Goal: Transaction & Acquisition: Obtain resource

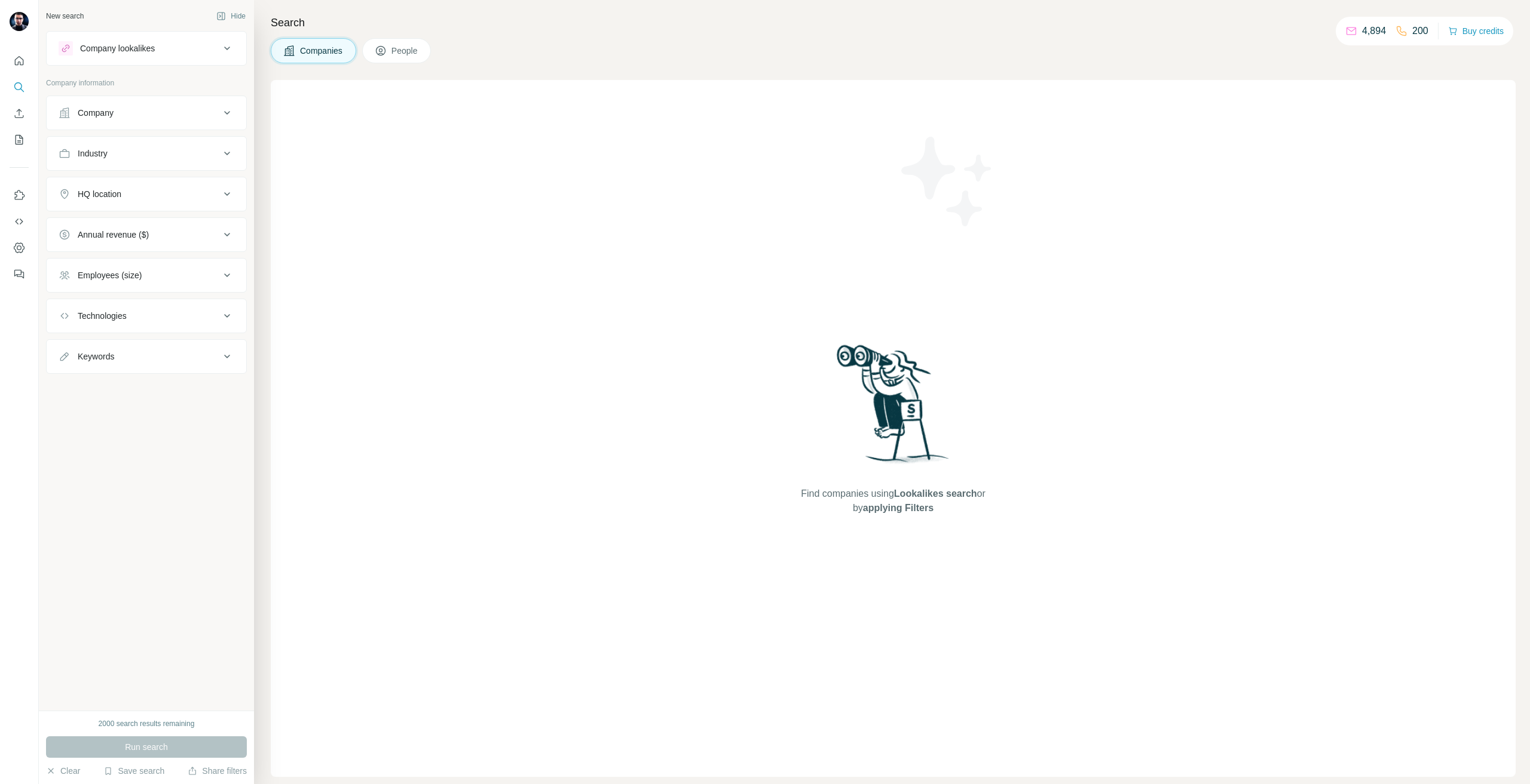
click at [132, 123] on button "Company" at bounding box center [146, 113] width 200 height 29
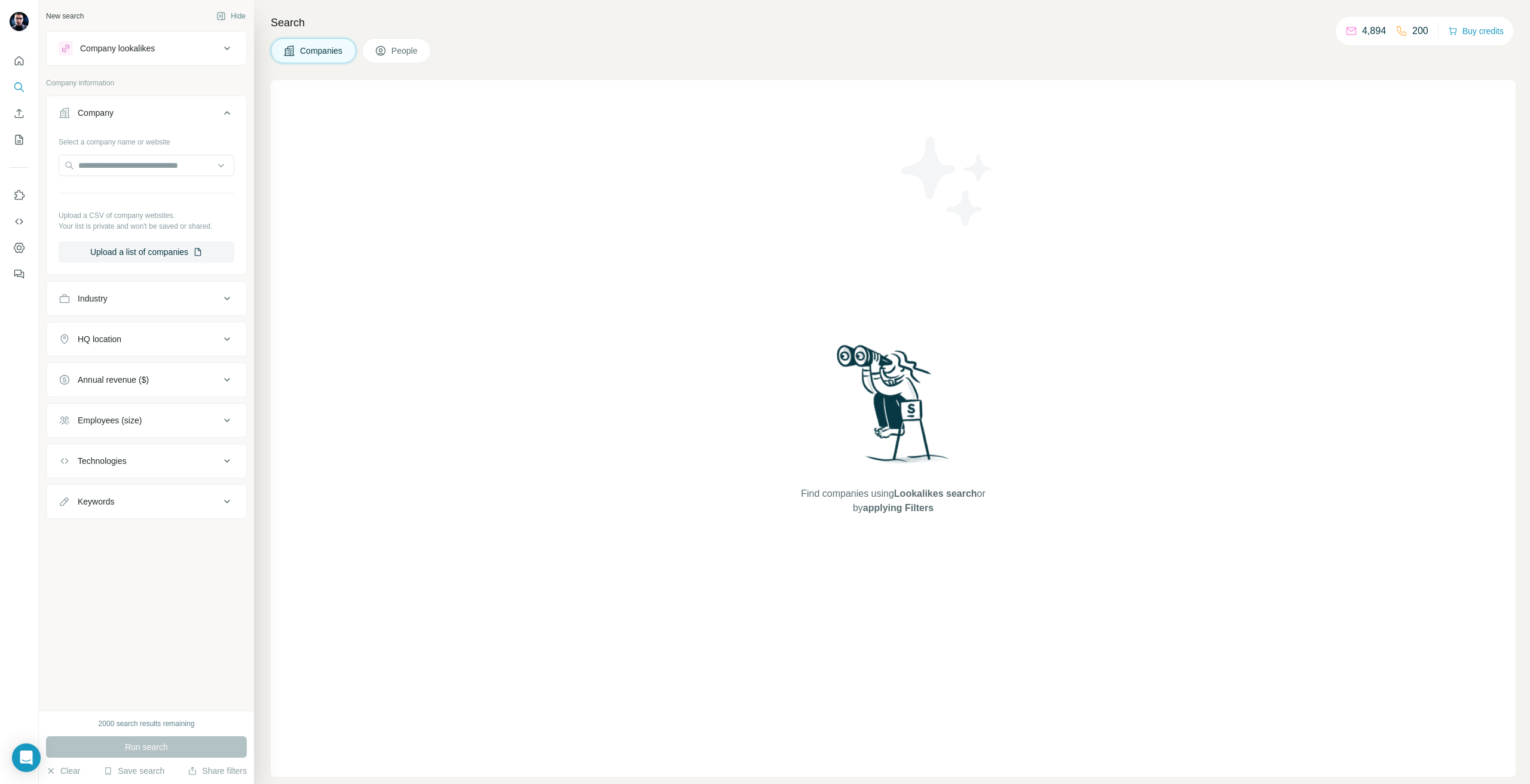
click at [181, 177] on div at bounding box center [146, 166] width 176 height 24
click at [165, 160] on input "text" at bounding box center [146, 165] width 176 height 22
paste input "**********"
type input "**********"
click at [155, 213] on div "Nehlsen-Gruppe [DOMAIN_NAME]" at bounding box center [146, 198] width 169 height 32
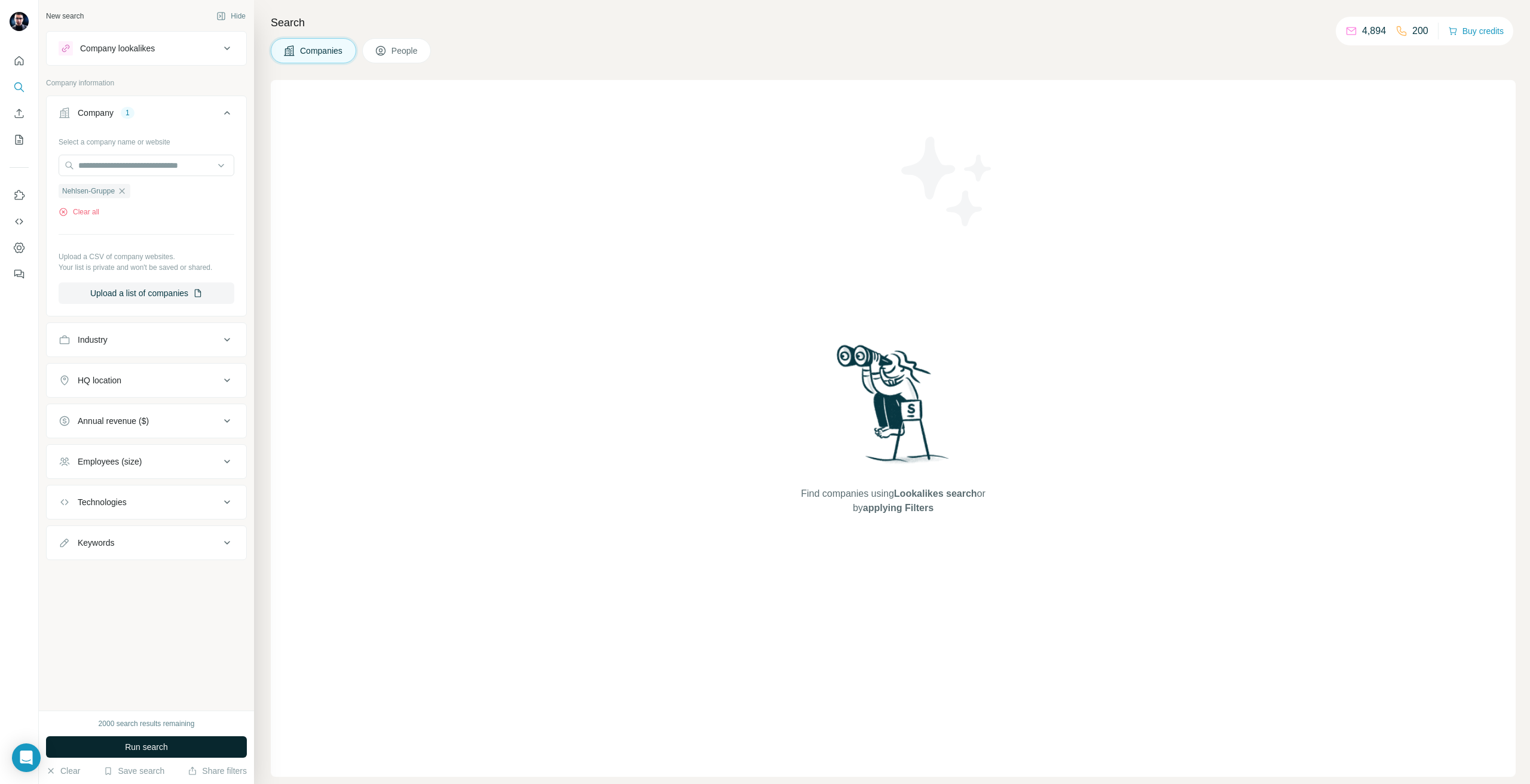
click at [143, 736] on button "Run search" at bounding box center [145, 747] width 201 height 22
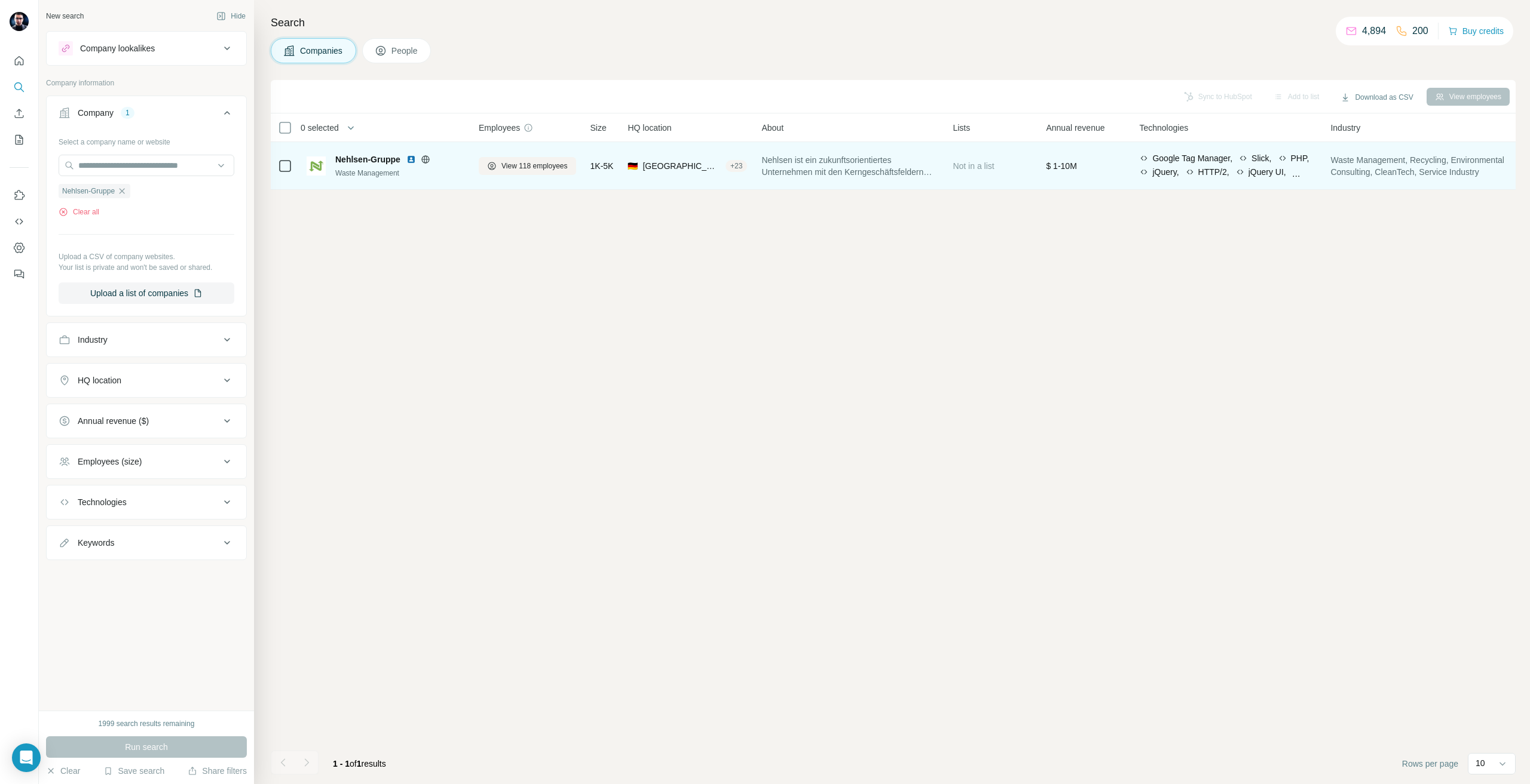
click at [446, 174] on div "Waste Management" at bounding box center [400, 173] width 129 height 10
click at [480, 174] on button "View 118 employees" at bounding box center [527, 165] width 97 height 18
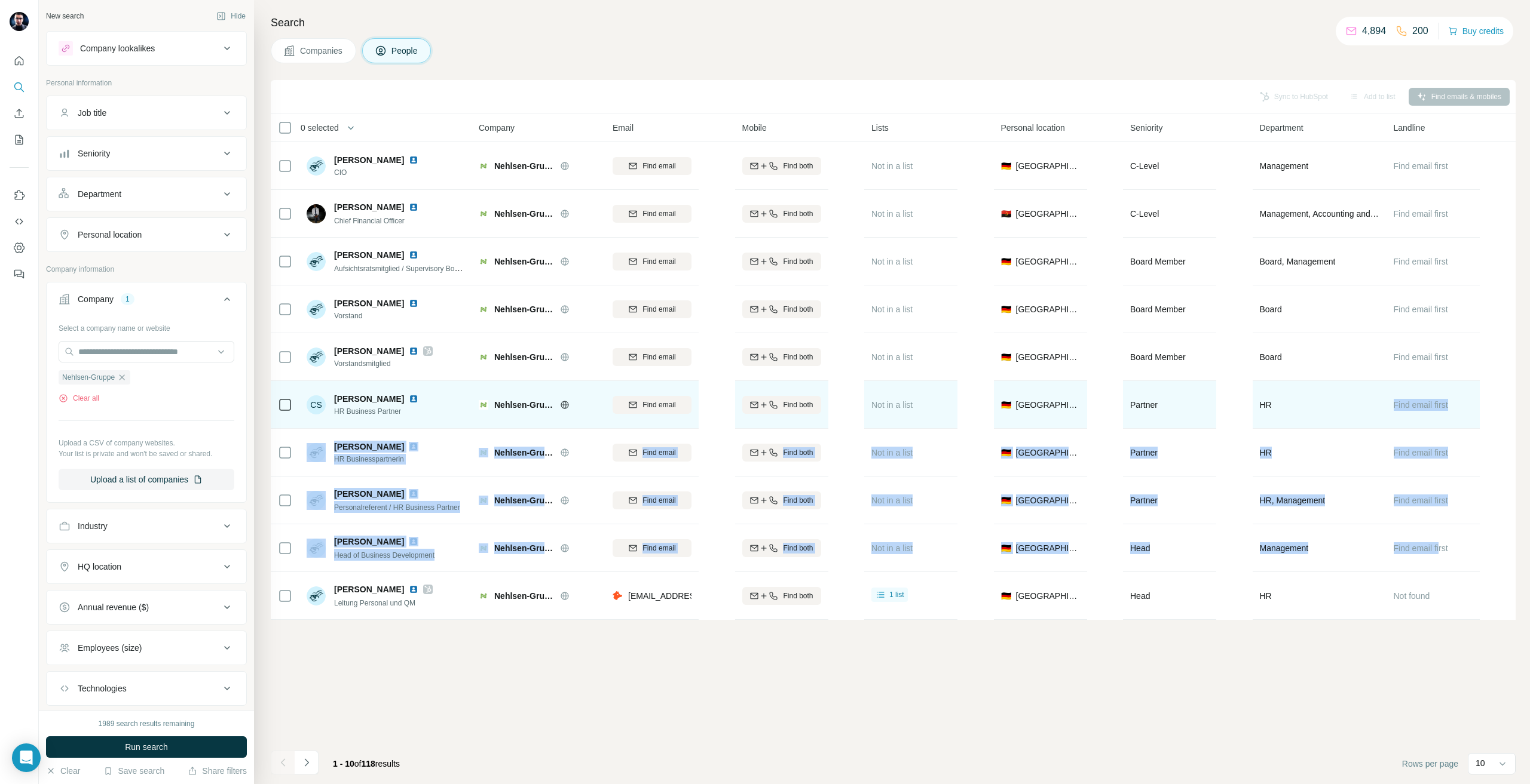
drag, startPoint x: 1437, startPoint y: 560, endPoint x: 1372, endPoint y: 387, distance: 184.8
click at [0, 0] on tbody "[PERSON_NAME] CIO Nehlsen-Gruppe Find email Find both Not in a list 🇩🇪 [GEOGRAP…" at bounding box center [0, 0] width 0 height 0
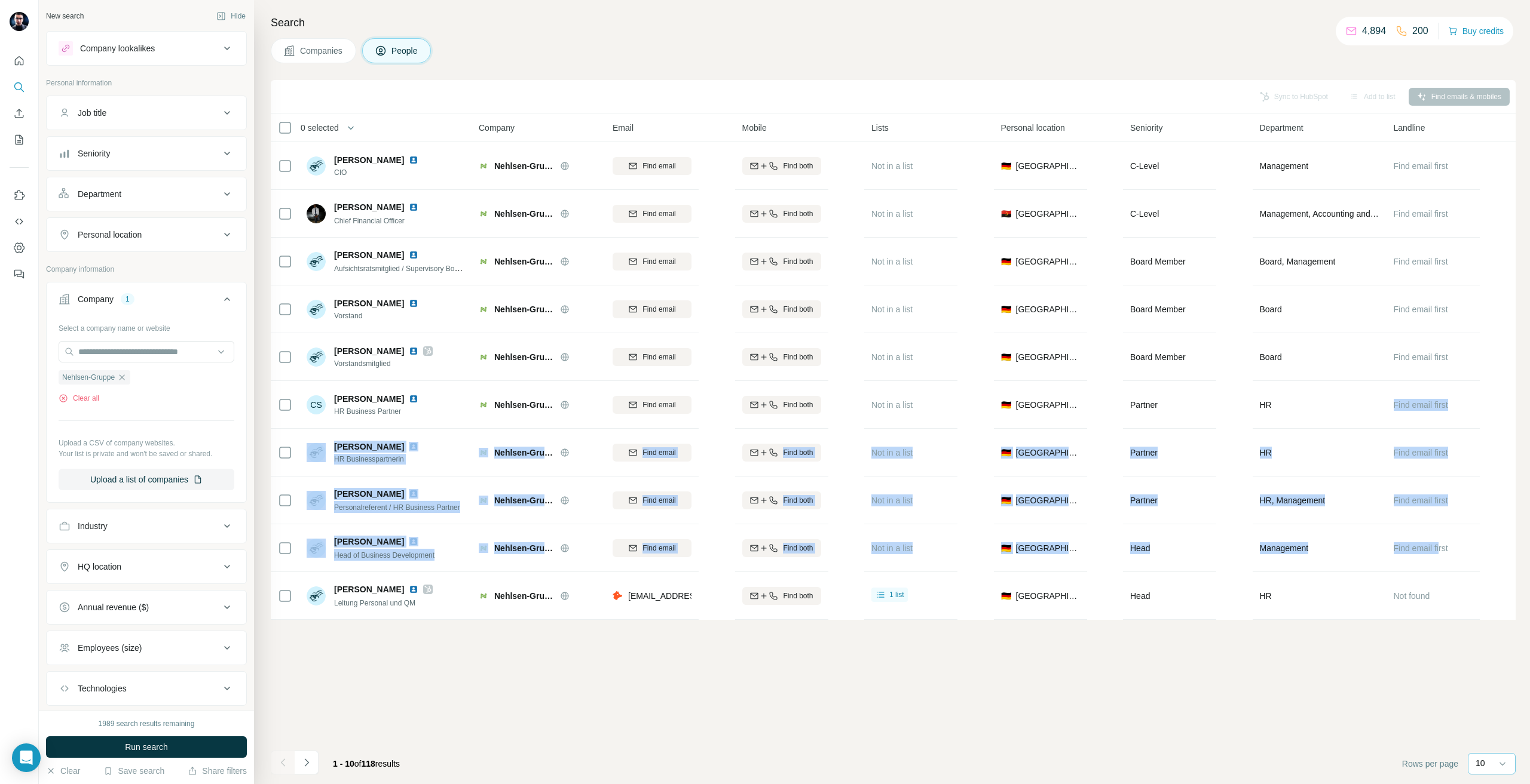
click at [1512, 769] on input at bounding box center [1527, 764] width 36 height 13
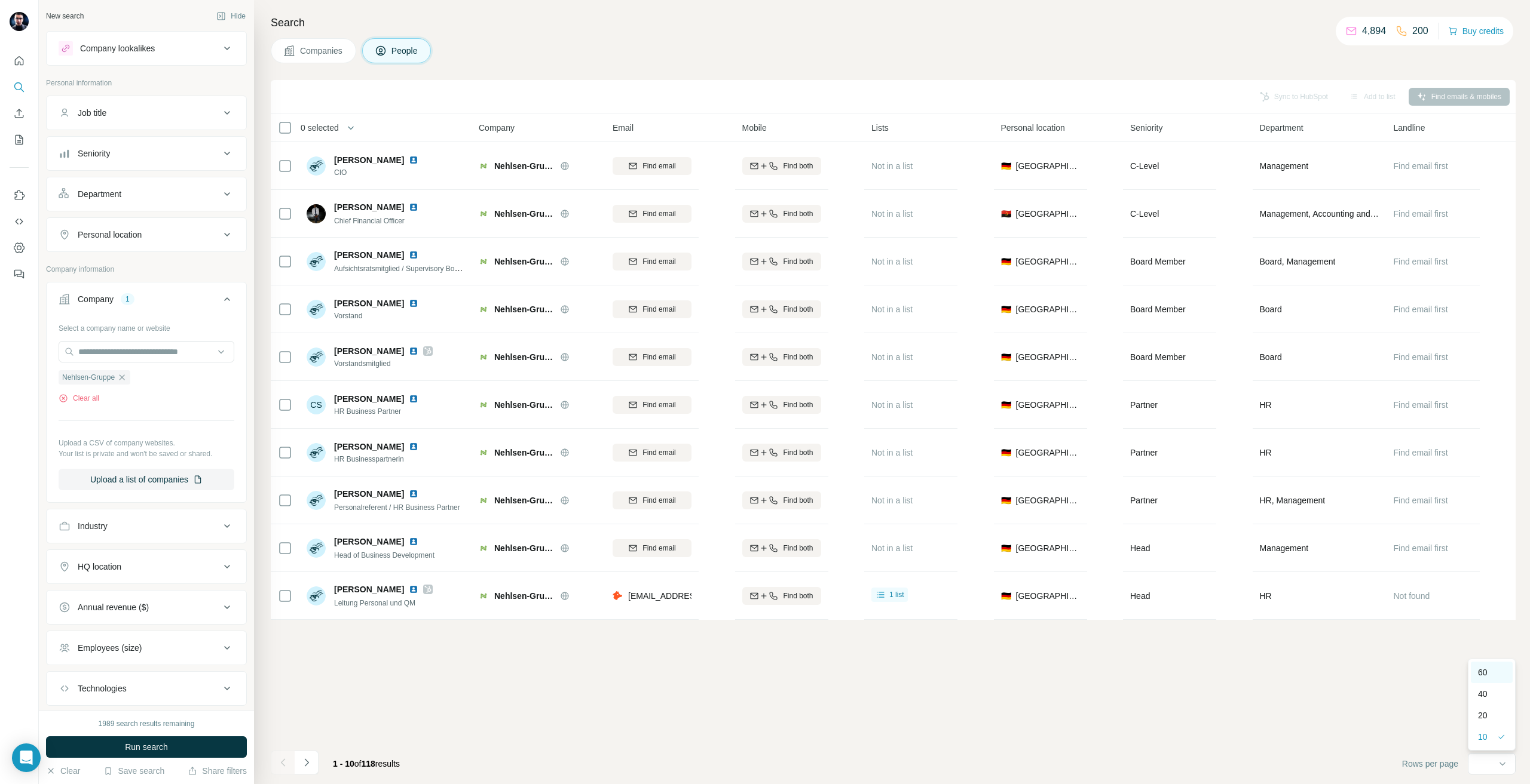
click at [1479, 669] on p "60" at bounding box center [1482, 672] width 10 height 12
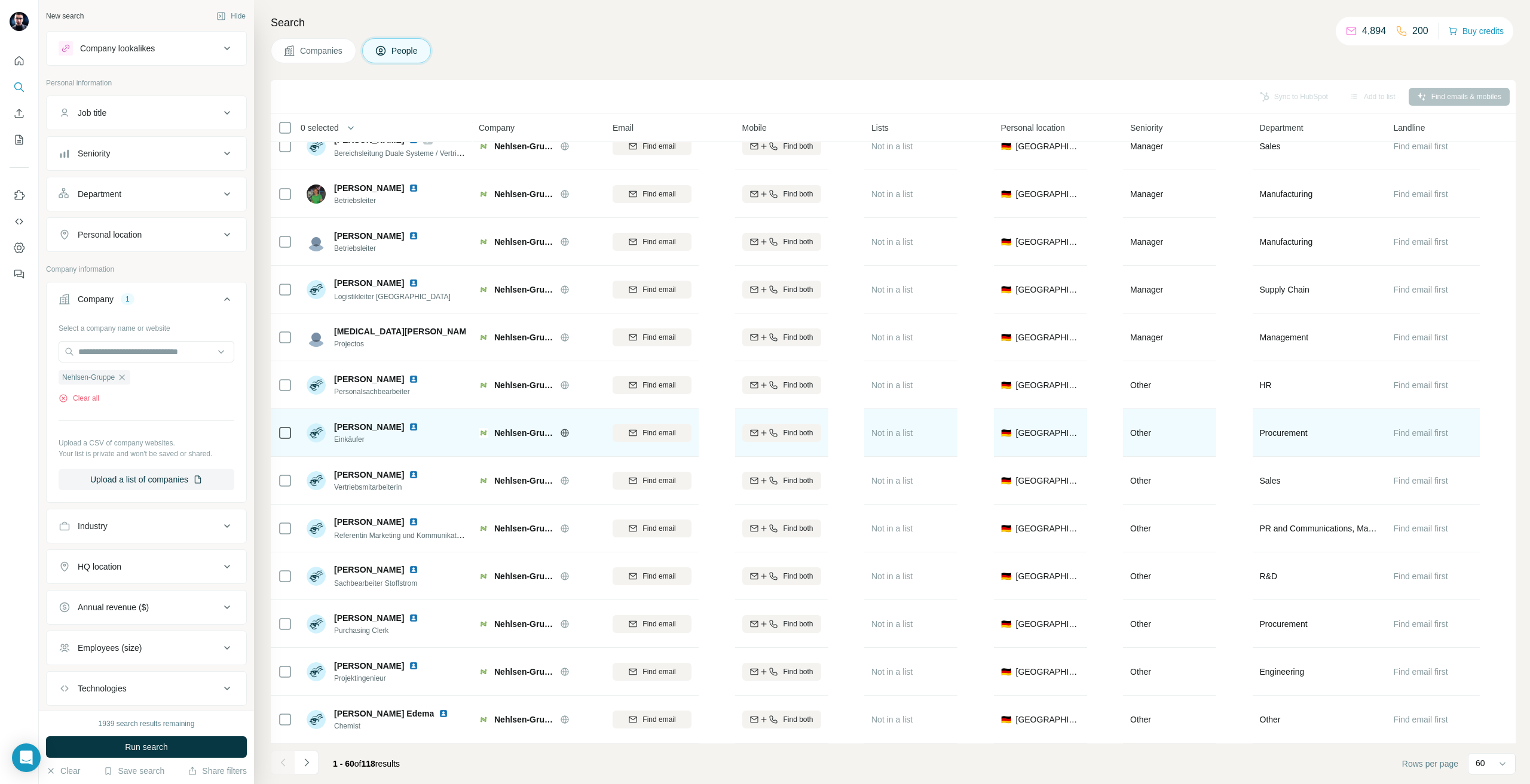
scroll to position [2271, 0]
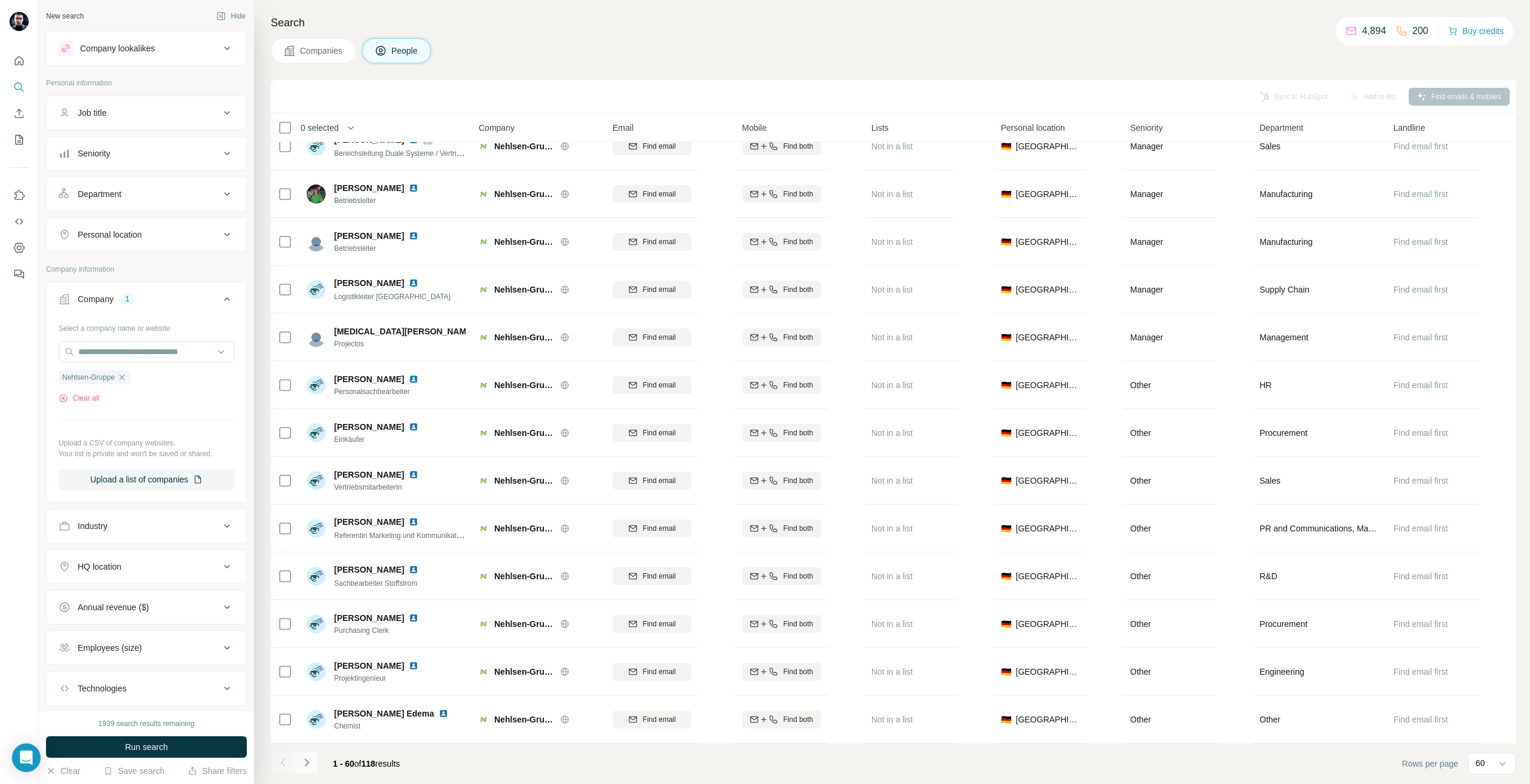
click at [316, 766] on button "Navigate to next page" at bounding box center [306, 762] width 24 height 24
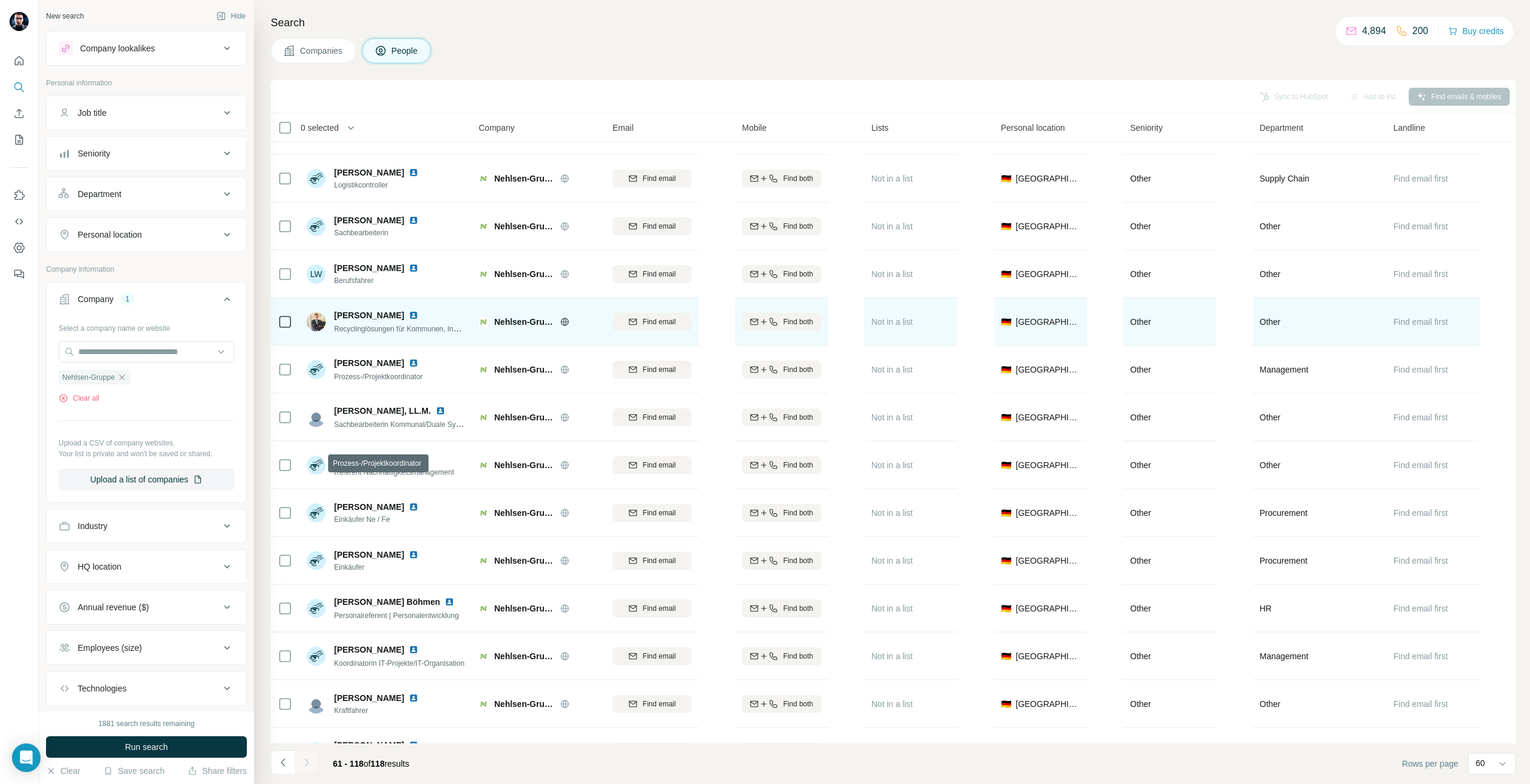
scroll to position [717, 0]
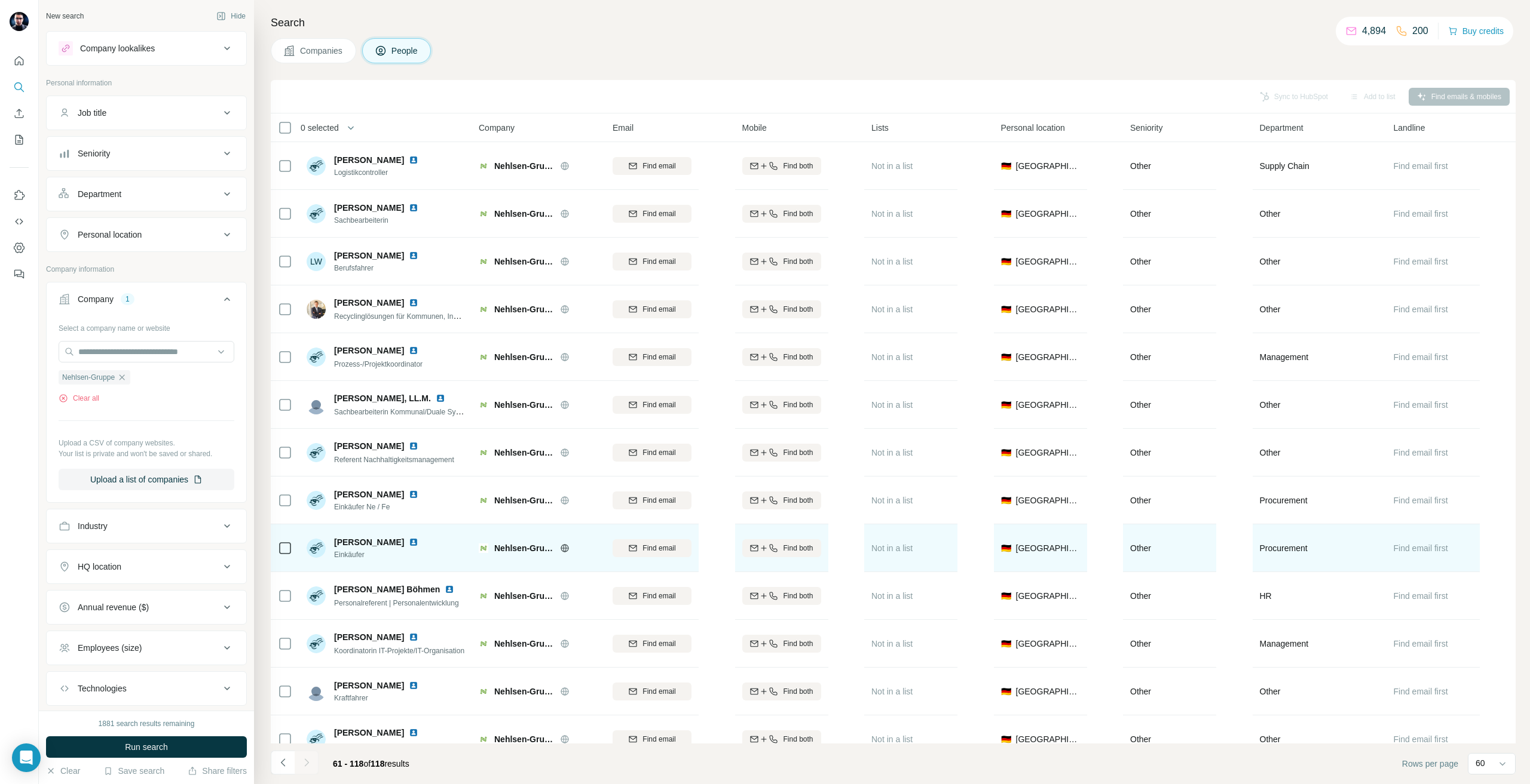
click at [285, 539] on div at bounding box center [284, 547] width 14 height 33
click at [657, 547] on span "Find email" at bounding box center [658, 547] width 33 height 10
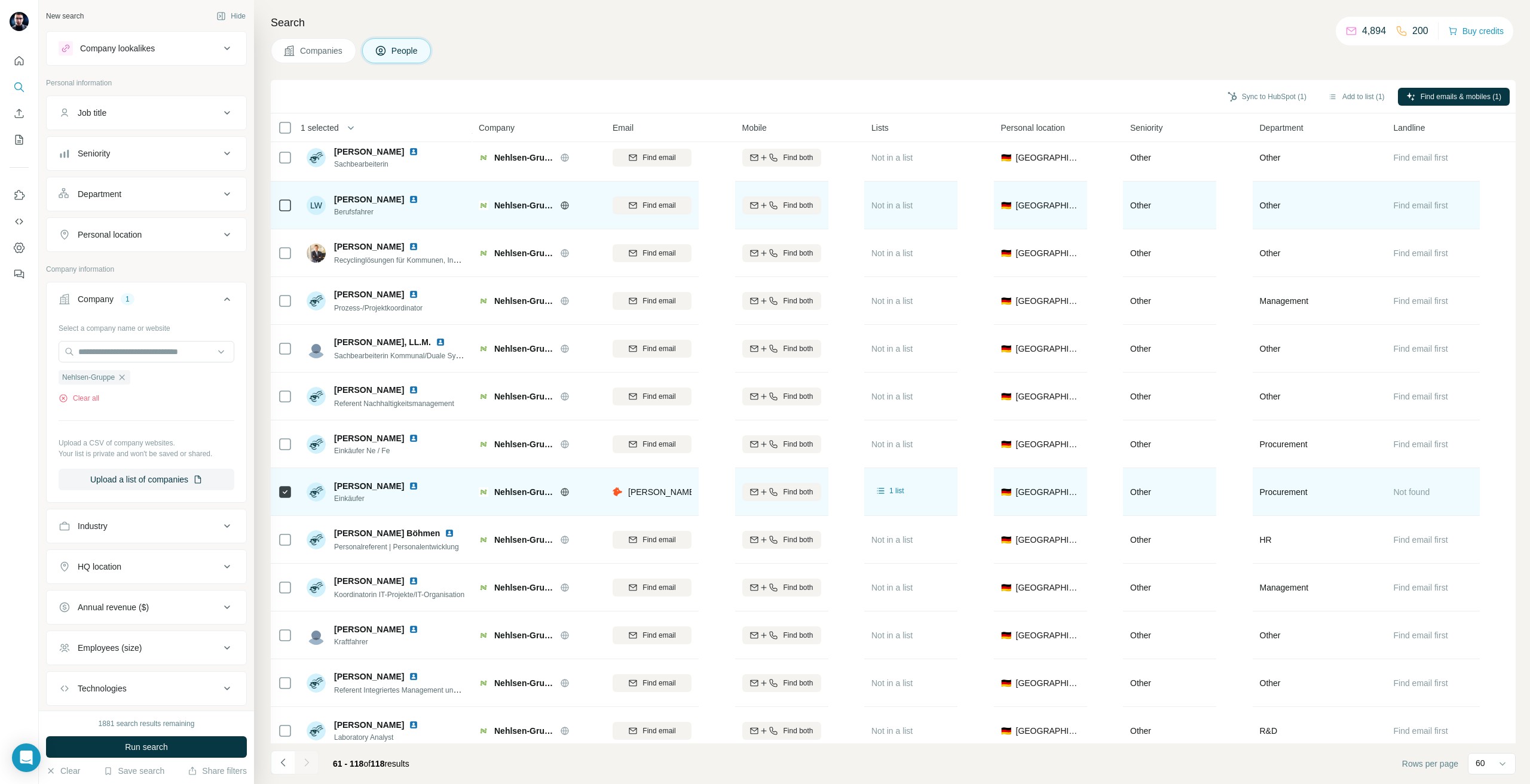
scroll to position [776, 0]
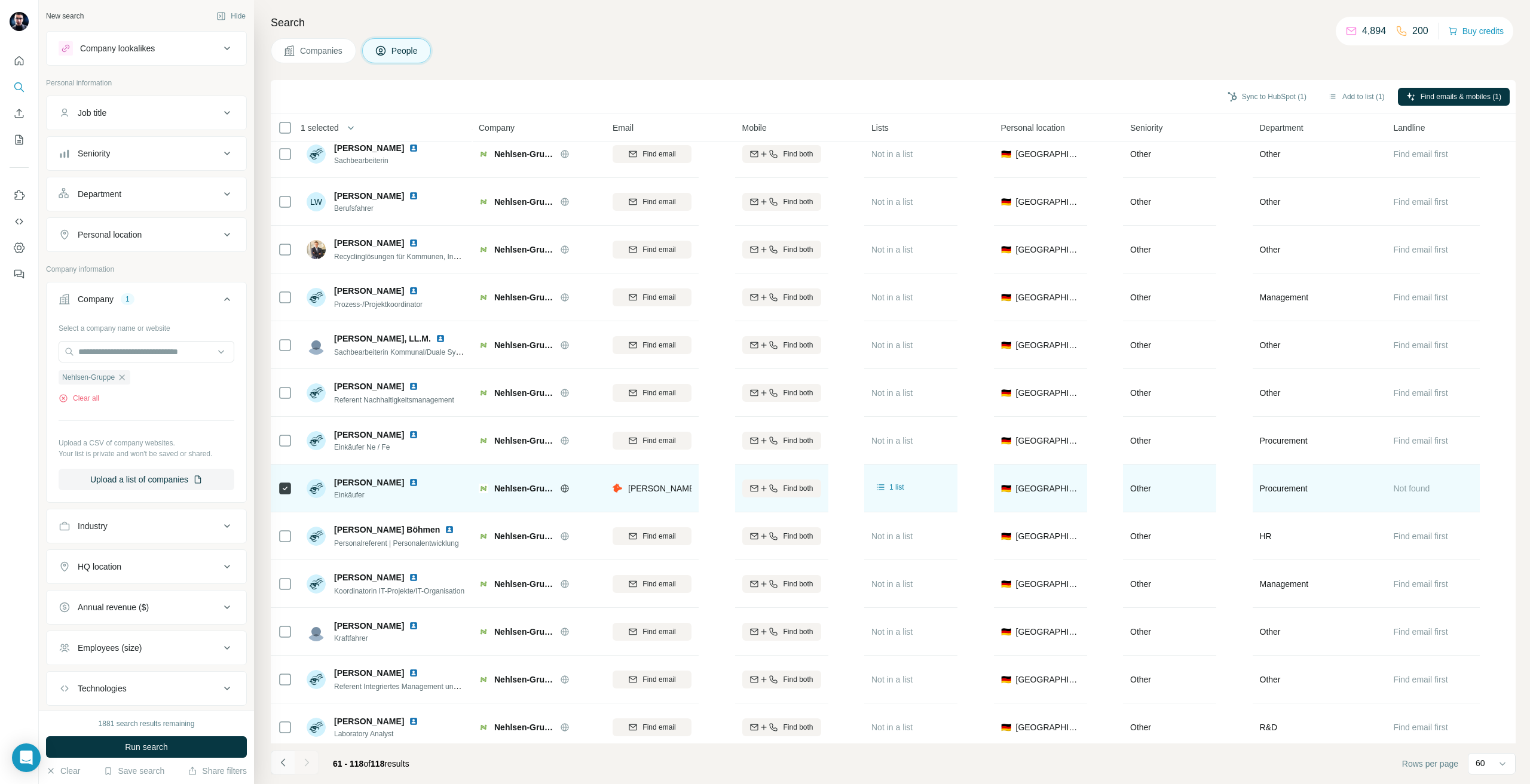
click at [288, 762] on icon "Navigate to previous page" at bounding box center [283, 762] width 12 height 12
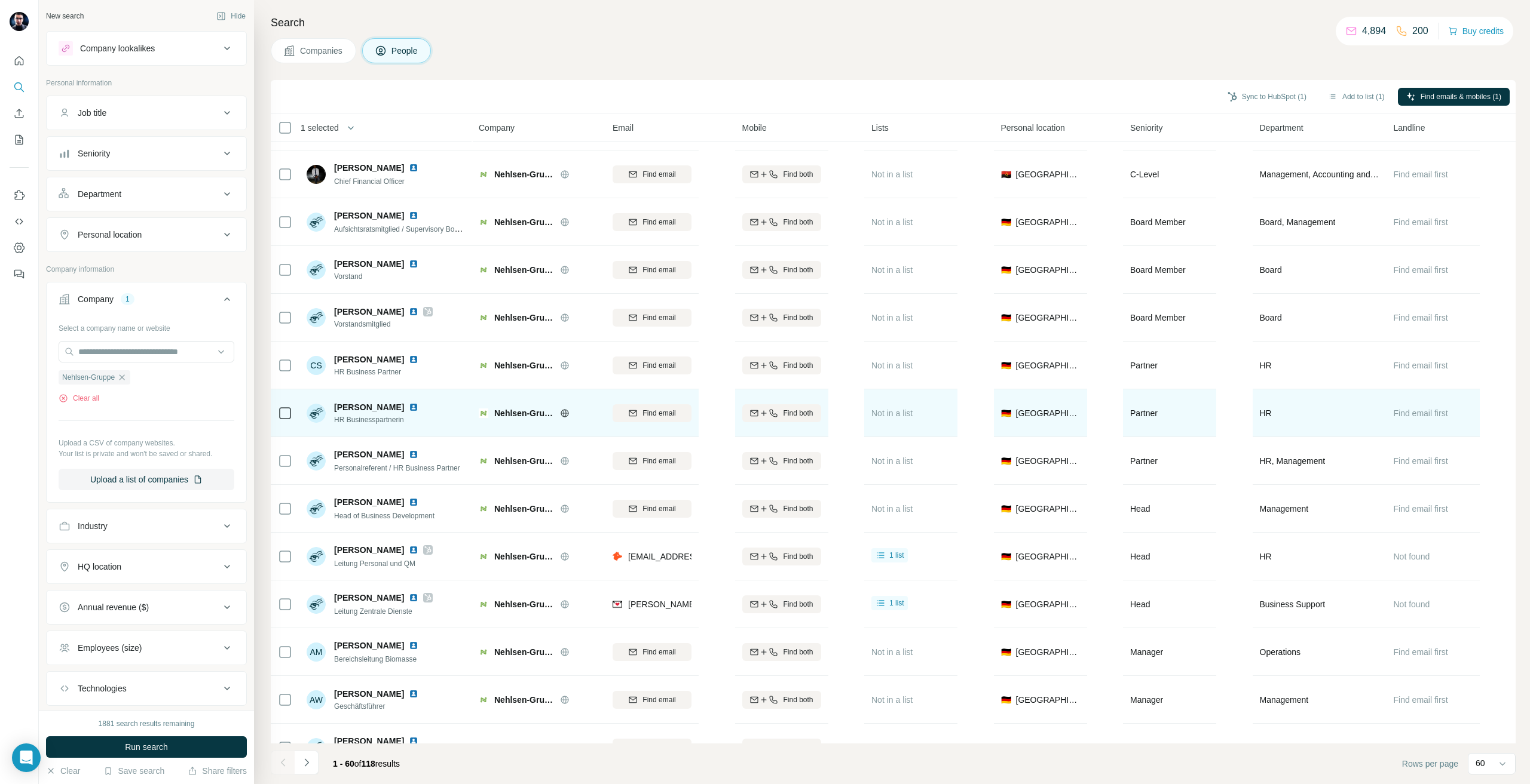
scroll to position [0, 0]
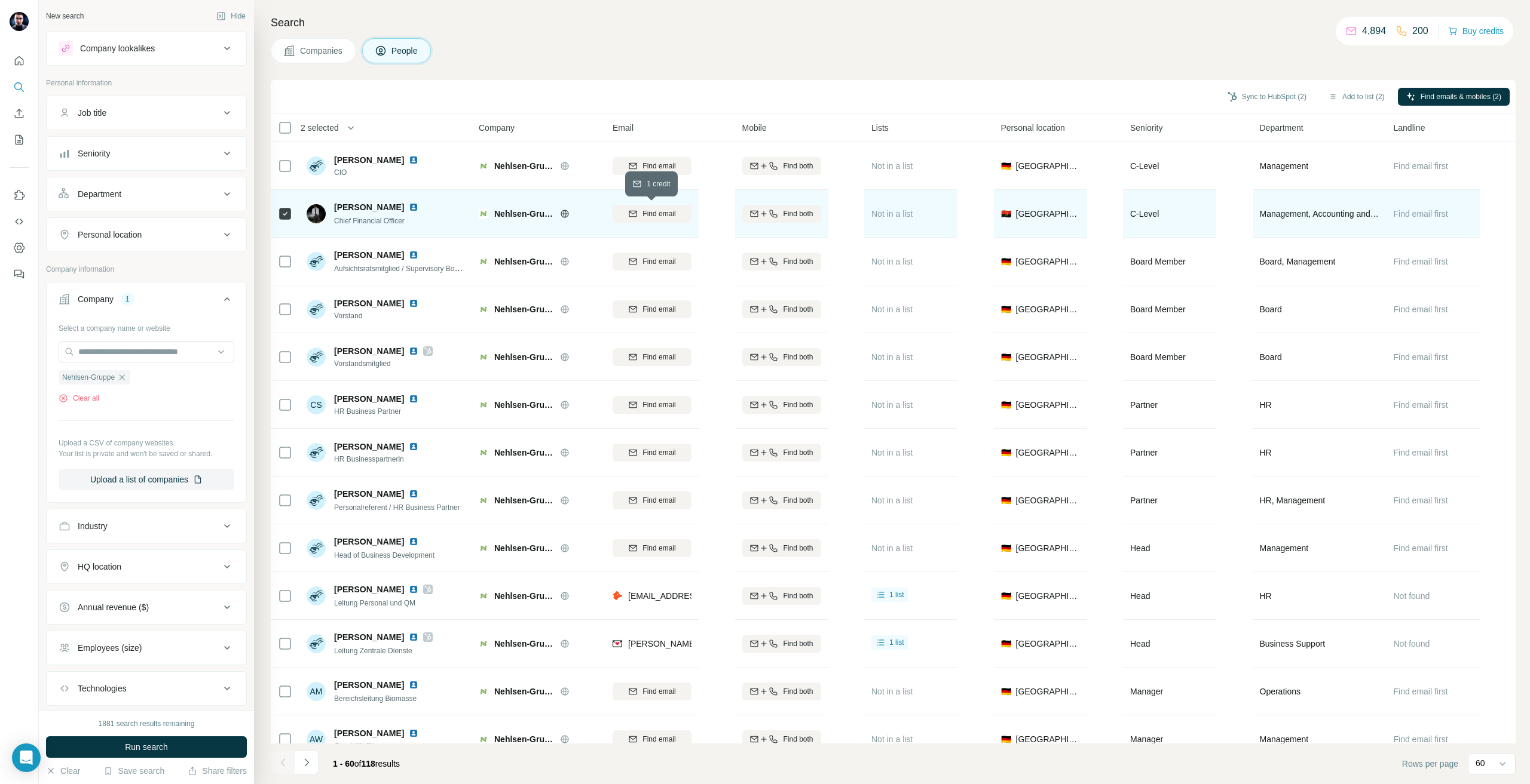
click at [678, 218] on div "Find email" at bounding box center [651, 213] width 79 height 10
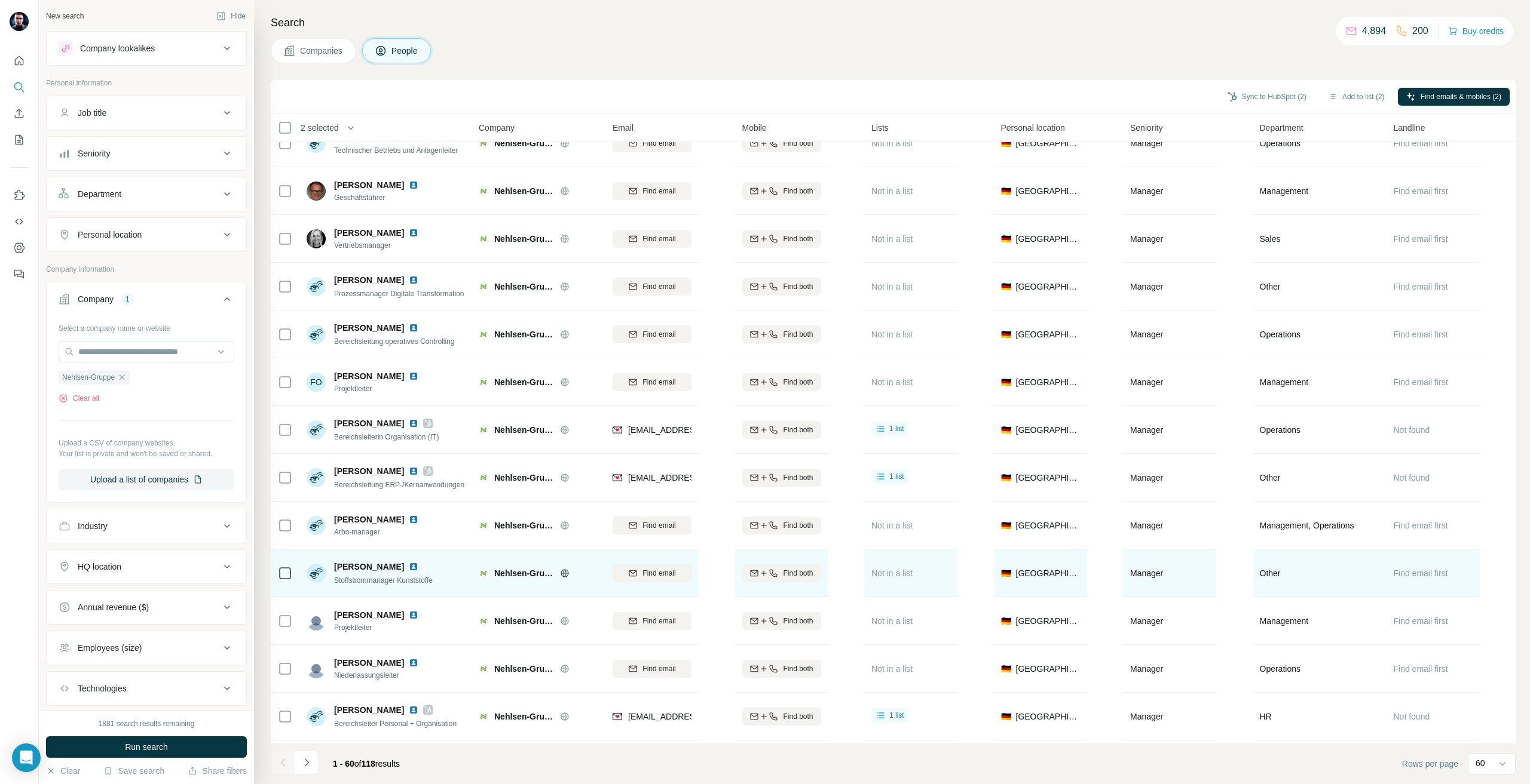
scroll to position [955, 0]
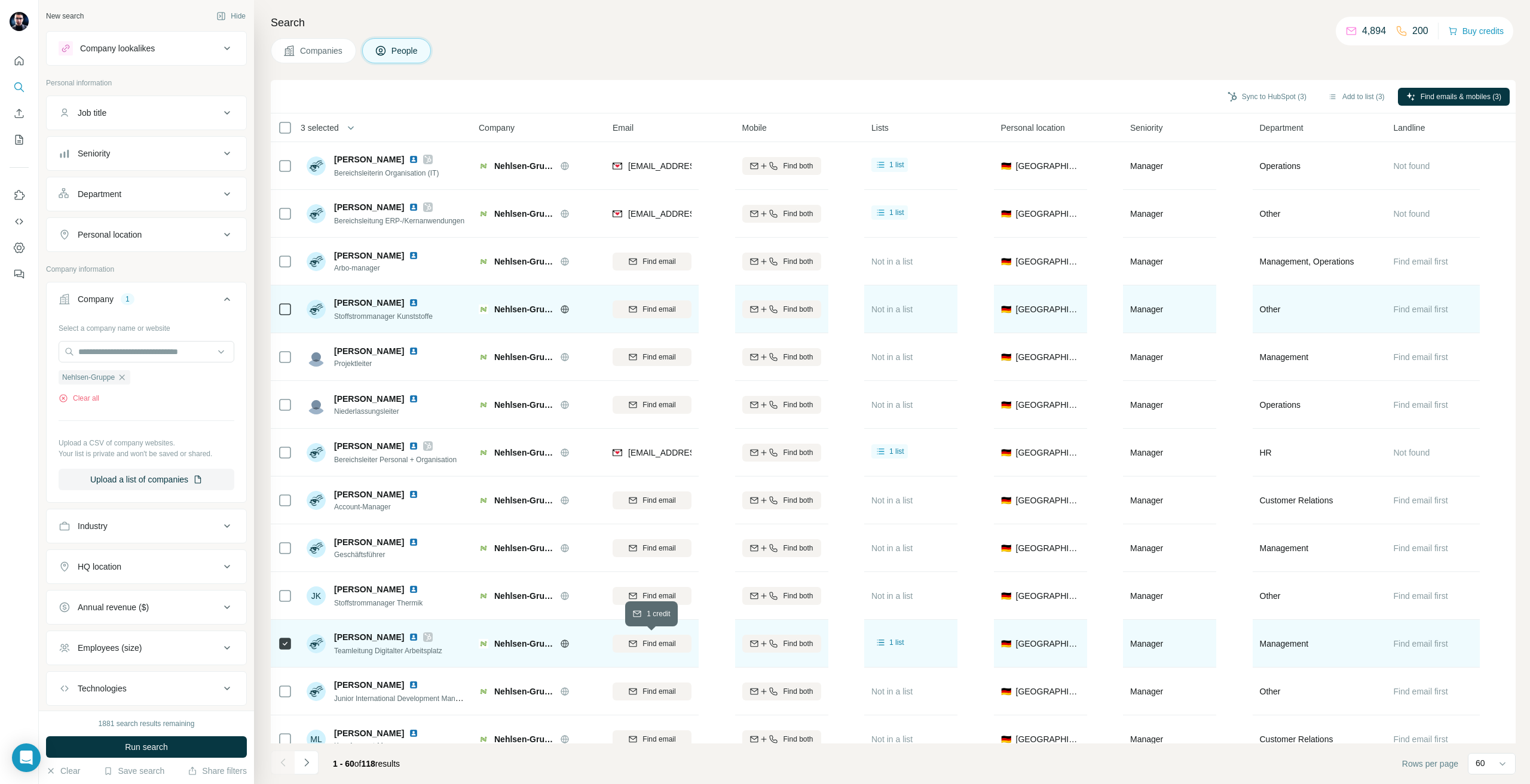
click at [649, 639] on span "Find email" at bounding box center [658, 643] width 33 height 10
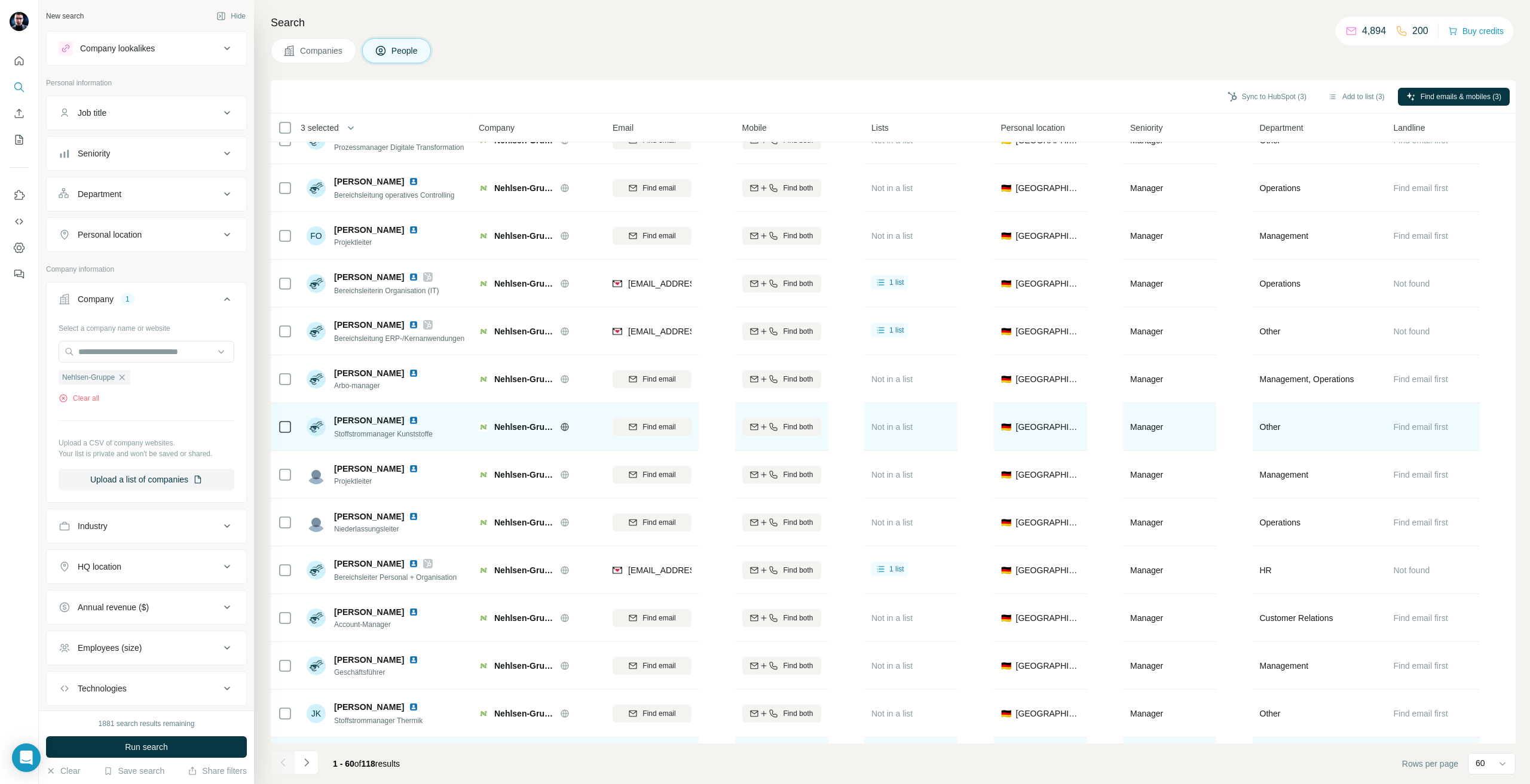
scroll to position [539, 0]
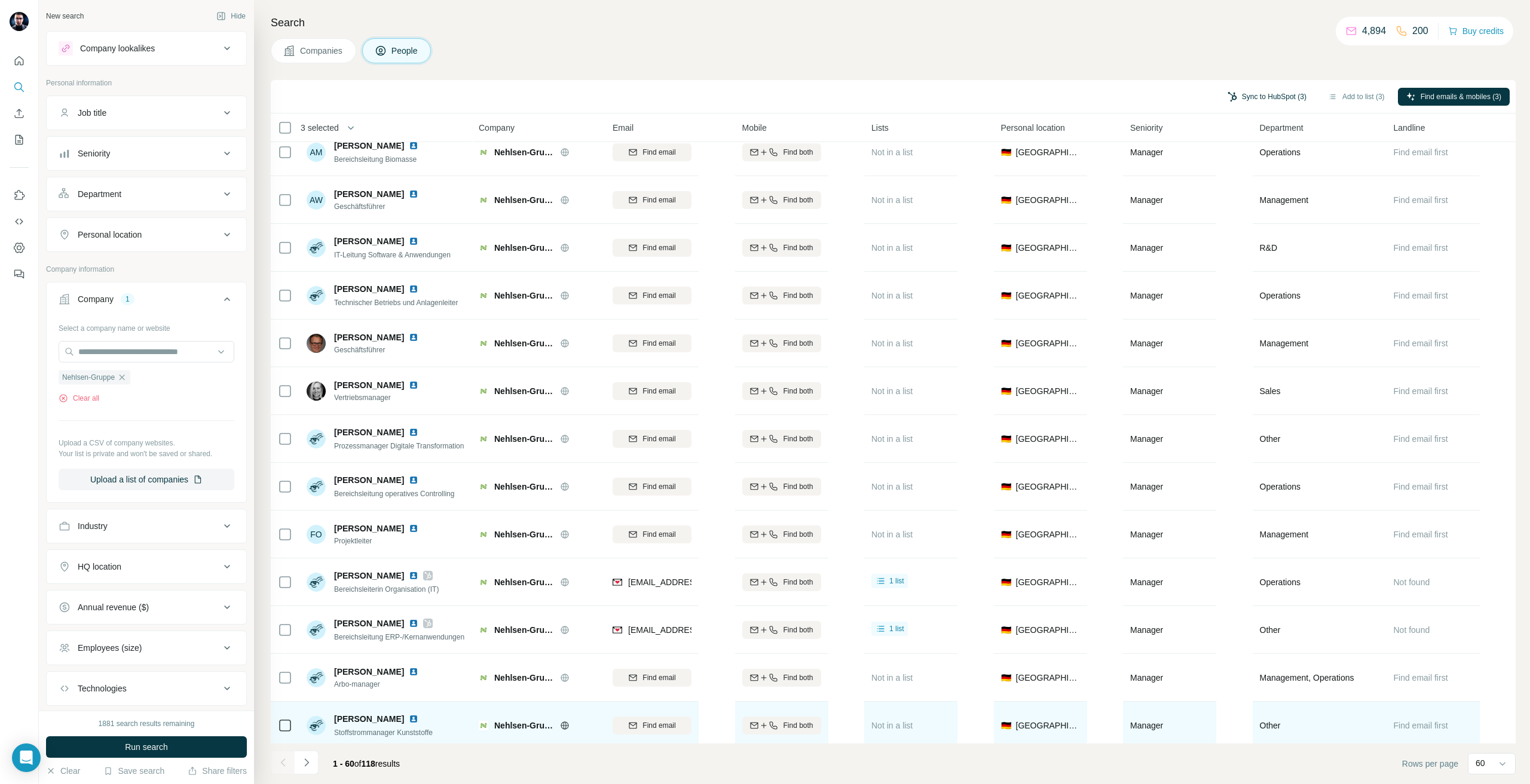
click at [1284, 94] on button "Sync to HubSpot (3)" at bounding box center [1267, 96] width 96 height 18
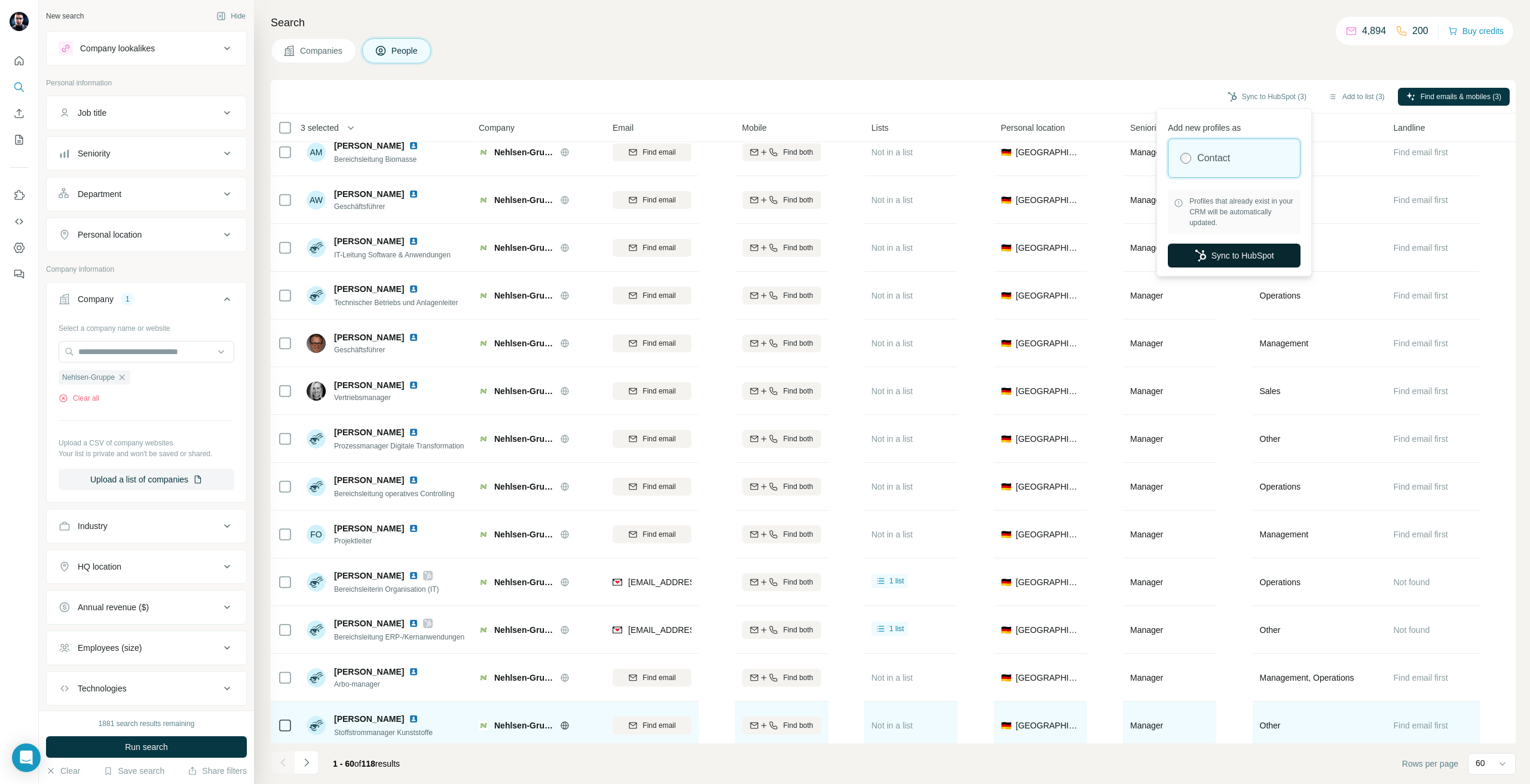
click at [1231, 252] on button "Sync to HubSpot" at bounding box center [1233, 255] width 132 height 24
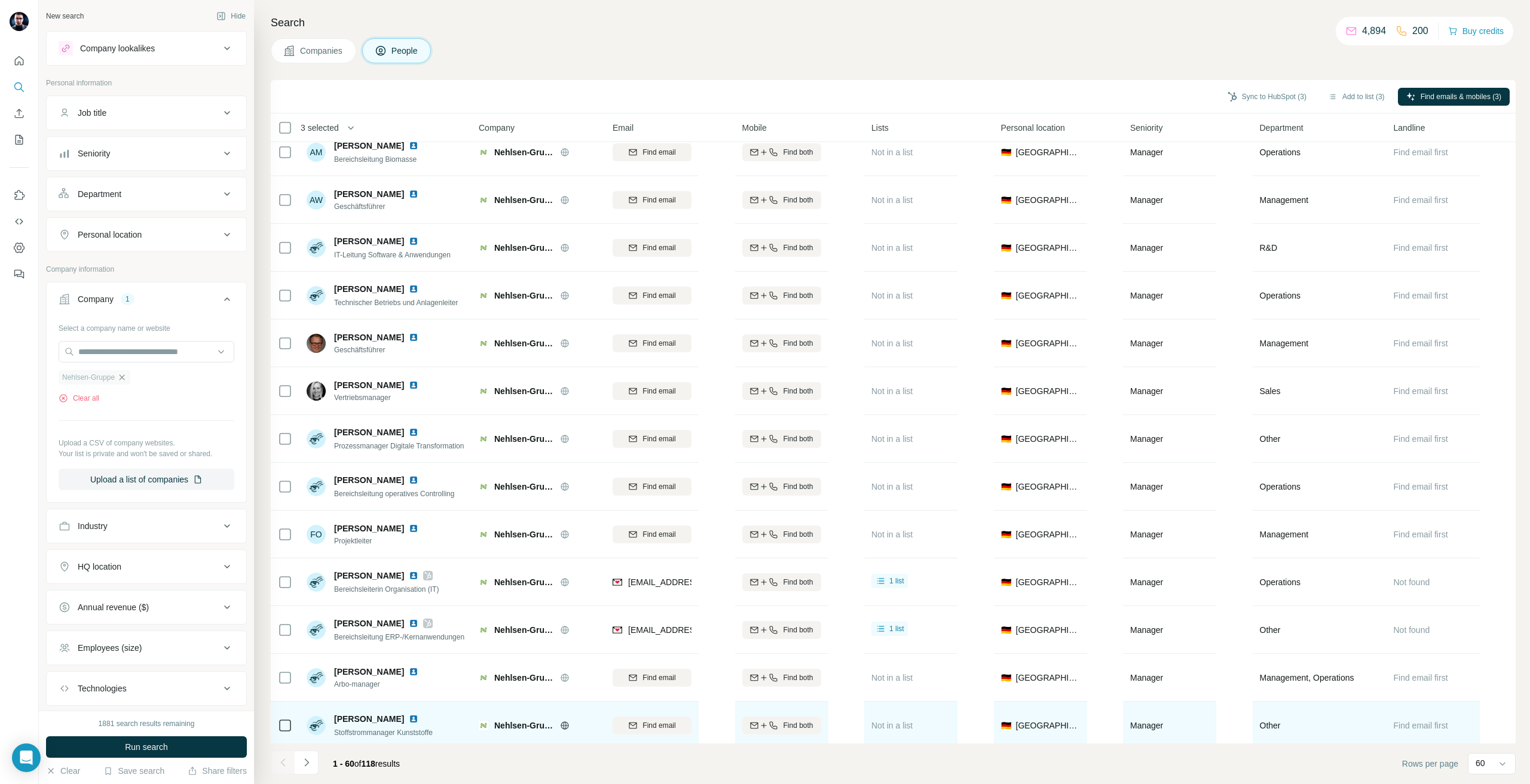
click at [121, 373] on icon "button" at bounding box center [122, 377] width 10 height 10
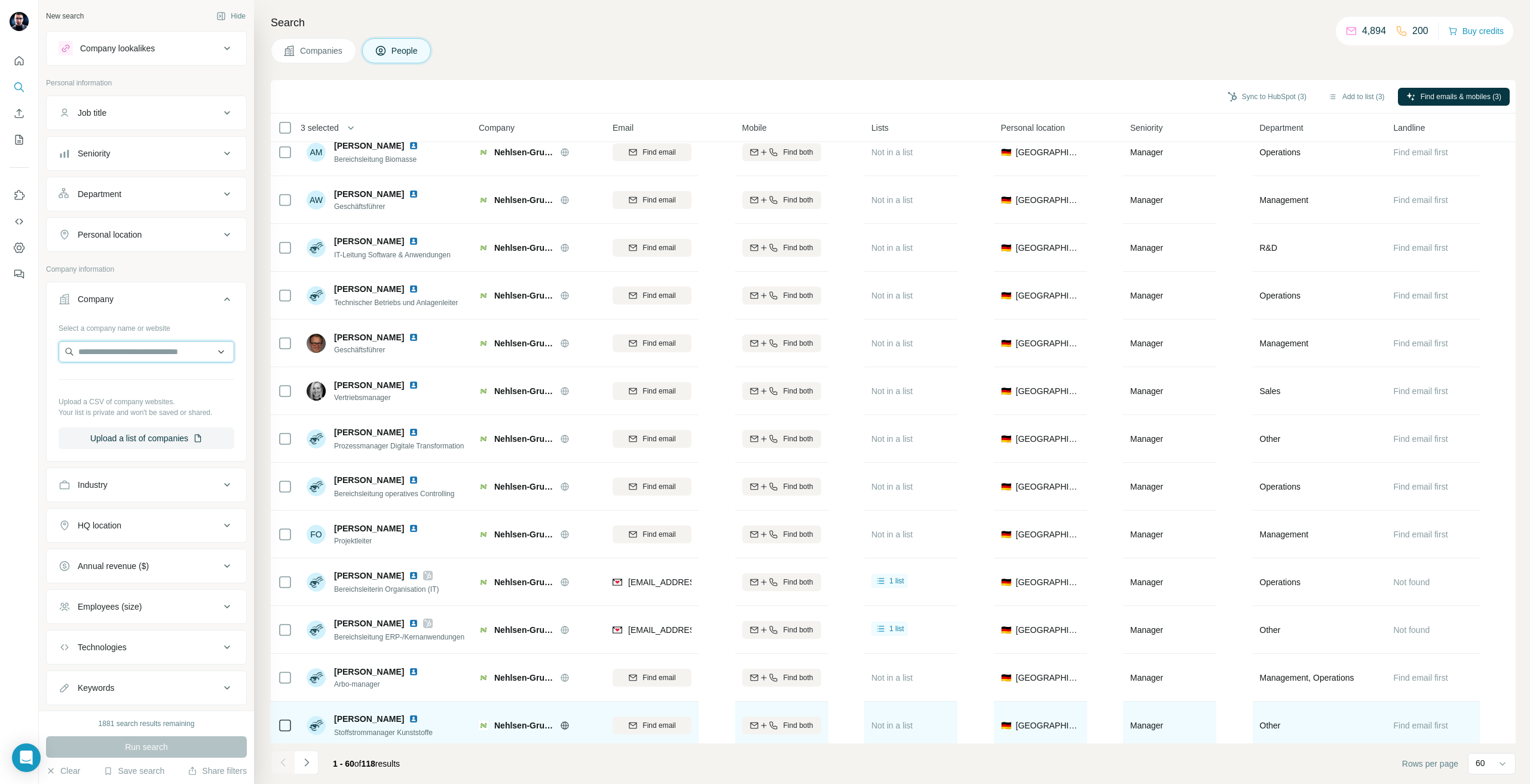
click at [115, 357] on input "text" at bounding box center [146, 352] width 176 height 22
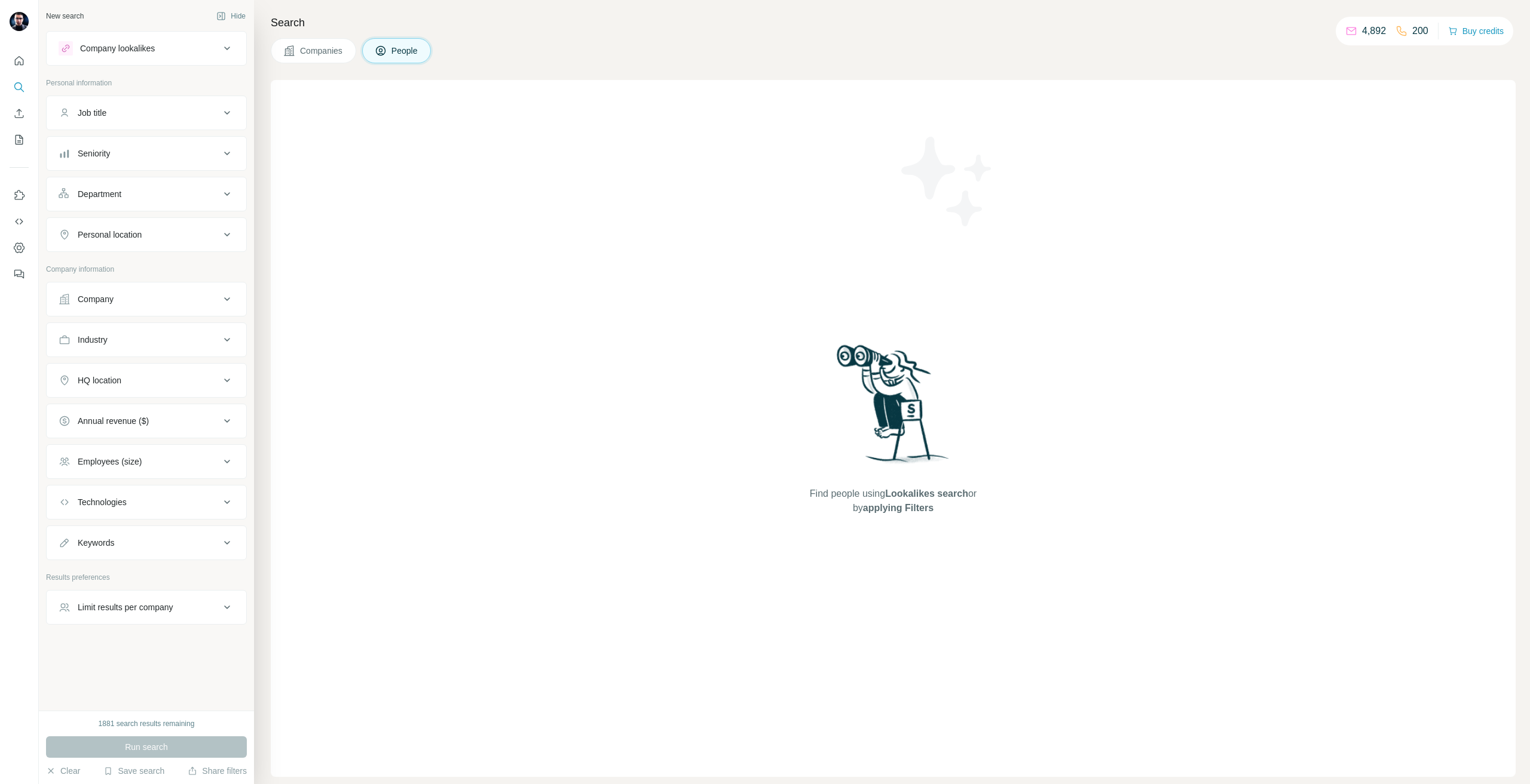
click at [130, 292] on button "Company" at bounding box center [146, 299] width 200 height 29
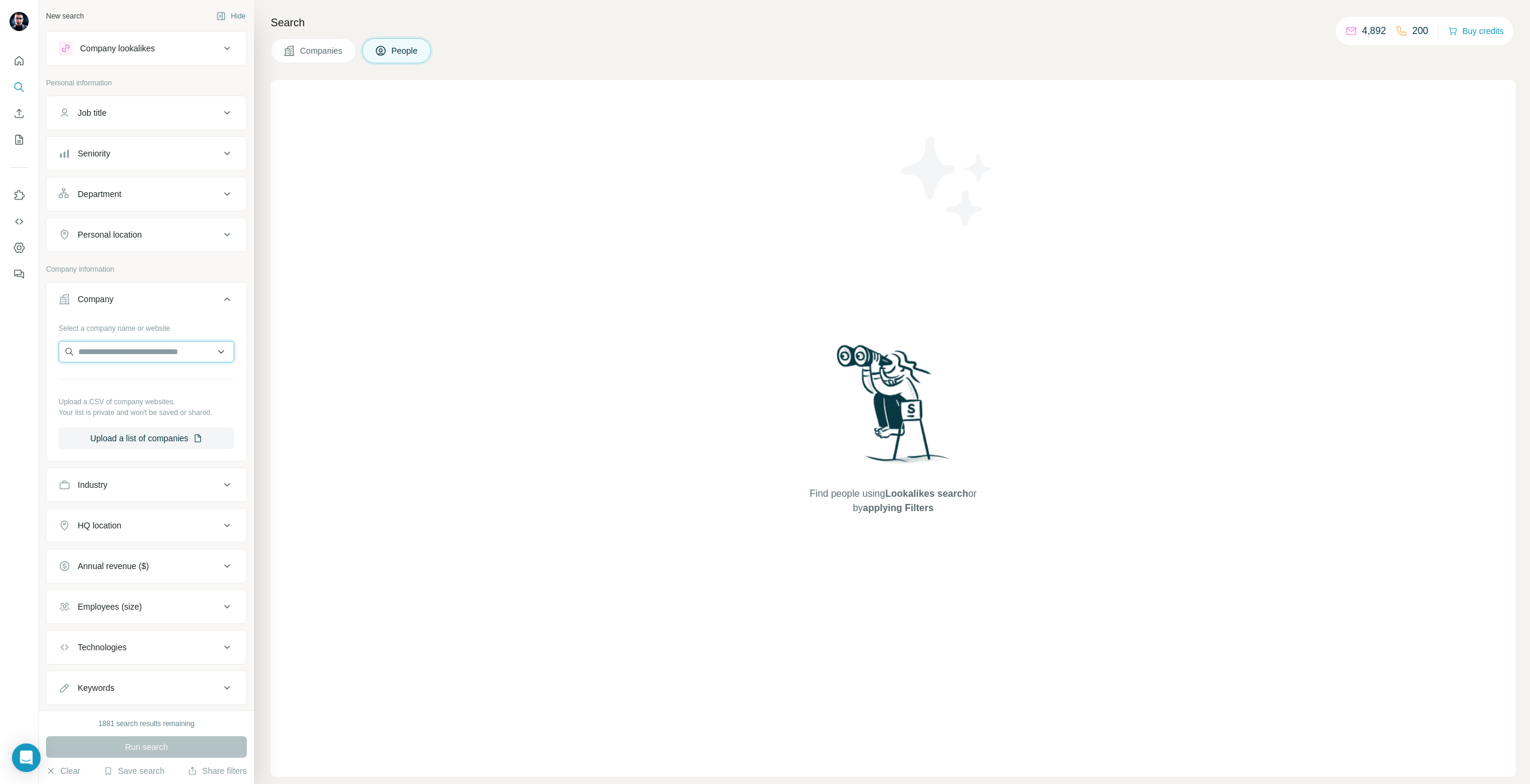
click at [120, 353] on input "text" at bounding box center [146, 352] width 176 height 22
paste input "**********"
type input "**********"
click at [123, 394] on p "lsh-ag.de" at bounding box center [142, 390] width 100 height 10
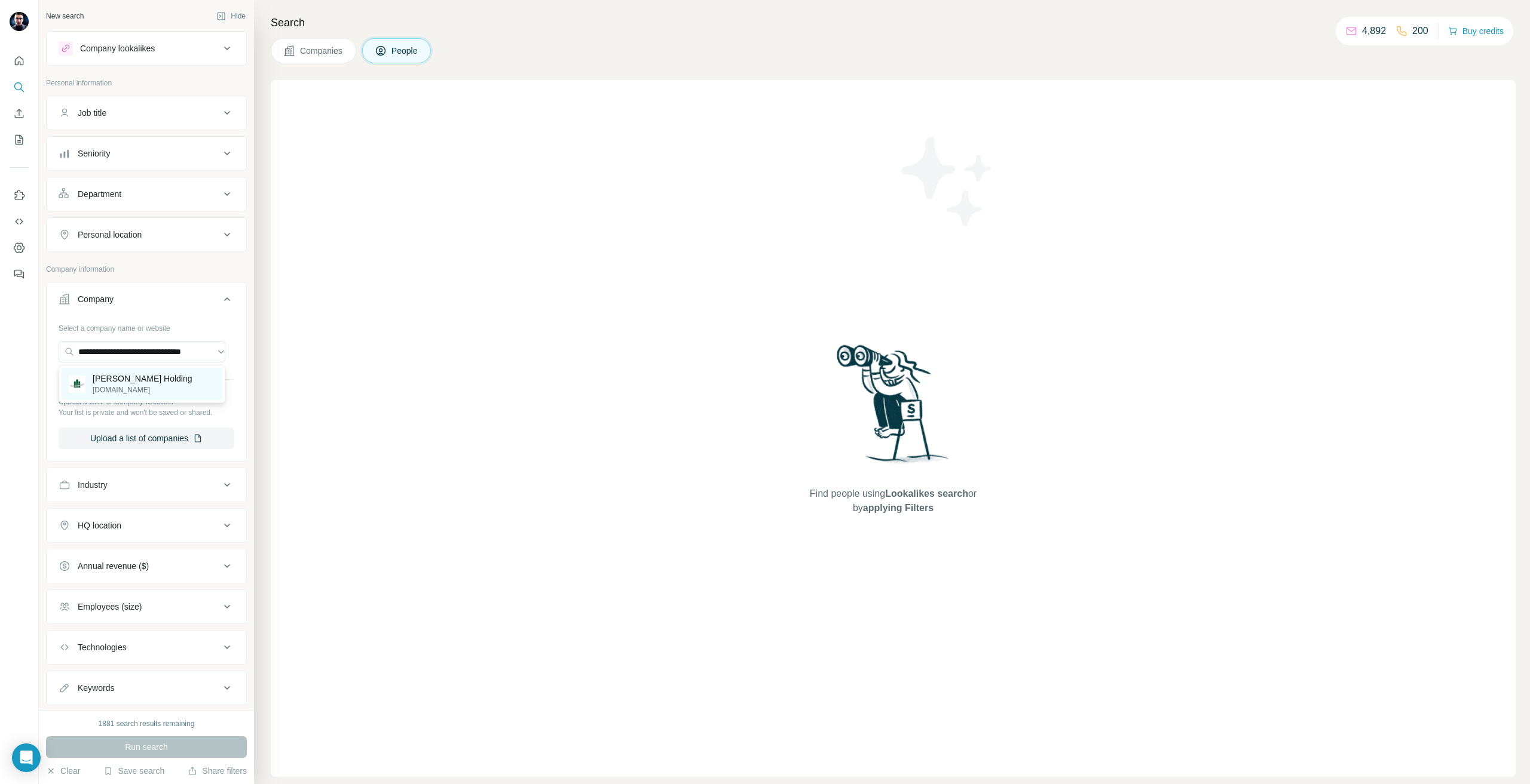
scroll to position [0, 0]
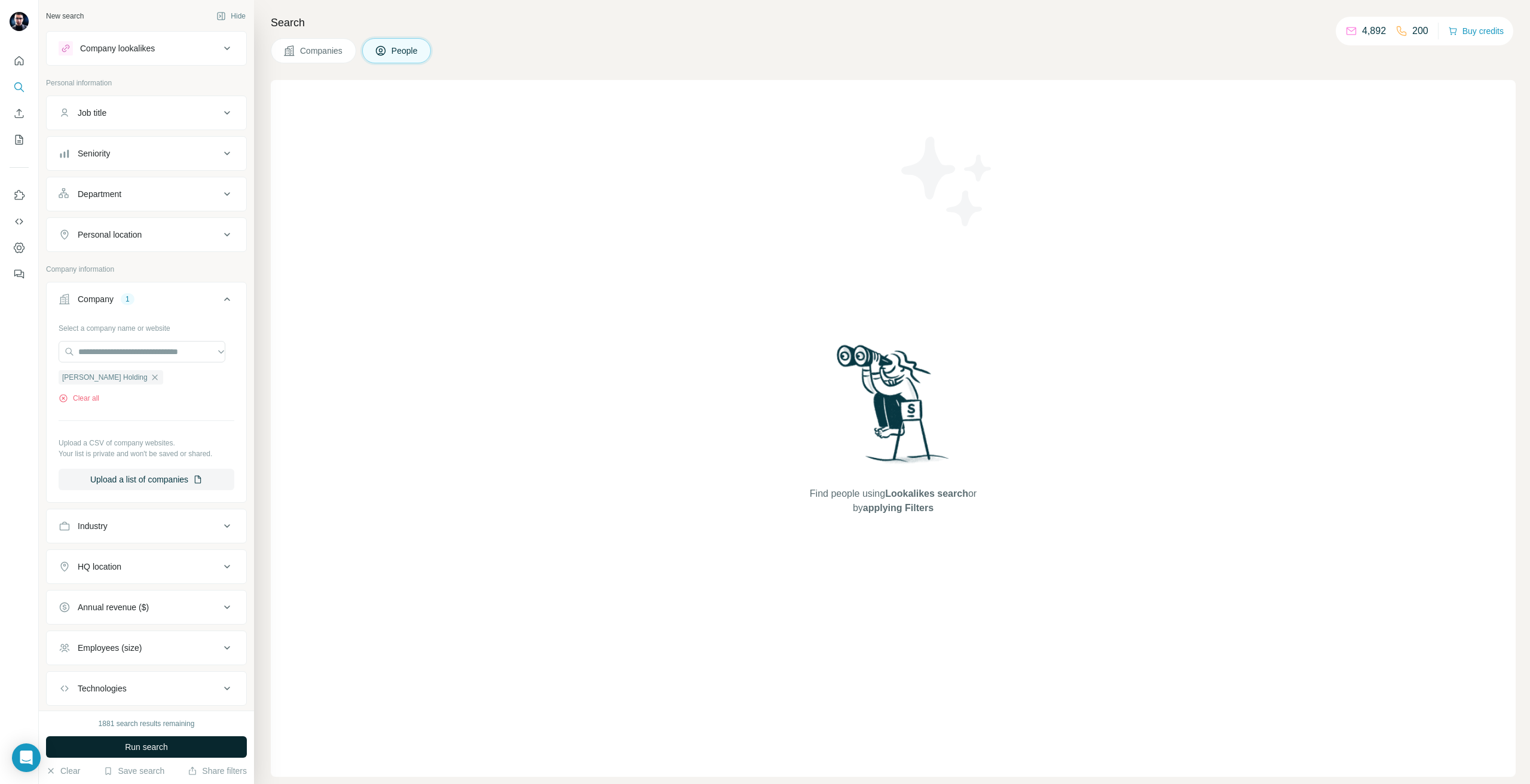
click at [87, 736] on button "Run search" at bounding box center [145, 747] width 201 height 22
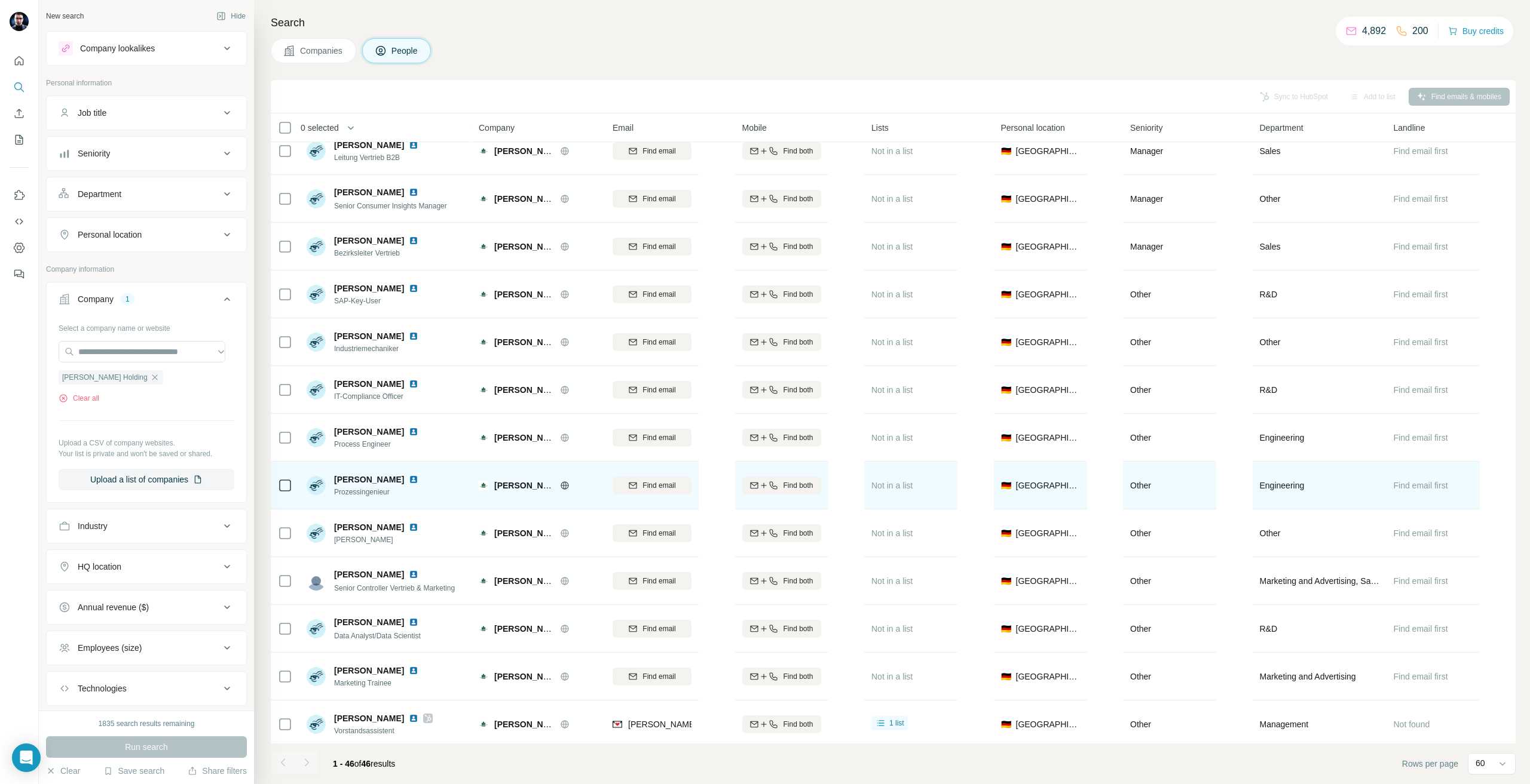
scroll to position [1244, 0]
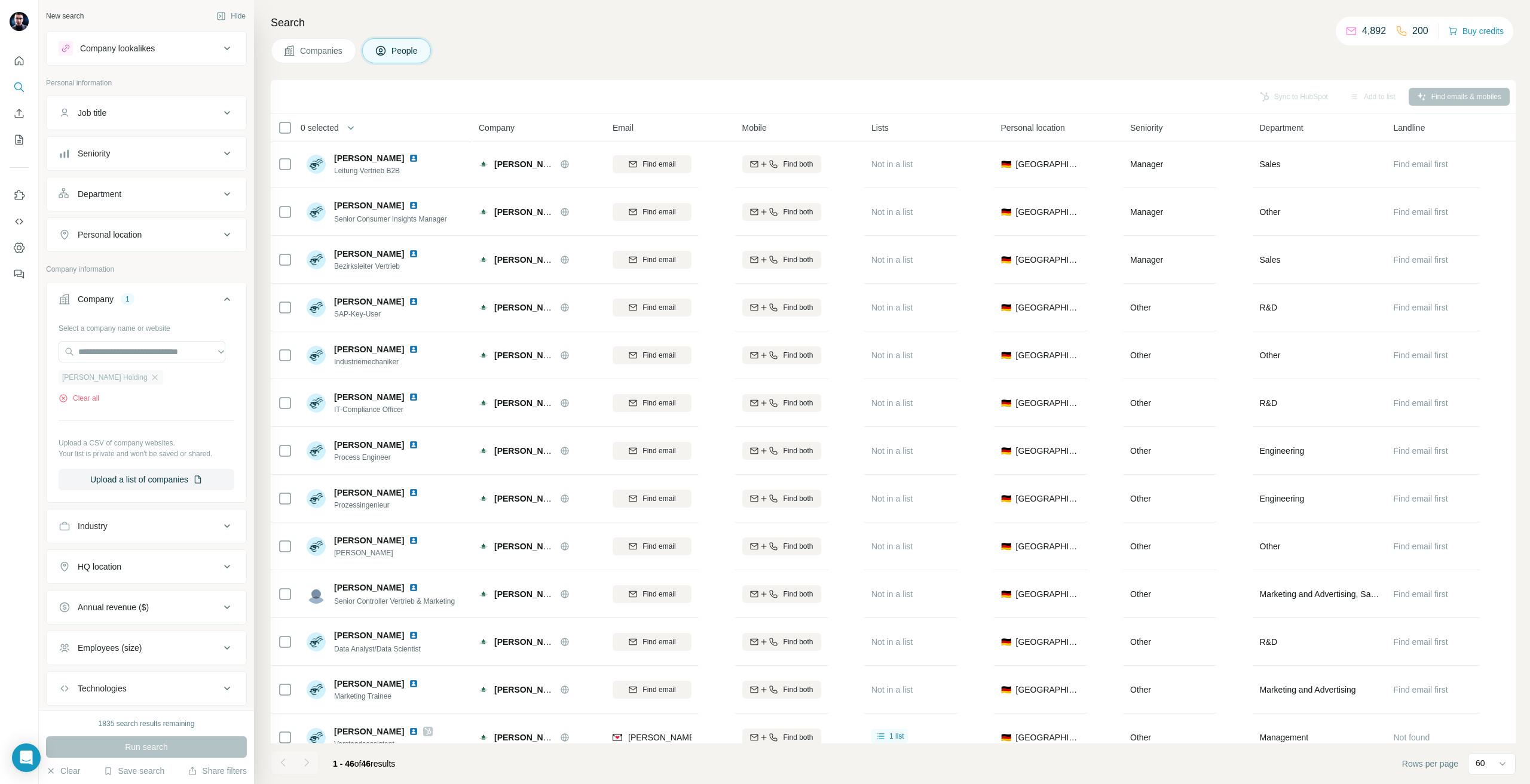
click at [147, 374] on span "Laurens Spethmann Holding" at bounding box center [105, 376] width 86 height 10
click at [160, 373] on icon "button" at bounding box center [155, 377] width 10 height 10
click at [158, 343] on input "text" at bounding box center [142, 352] width 166 height 22
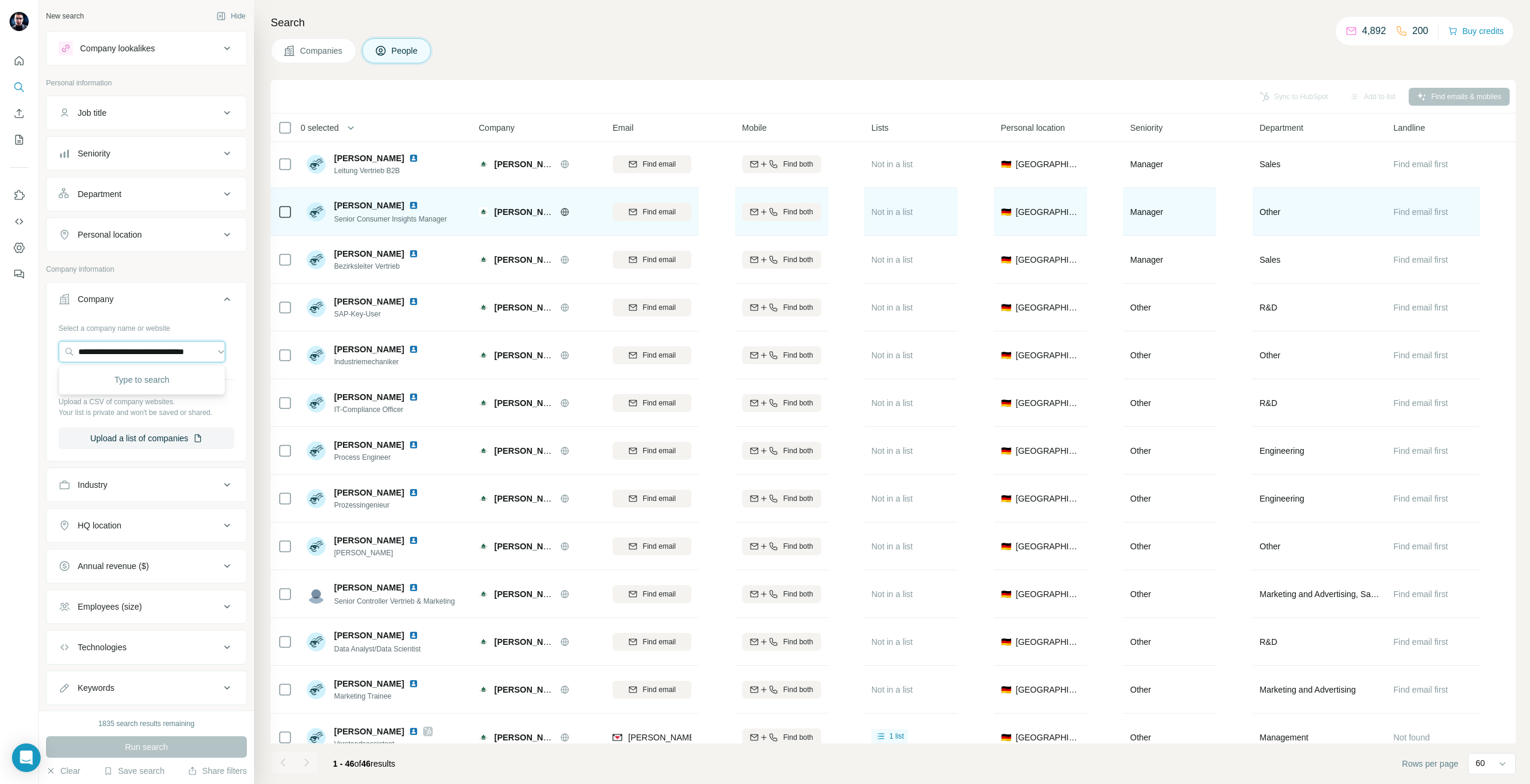
scroll to position [0, 28]
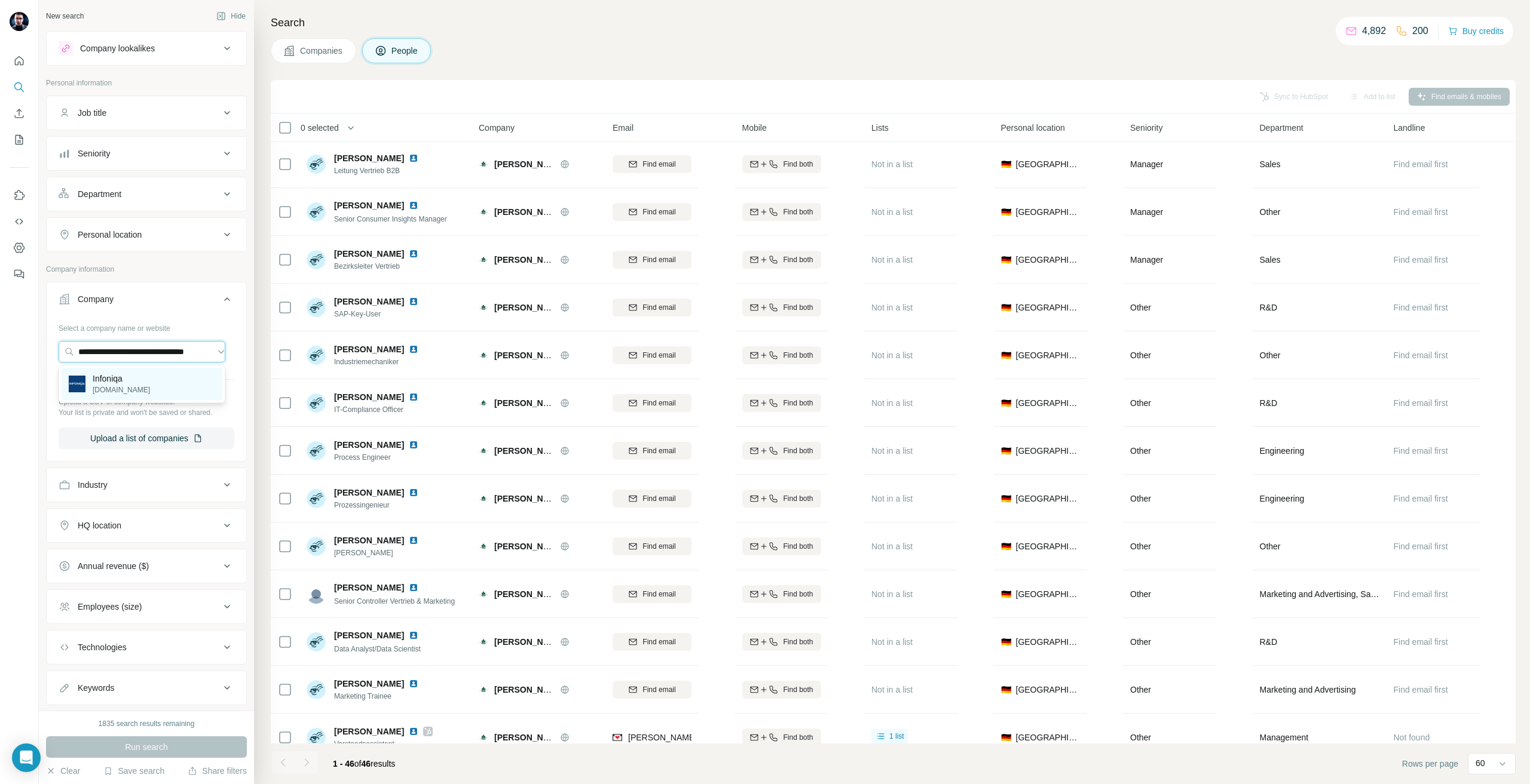
type input "**********"
click at [119, 391] on p "infoniqa.com" at bounding box center [121, 390] width 57 height 10
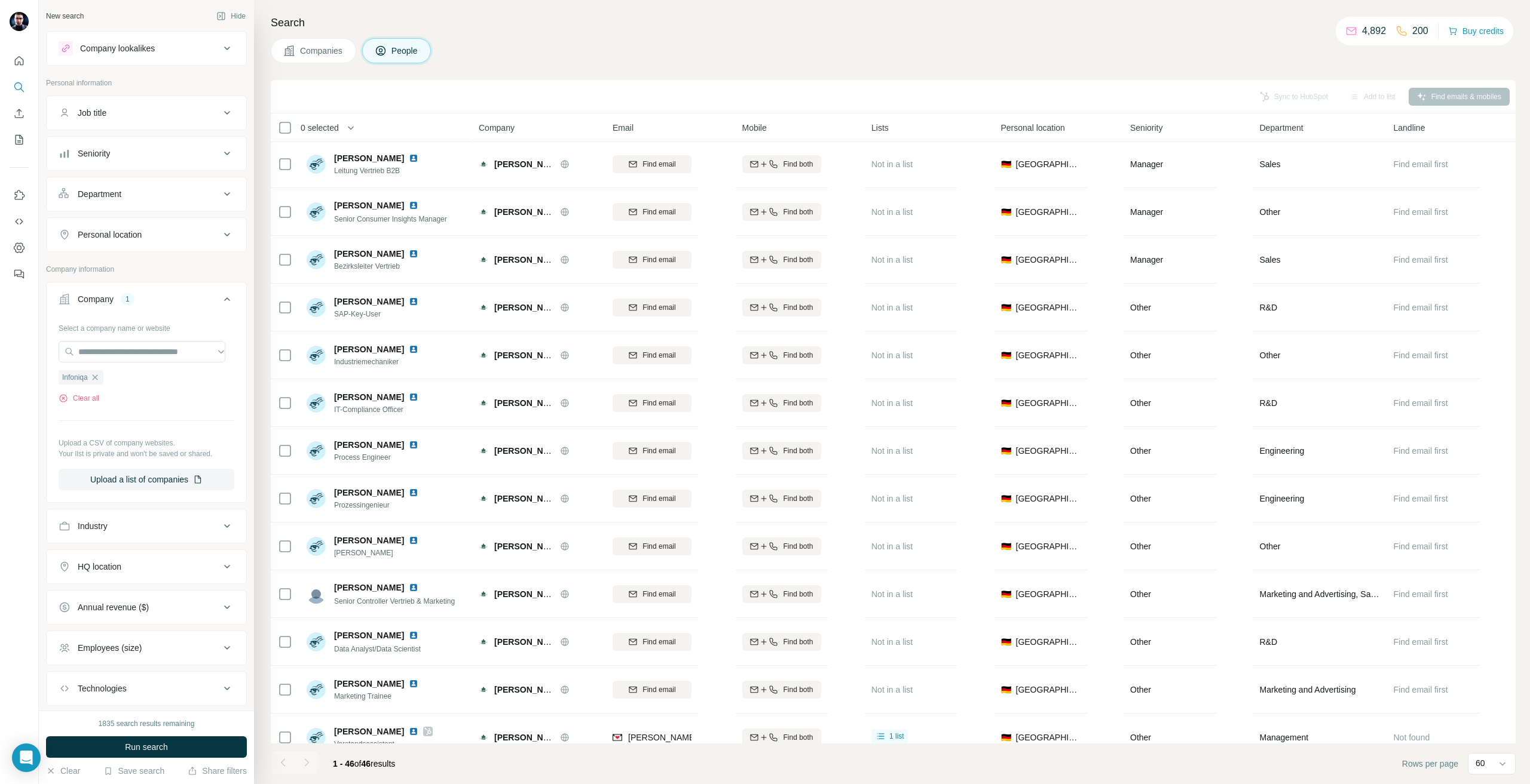
scroll to position [0, 0]
click at [126, 743] on span "Run search" at bounding box center [145, 747] width 43 height 12
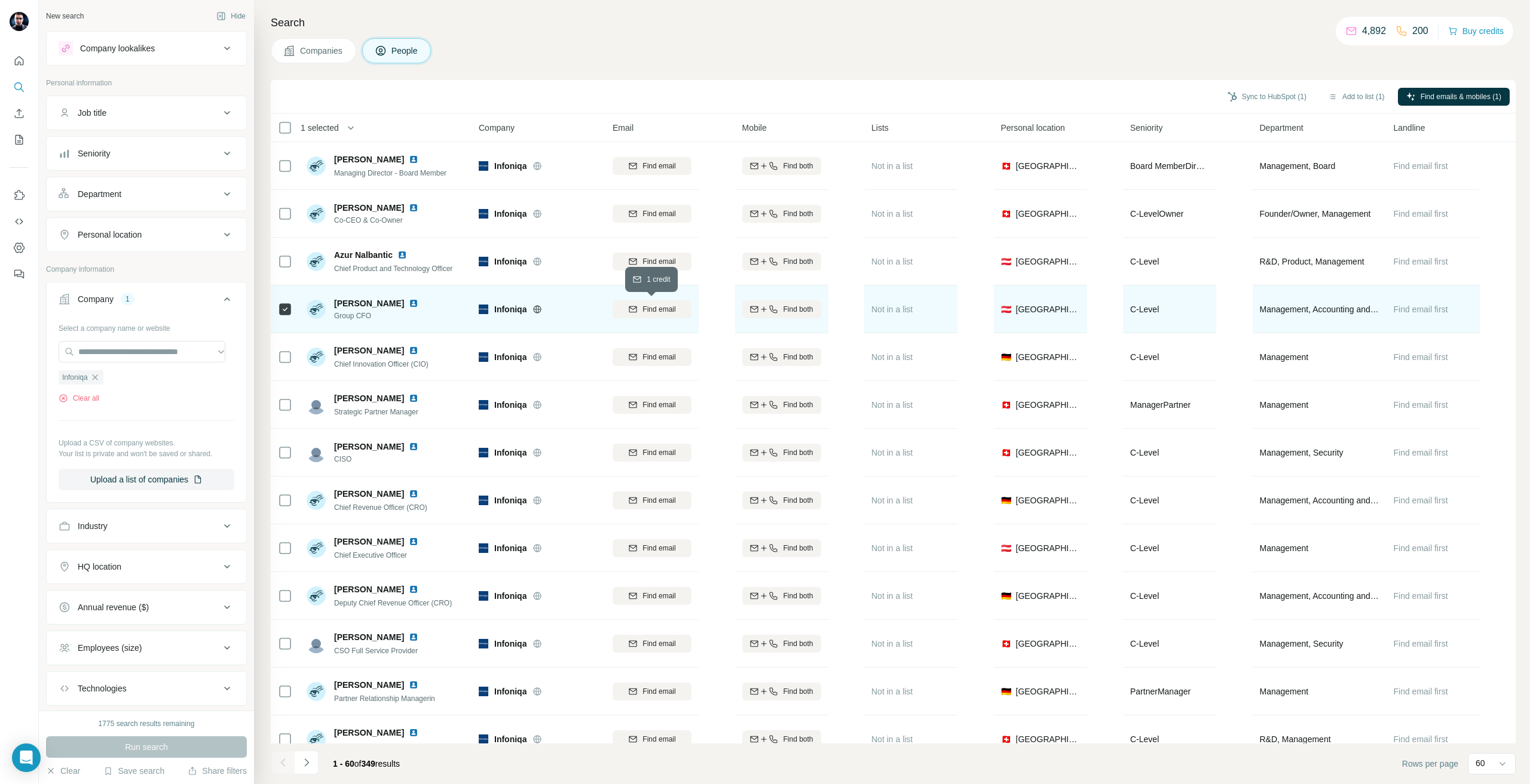
click at [665, 306] on span "Find email" at bounding box center [658, 309] width 33 height 10
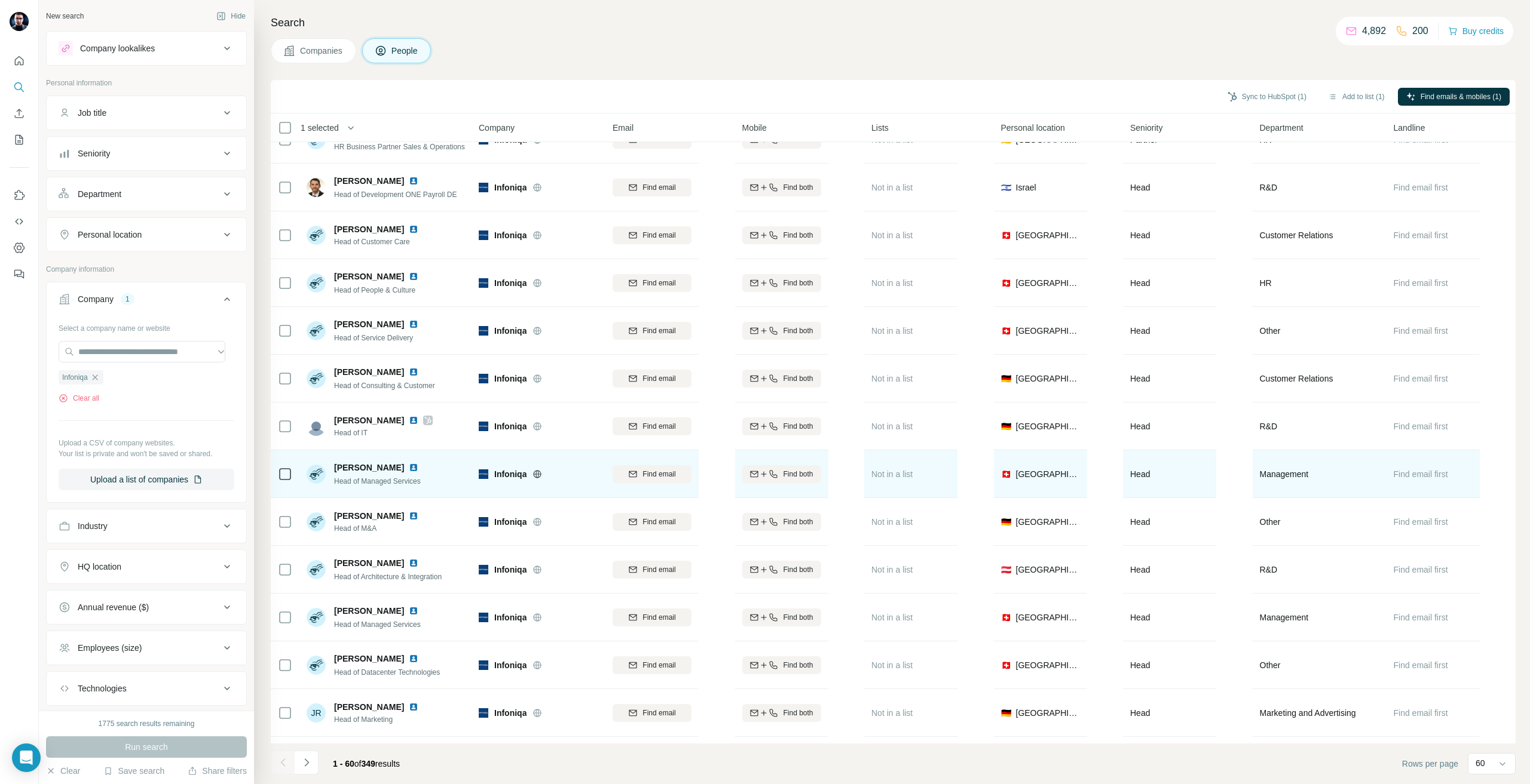
scroll to position [1135, 0]
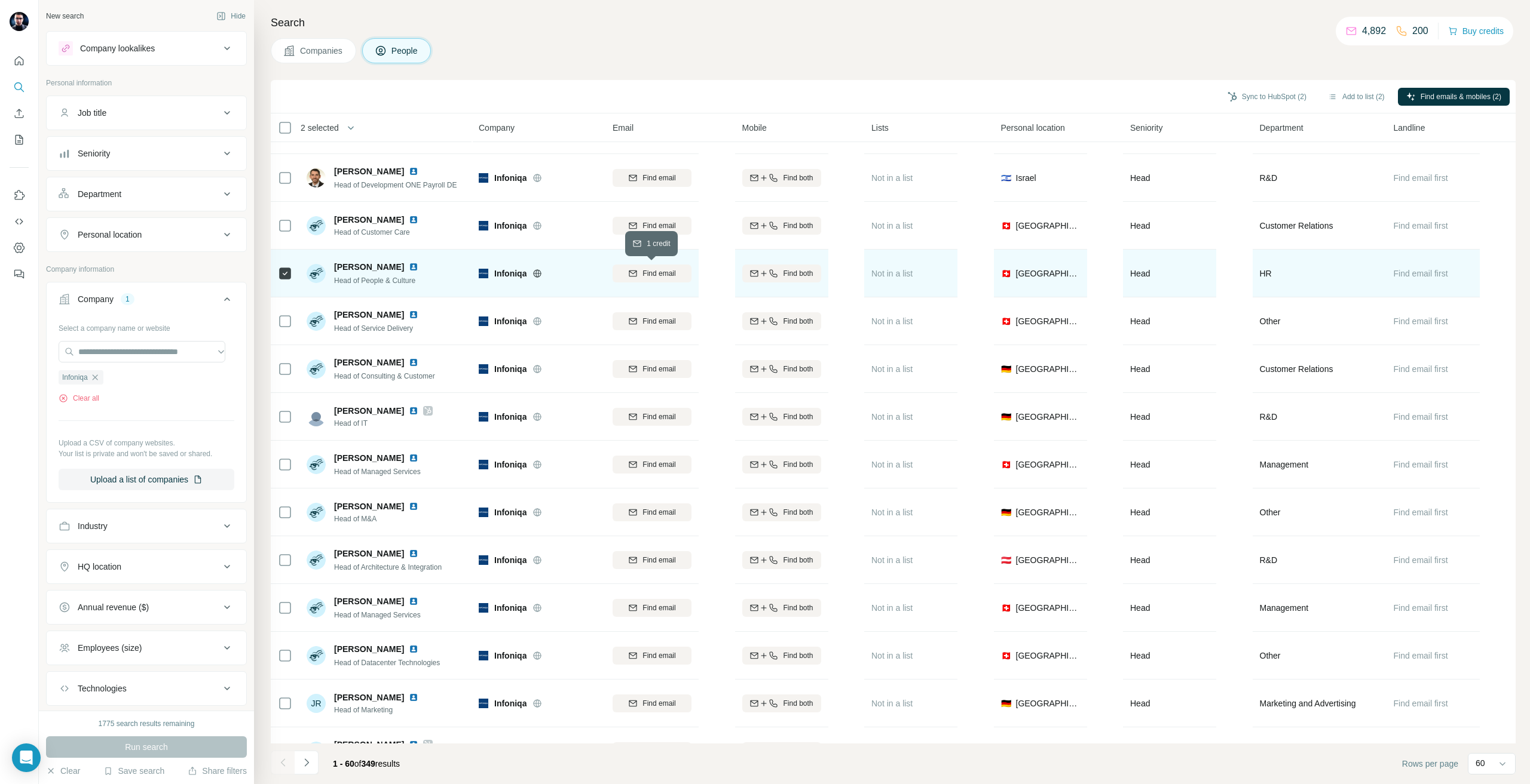
click at [641, 264] on button "Find email" at bounding box center [651, 273] width 79 height 18
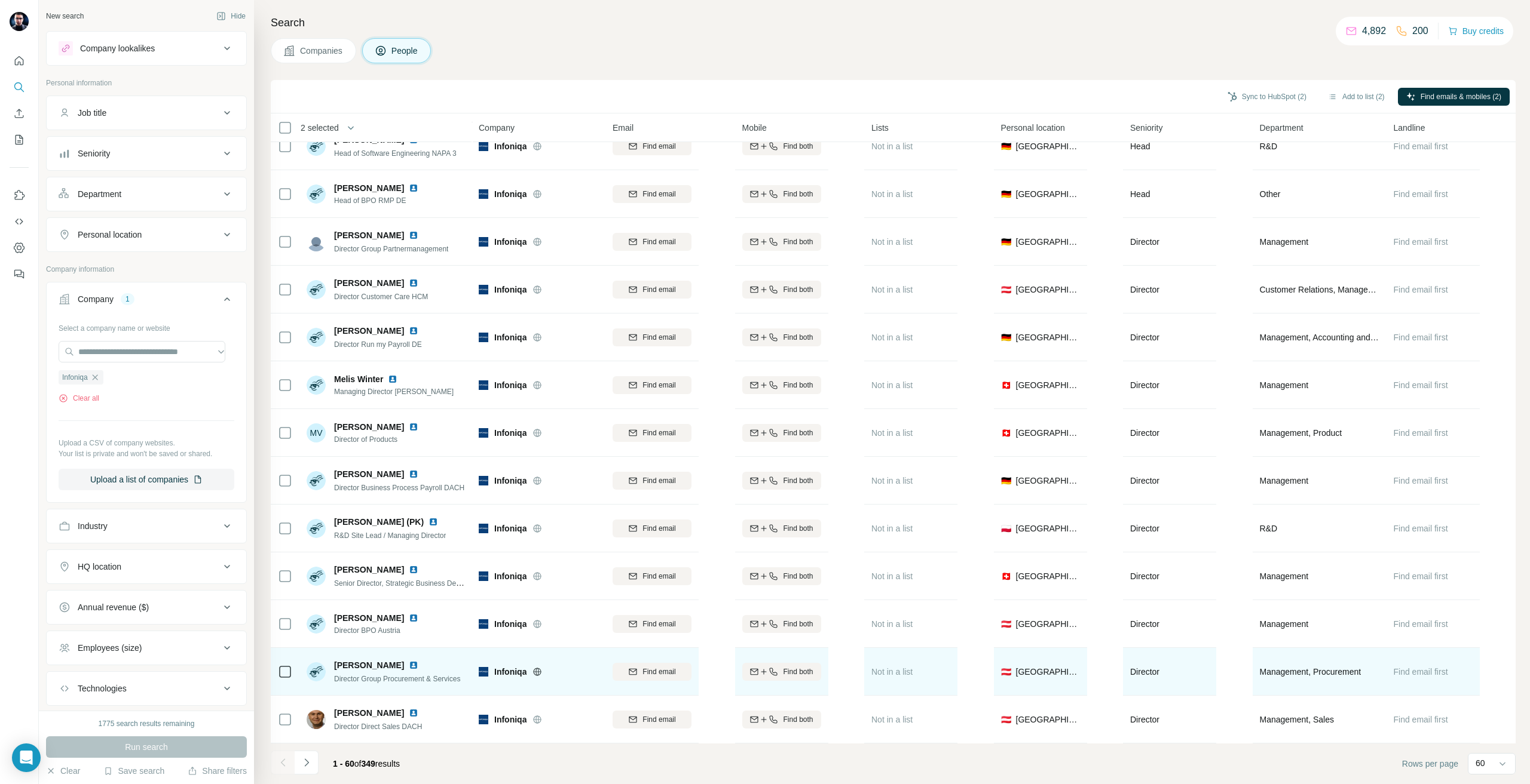
scroll to position [2271, 0]
click at [660, 666] on span "Find email" at bounding box center [658, 671] width 33 height 10
click at [311, 769] on button "Navigate to next page" at bounding box center [306, 762] width 24 height 24
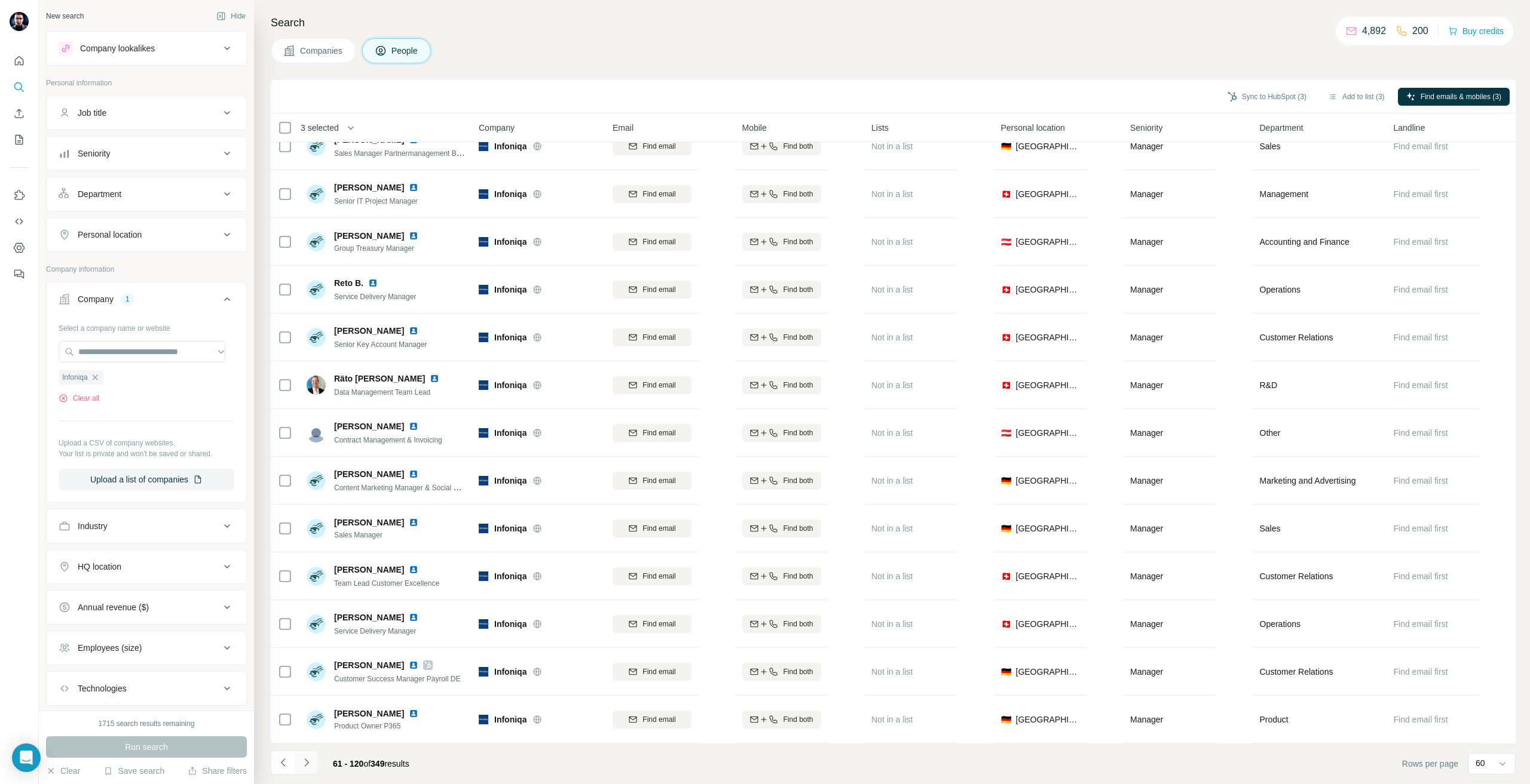
click at [297, 761] on button "Navigate to next page" at bounding box center [306, 762] width 24 height 24
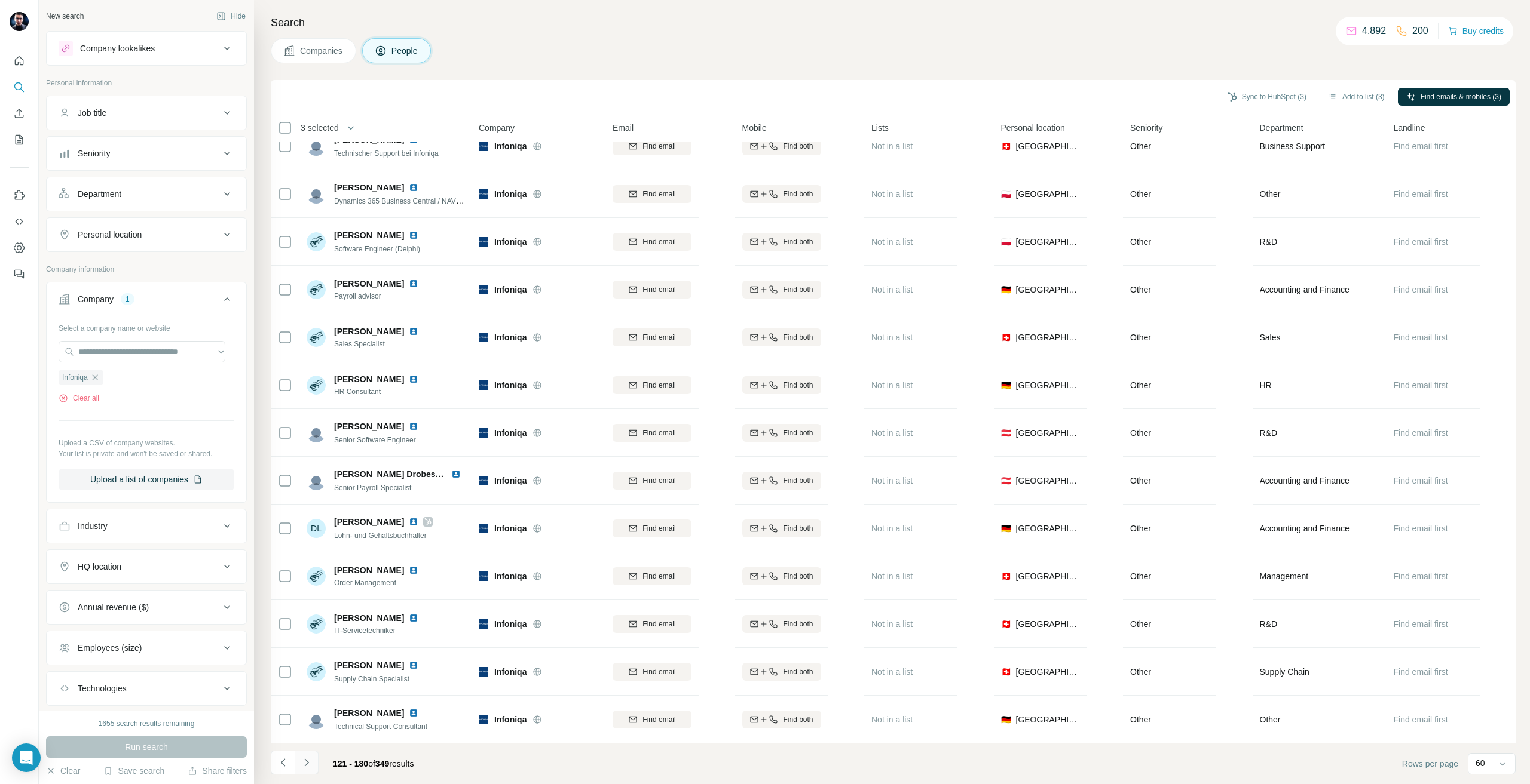
click at [303, 774] on button "Navigate to next page" at bounding box center [306, 762] width 24 height 24
click at [304, 755] on button "Navigate to next page" at bounding box center [306, 762] width 24 height 24
click at [306, 767] on icon "Navigate to next page" at bounding box center [306, 762] width 12 height 12
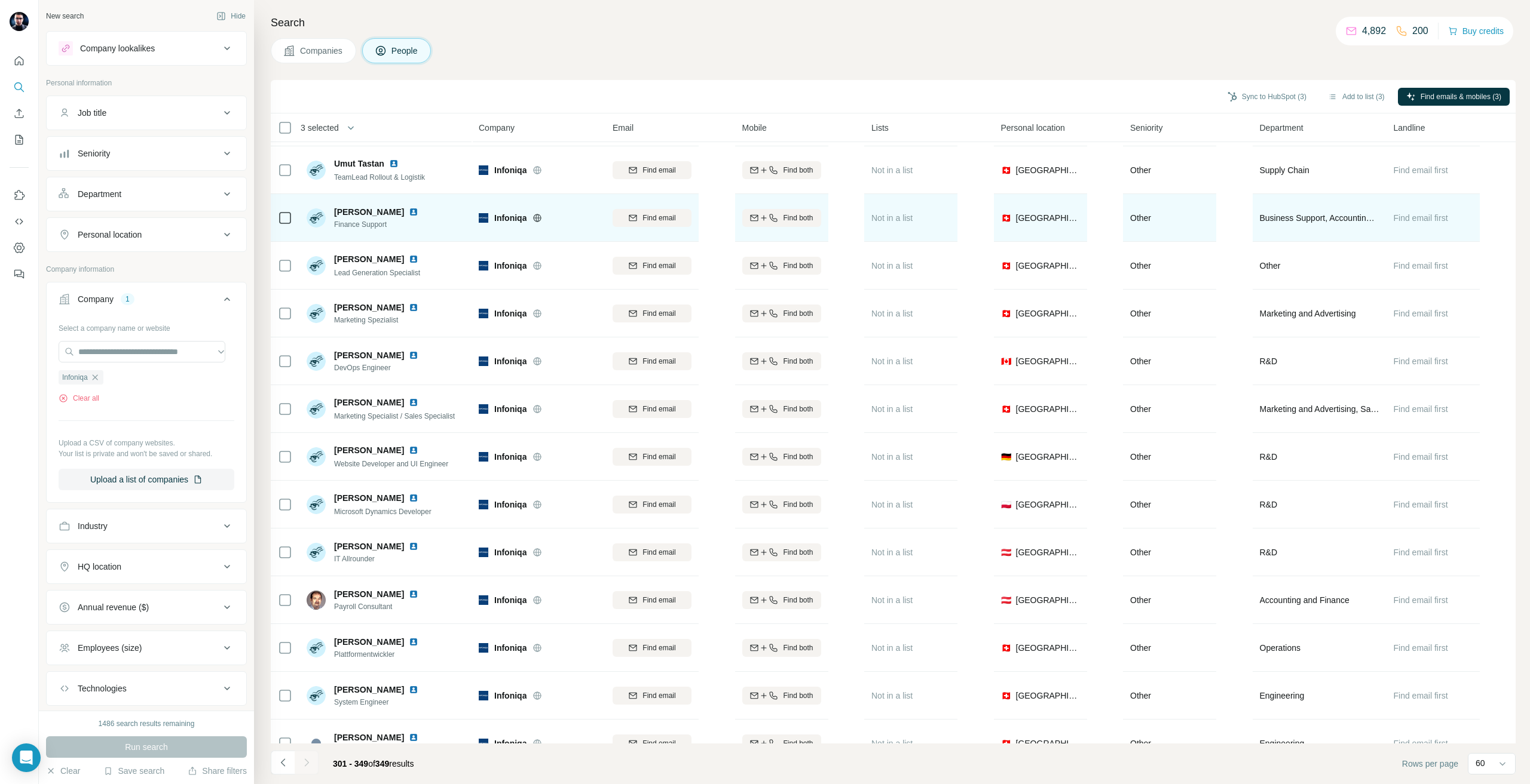
scroll to position [1447, 0]
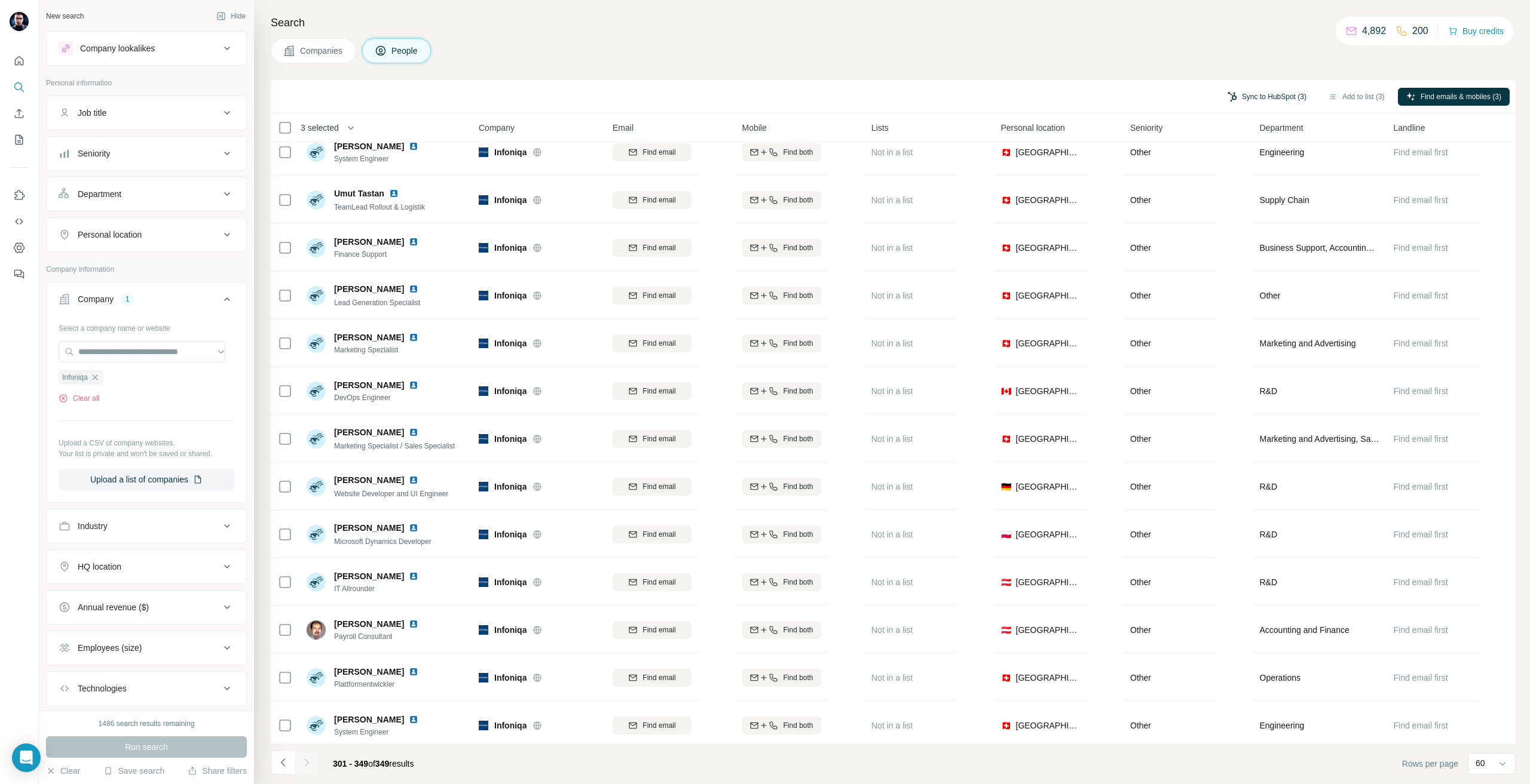
click at [1228, 99] on icon "button" at bounding box center [1231, 97] width 9 height 10
click at [1211, 199] on button "Sync to HubSpot" at bounding box center [1233, 199] width 132 height 24
click at [122, 356] on input "text" at bounding box center [142, 352] width 166 height 22
paste input "**********"
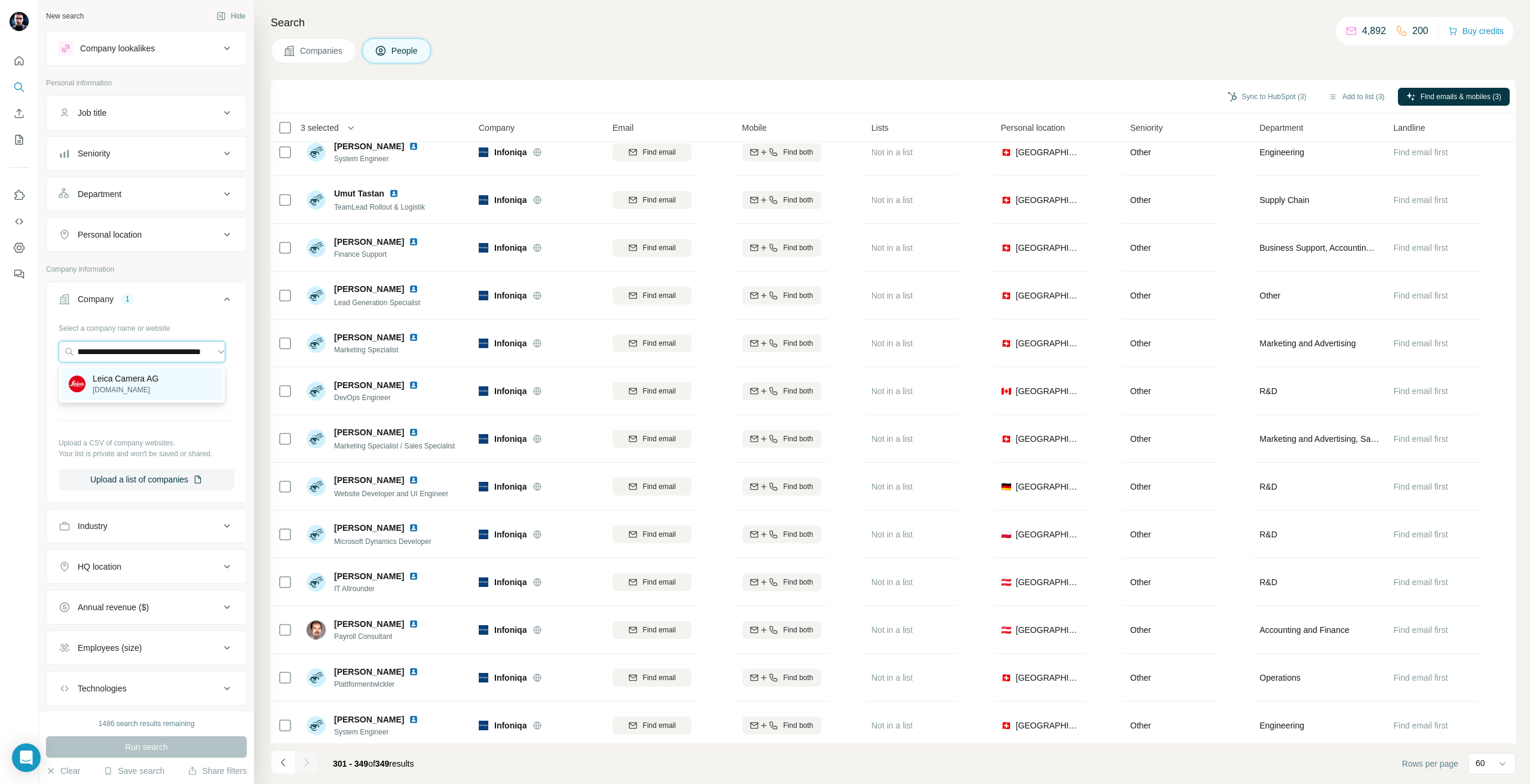
type input "**********"
click at [138, 381] on div "Leica Camera AG leica-camera.com" at bounding box center [126, 384] width 67 height 23
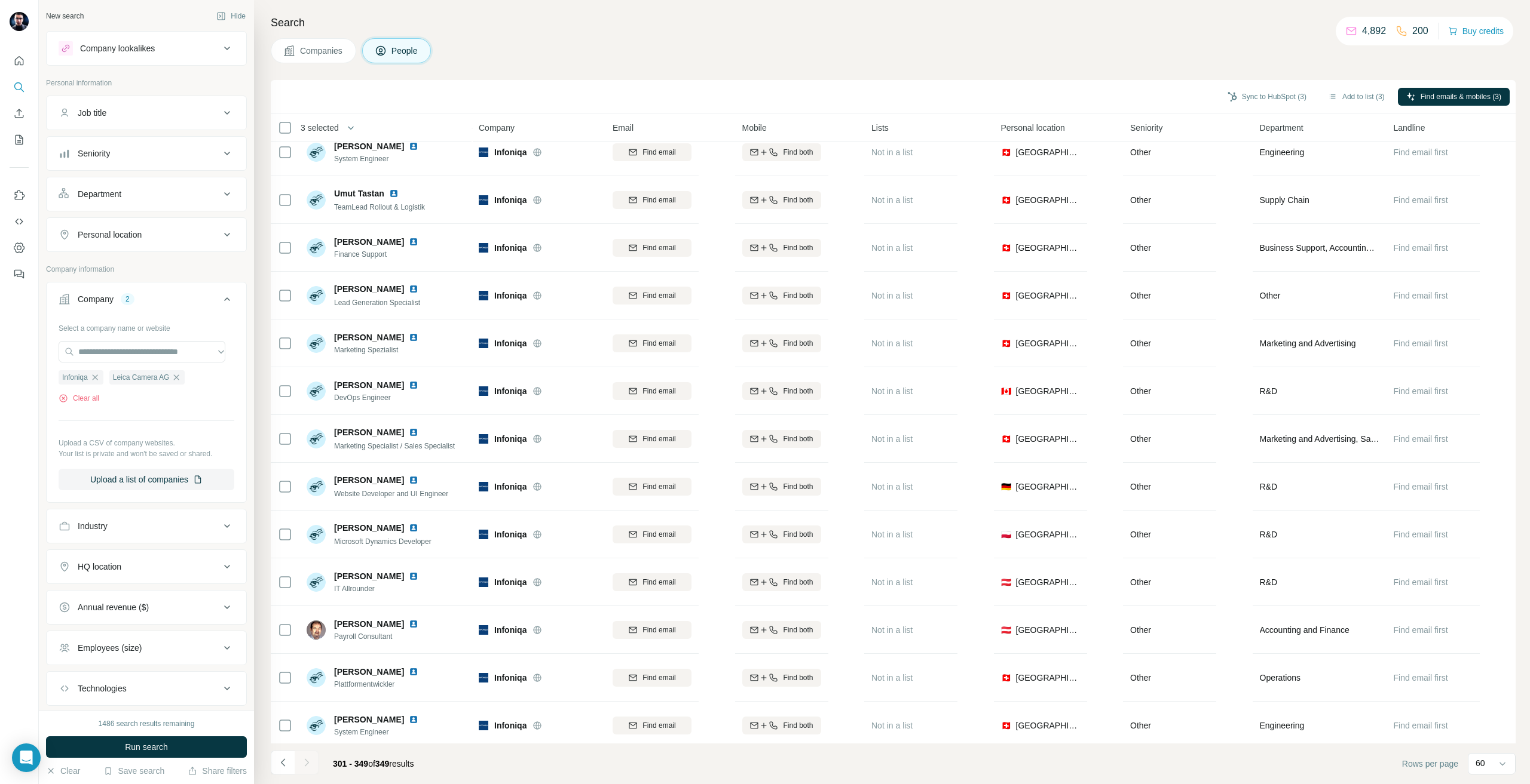
scroll to position [0, 0]
click at [97, 383] on div "Infoniqa" at bounding box center [81, 377] width 45 height 14
click at [94, 381] on icon "button" at bounding box center [95, 377] width 10 height 10
click at [137, 751] on span "Run search" at bounding box center [145, 747] width 43 height 12
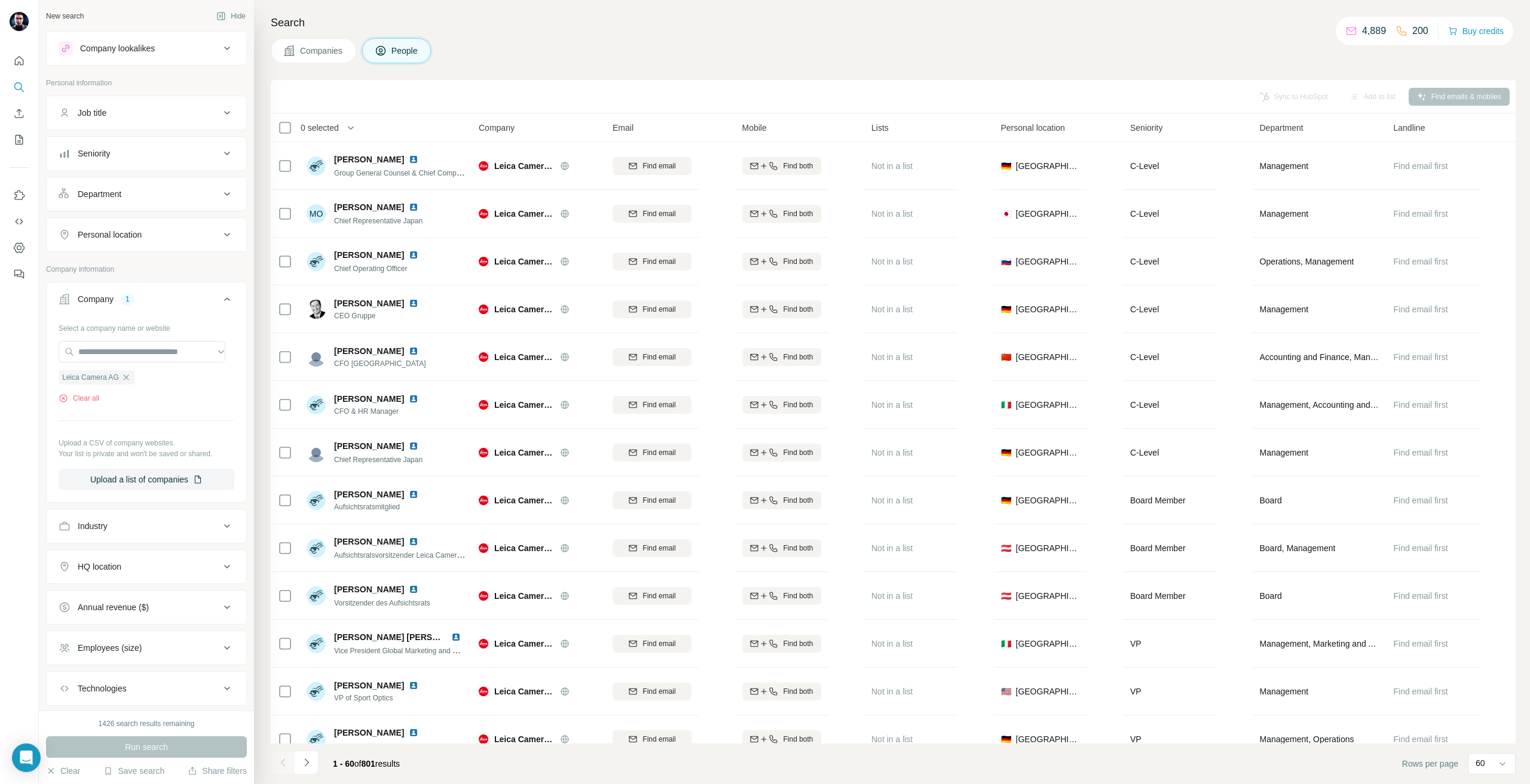
click at [142, 240] on div "Personal location" at bounding box center [109, 235] width 64 height 12
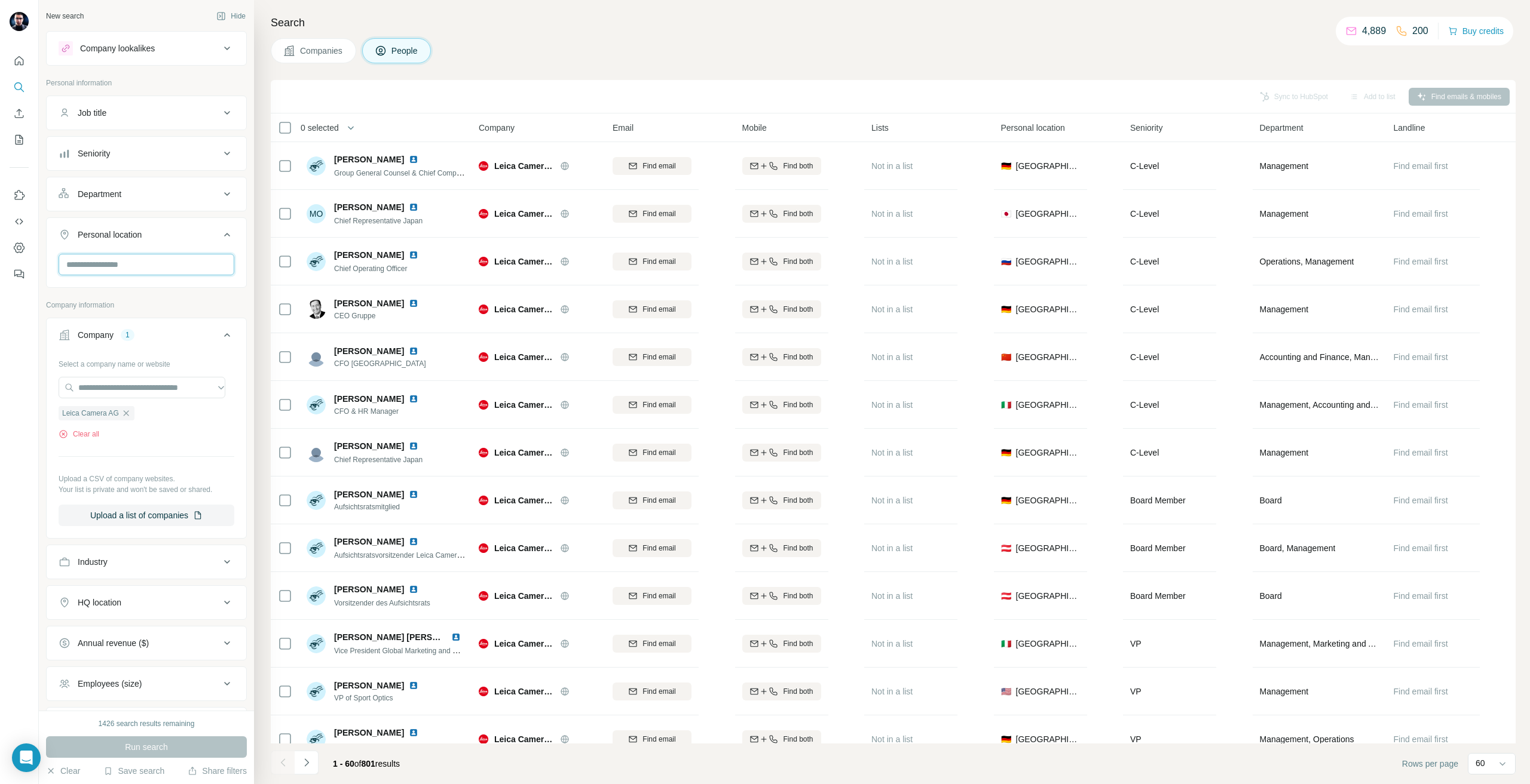
click at [108, 267] on input "text" at bounding box center [146, 264] width 176 height 22
type input "***"
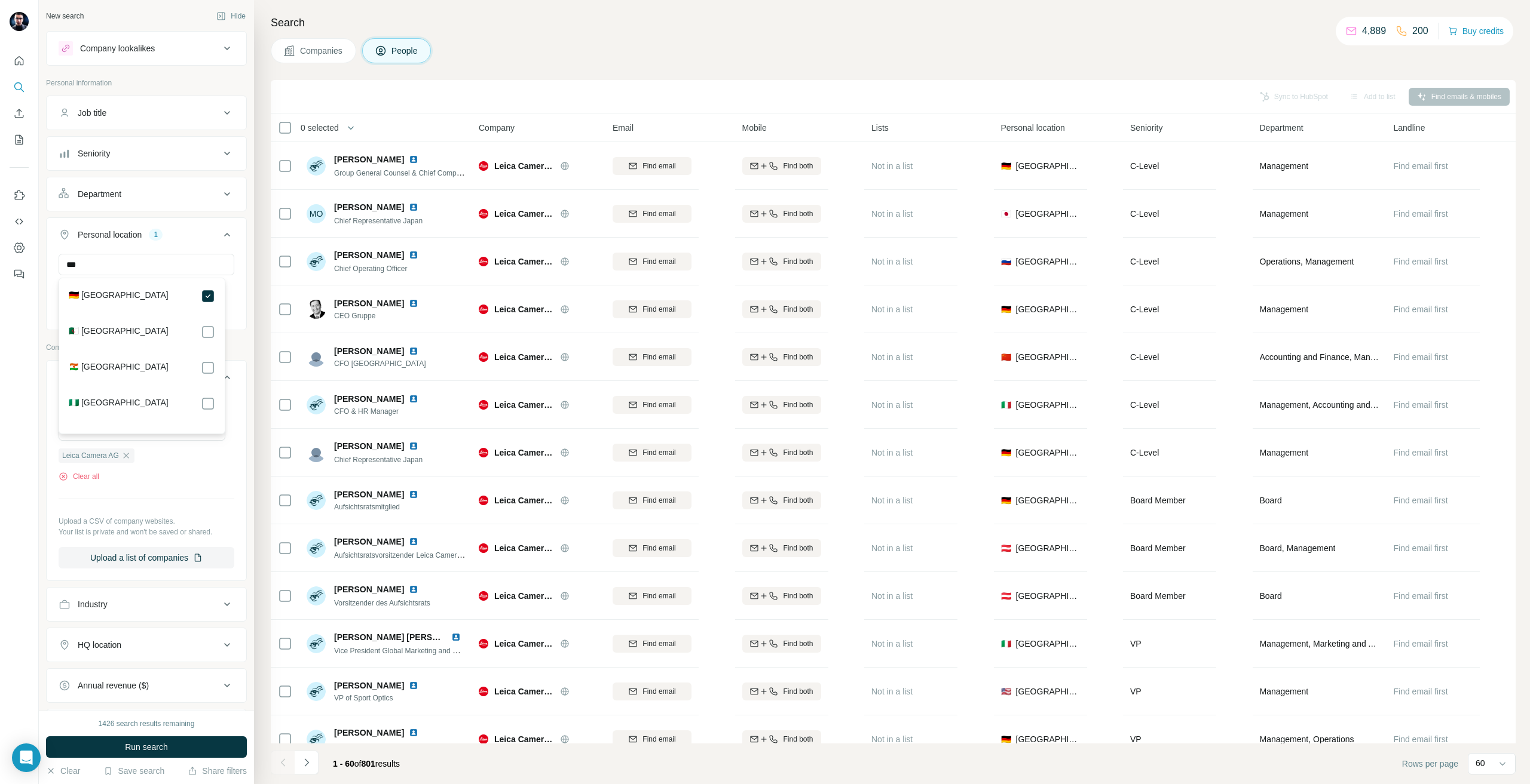
click at [156, 758] on div "1426 search results remaining Run search Clear Save search Share filters" at bounding box center [146, 747] width 215 height 73
click at [156, 756] on button "Run search" at bounding box center [145, 747] width 201 height 22
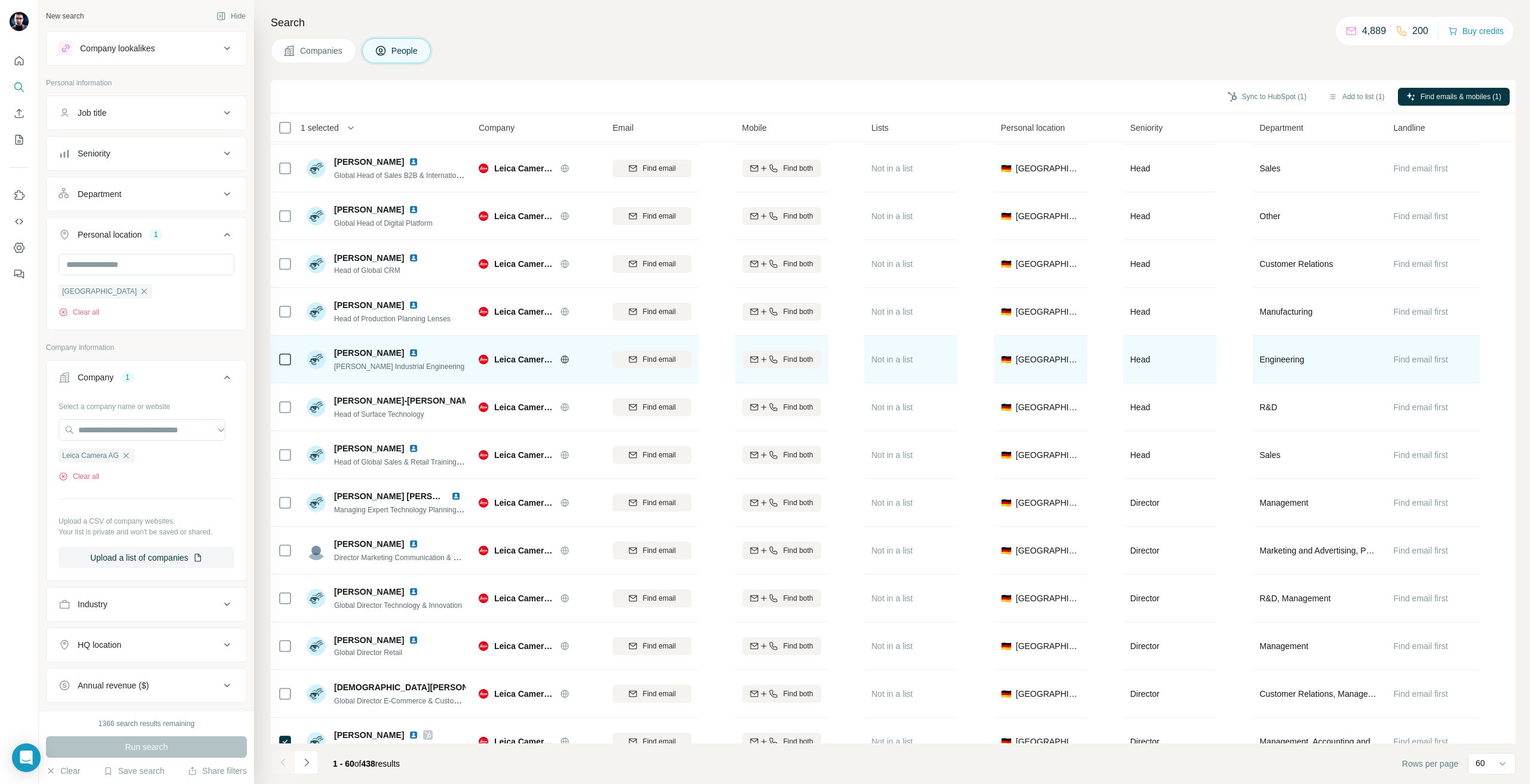
scroll to position [2271, 0]
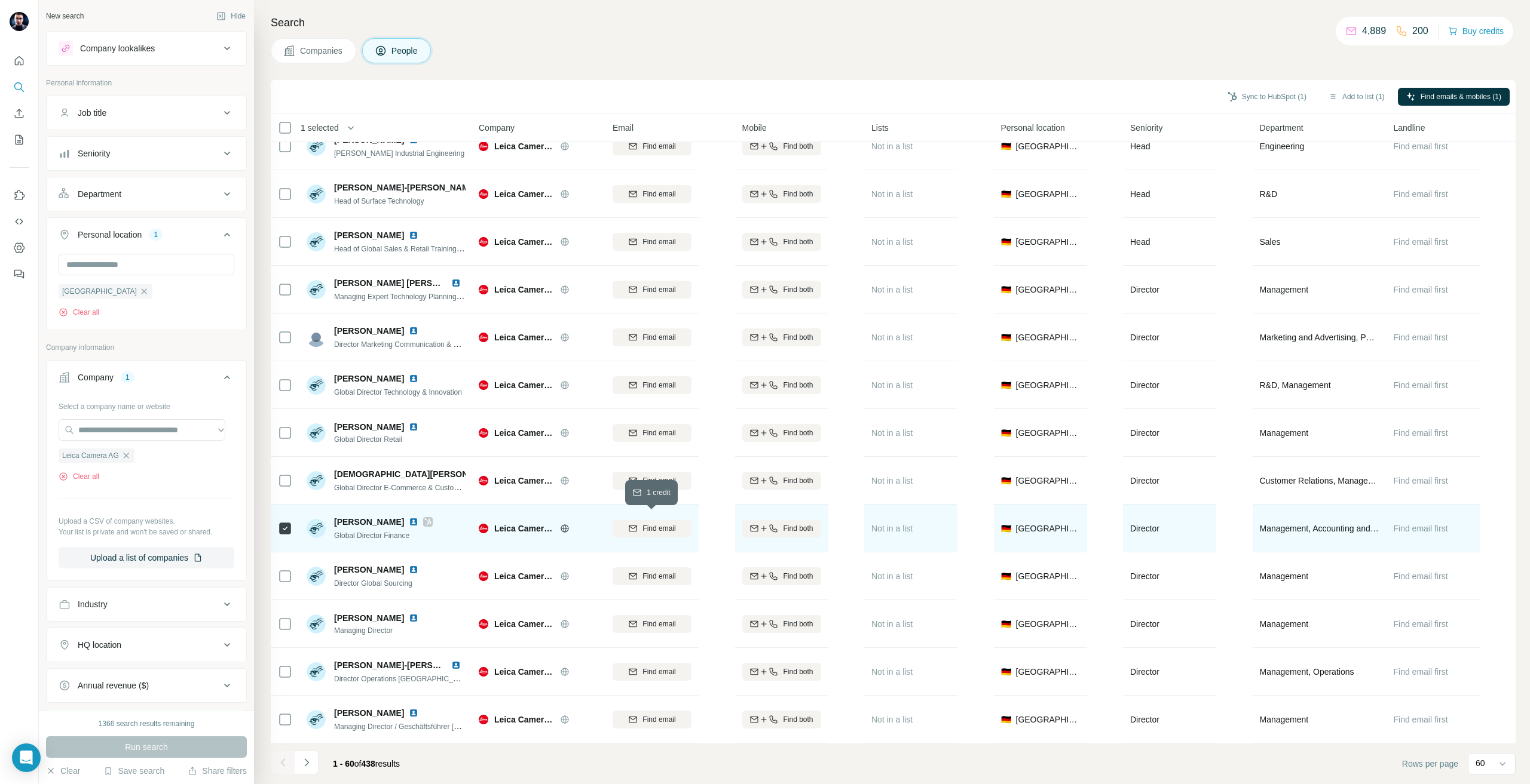
click at [669, 525] on span "Find email" at bounding box center [658, 527] width 33 height 10
click at [311, 769] on button "Navigate to next page" at bounding box center [306, 762] width 24 height 24
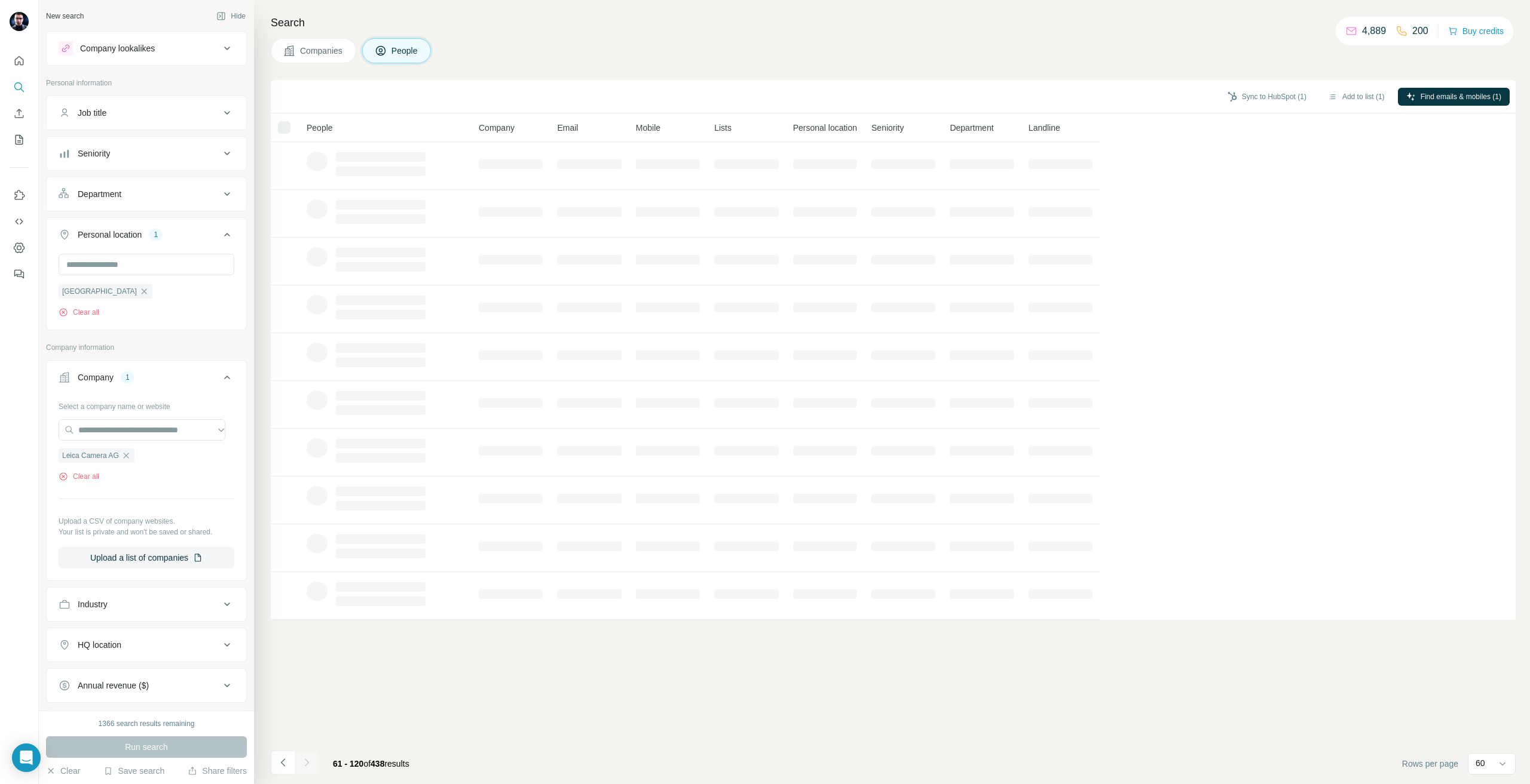
scroll to position [0, 0]
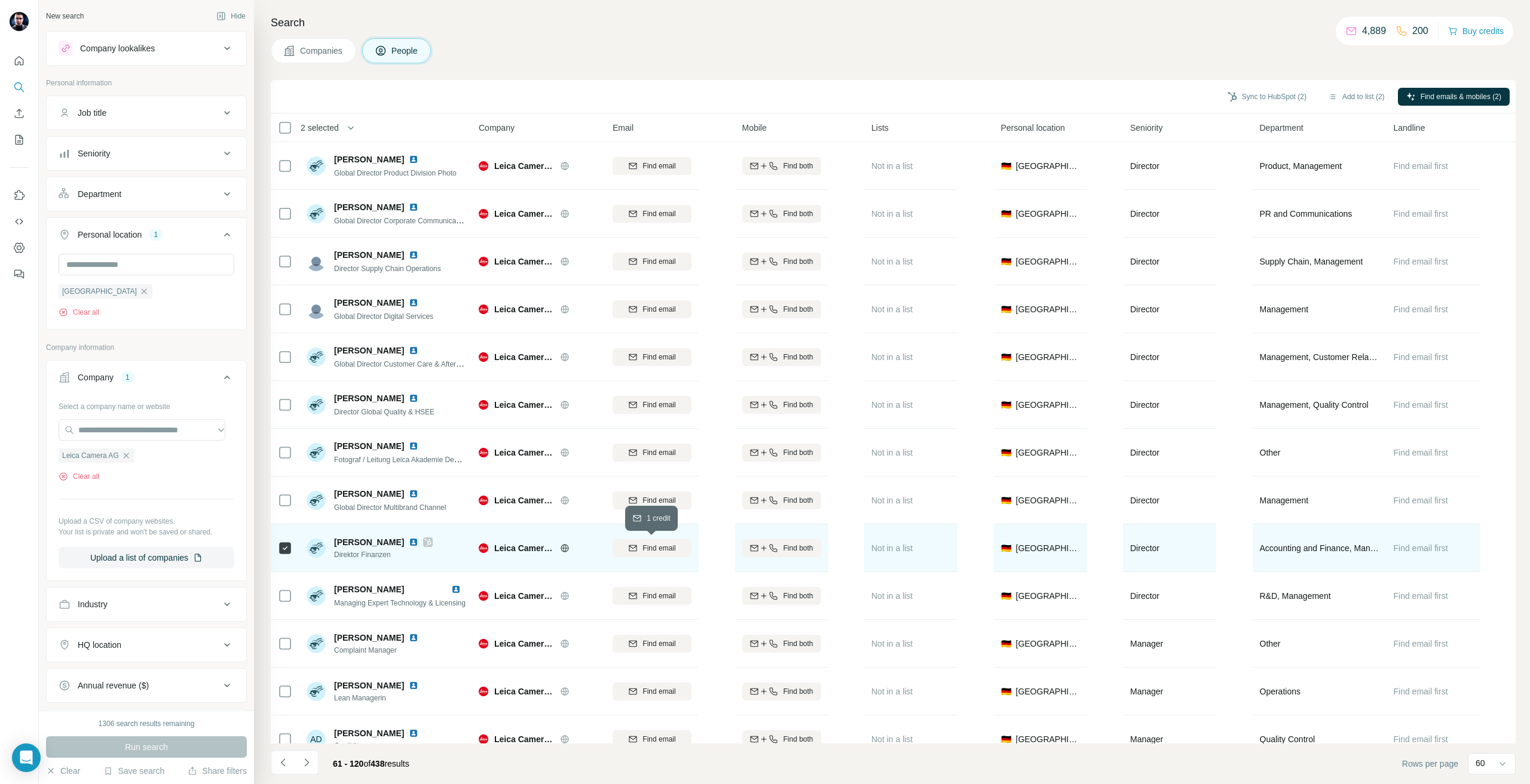
click at [660, 545] on span "Find email" at bounding box center [658, 547] width 33 height 10
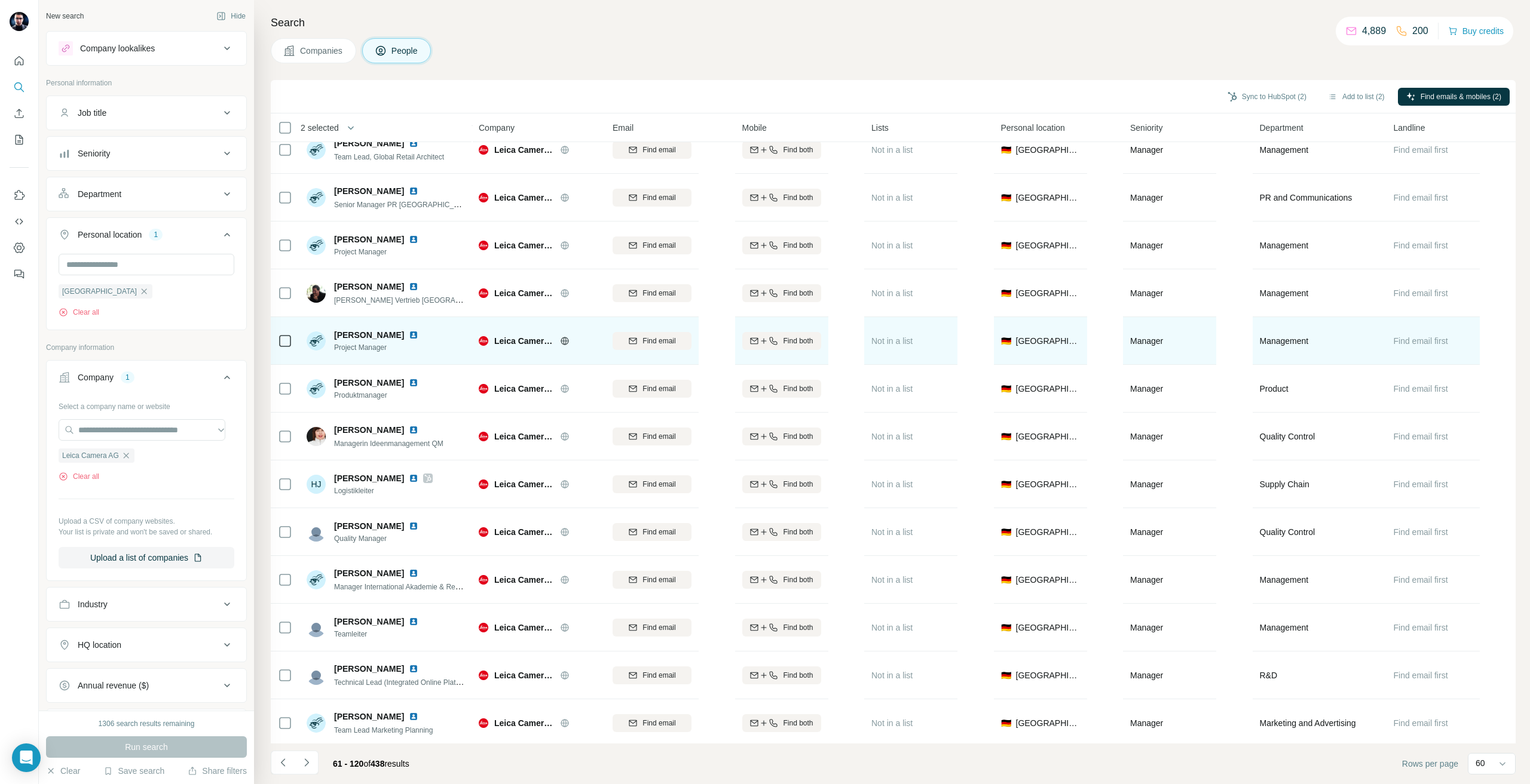
scroll to position [2271, 0]
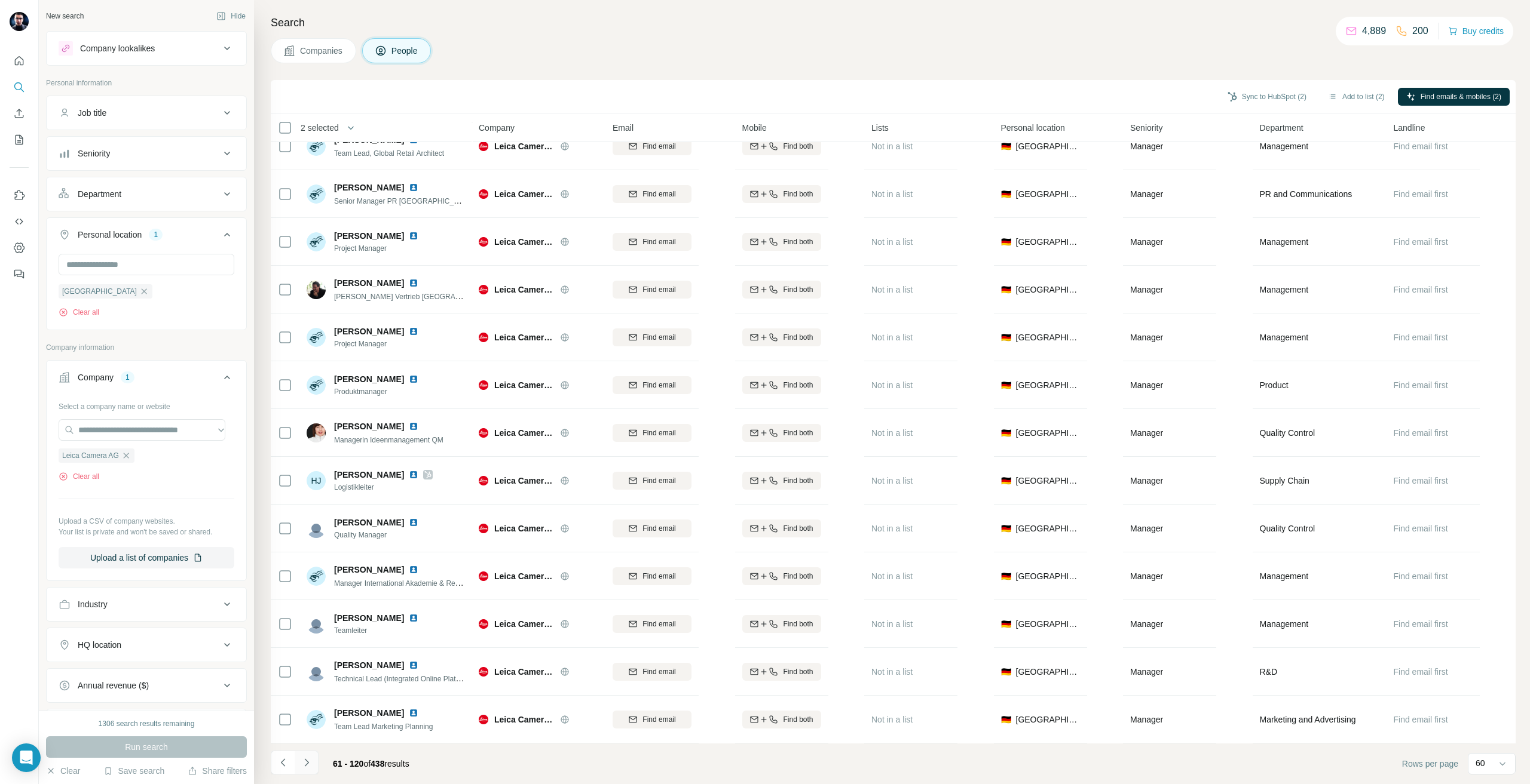
click at [309, 762] on icon "Navigate to next page" at bounding box center [306, 762] width 12 height 12
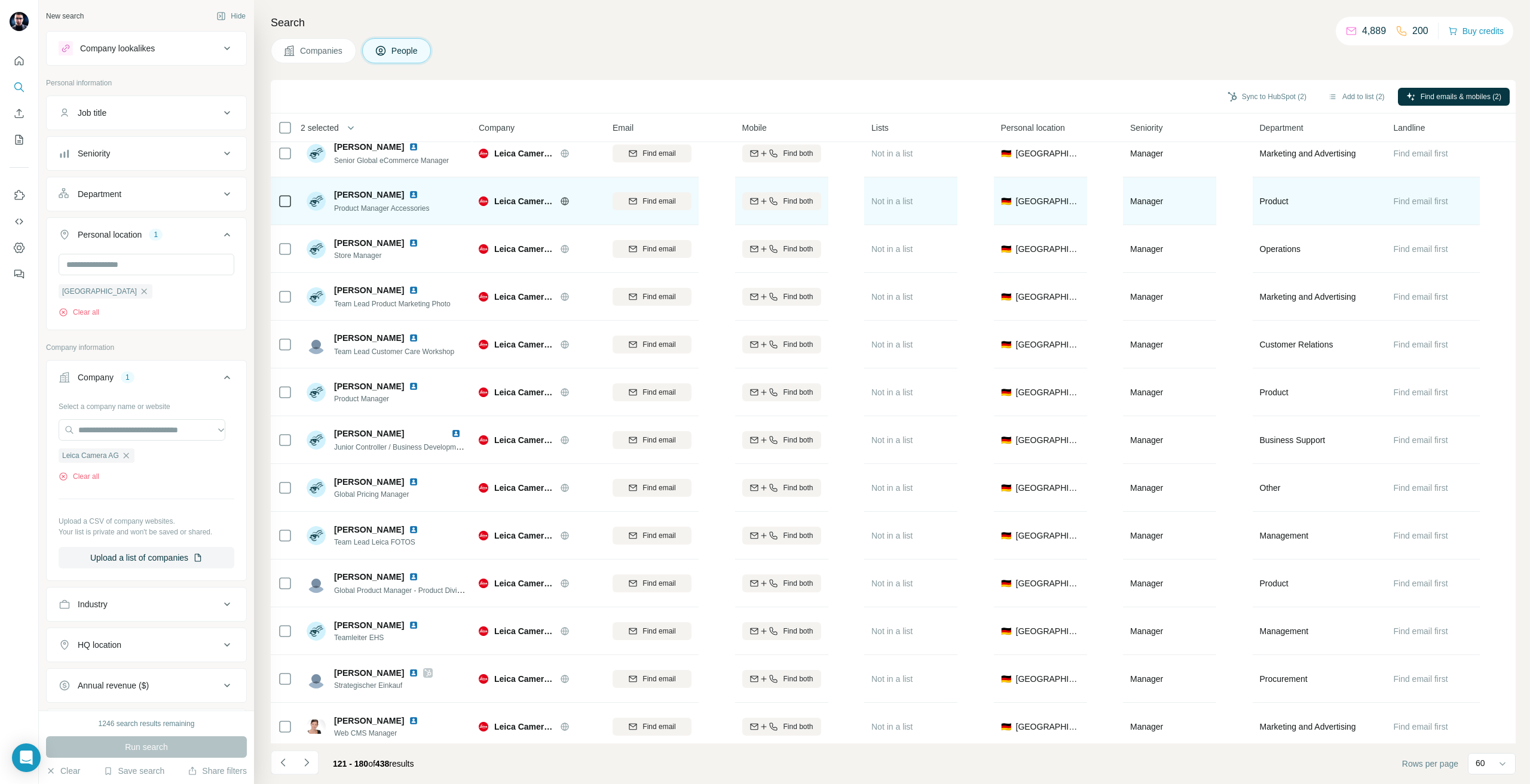
scroll to position [1553, 0]
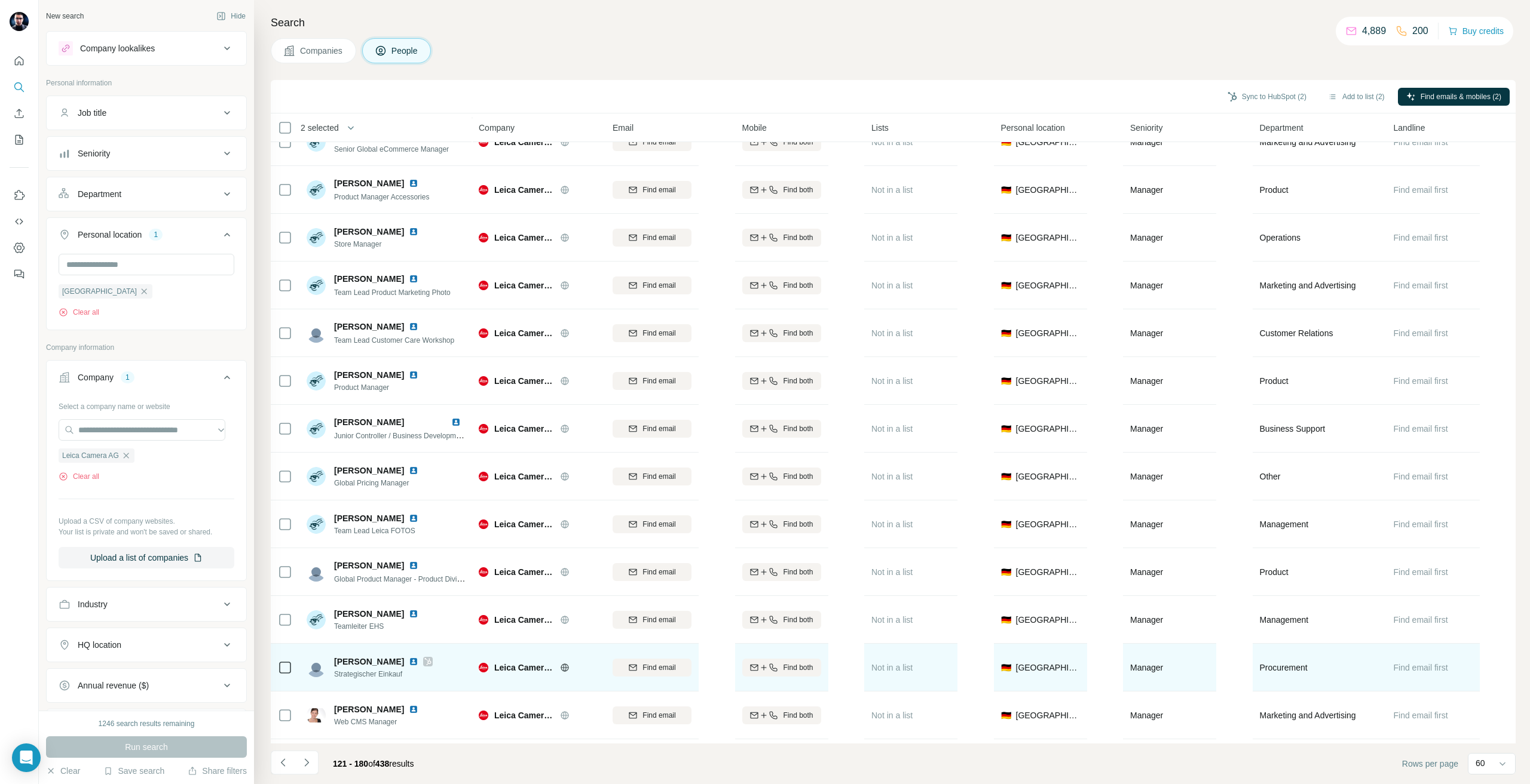
click at [278, 655] on td at bounding box center [285, 667] width 29 height 48
click at [301, 673] on td "Michael Wolf Strategischer Einkauf" at bounding box center [386, 667] width 173 height 48
click at [294, 668] on td at bounding box center [285, 667] width 29 height 48
click at [277, 668] on td at bounding box center [285, 667] width 29 height 48
click at [629, 672] on icon "button" at bounding box center [632, 667] width 10 height 10
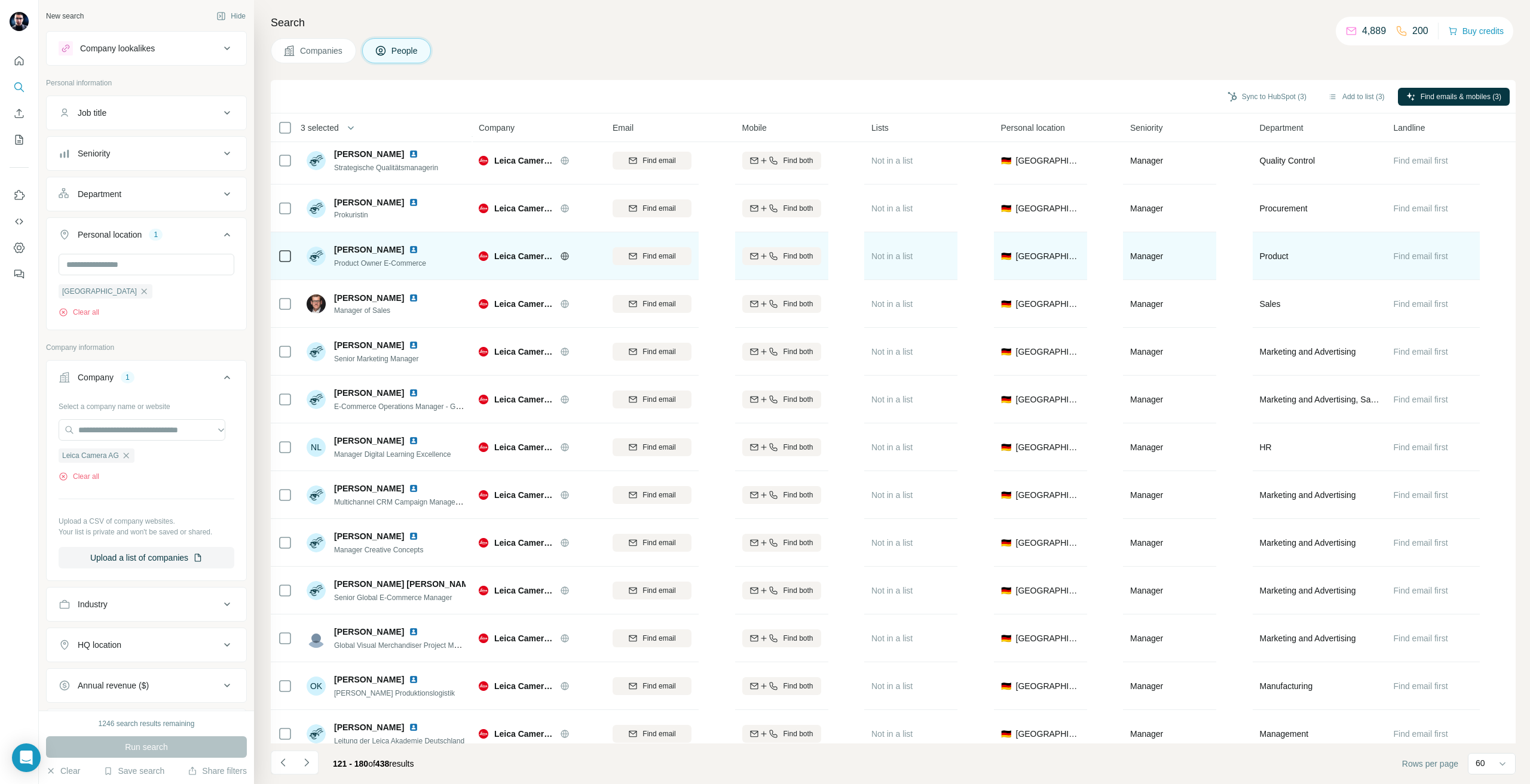
scroll to position [2271, 0]
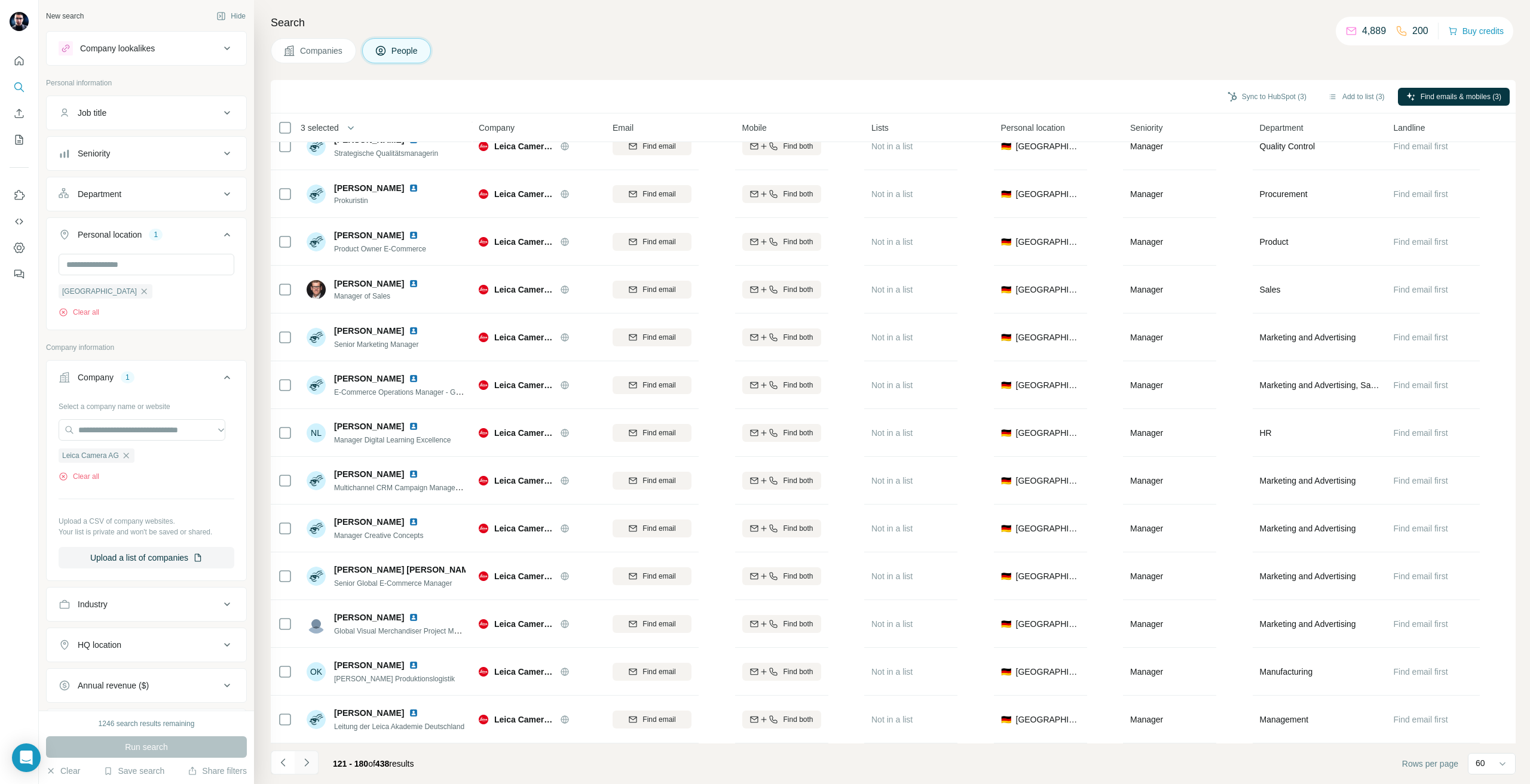
click at [314, 766] on button "Navigate to next page" at bounding box center [306, 762] width 24 height 24
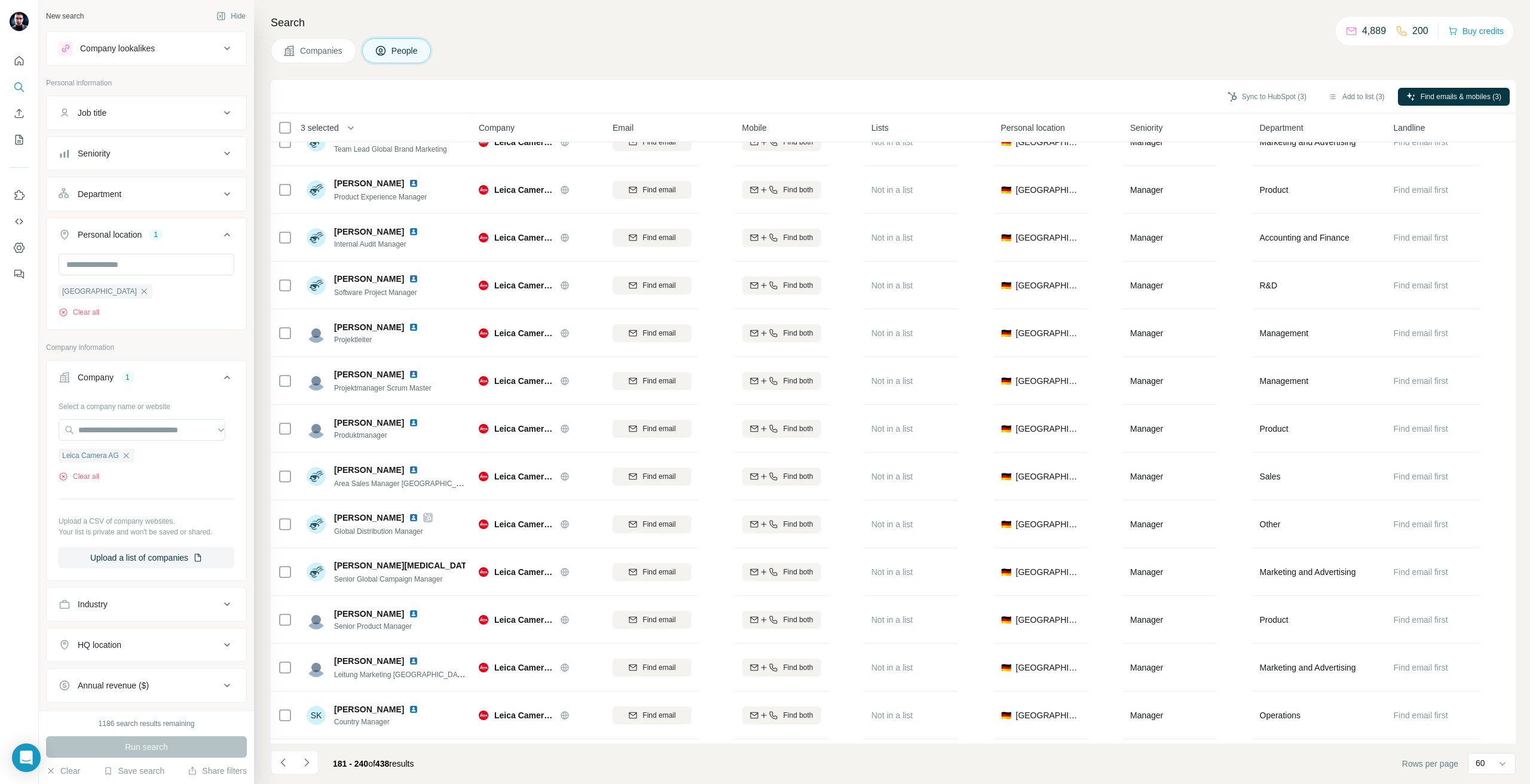
scroll to position [0, 0]
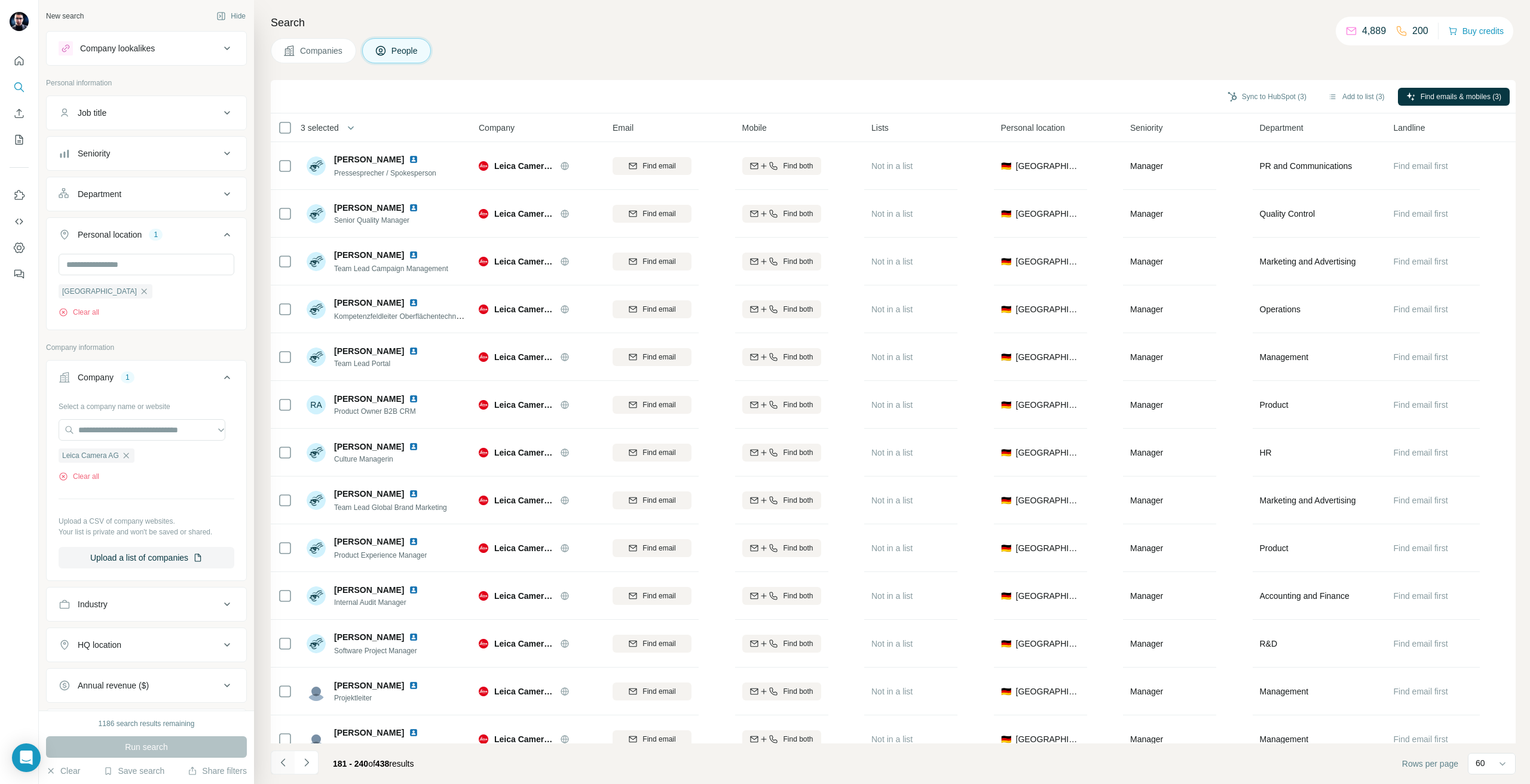
click at [279, 759] on icon "Navigate to previous page" at bounding box center [283, 762] width 12 height 12
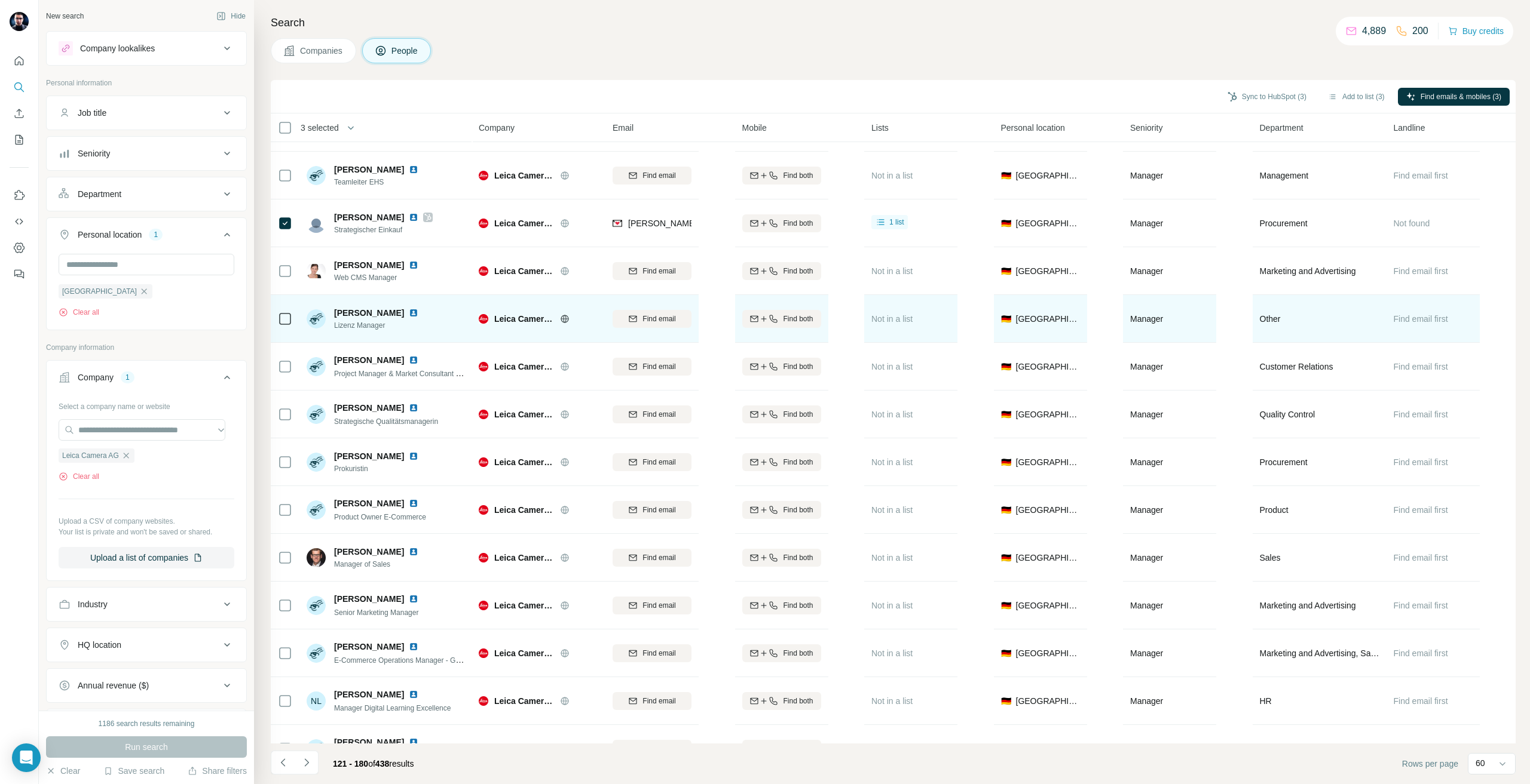
scroll to position [1851, 0]
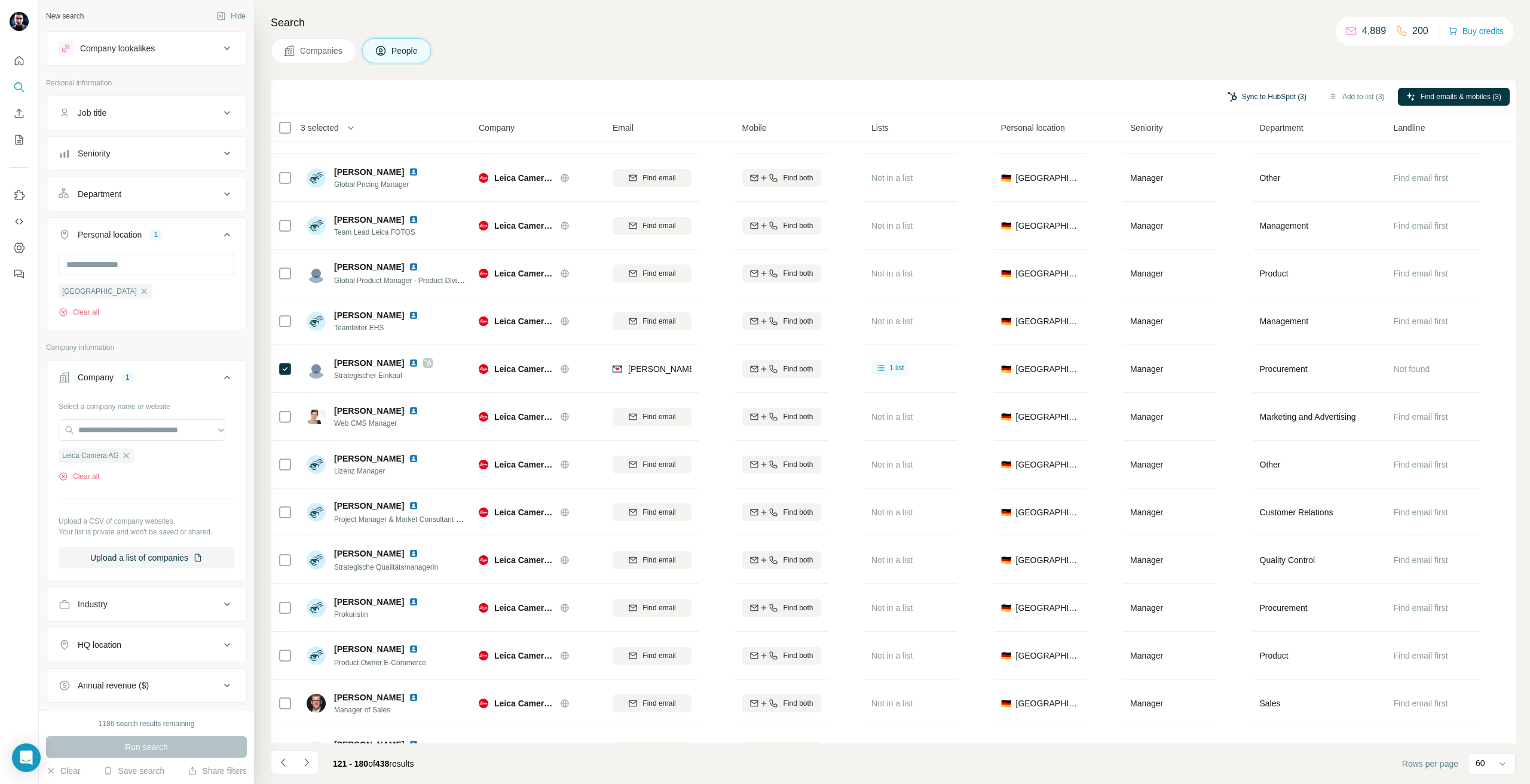
click at [1275, 96] on button "Sync to HubSpot (3)" at bounding box center [1267, 96] width 96 height 18
click at [1232, 192] on button "Sync to HubSpot" at bounding box center [1233, 184] width 132 height 24
click at [1280, 94] on button "Sync to HubSpot (3)" at bounding box center [1267, 96] width 96 height 18
click at [1247, 181] on button "Sync to HubSpot" at bounding box center [1233, 184] width 132 height 24
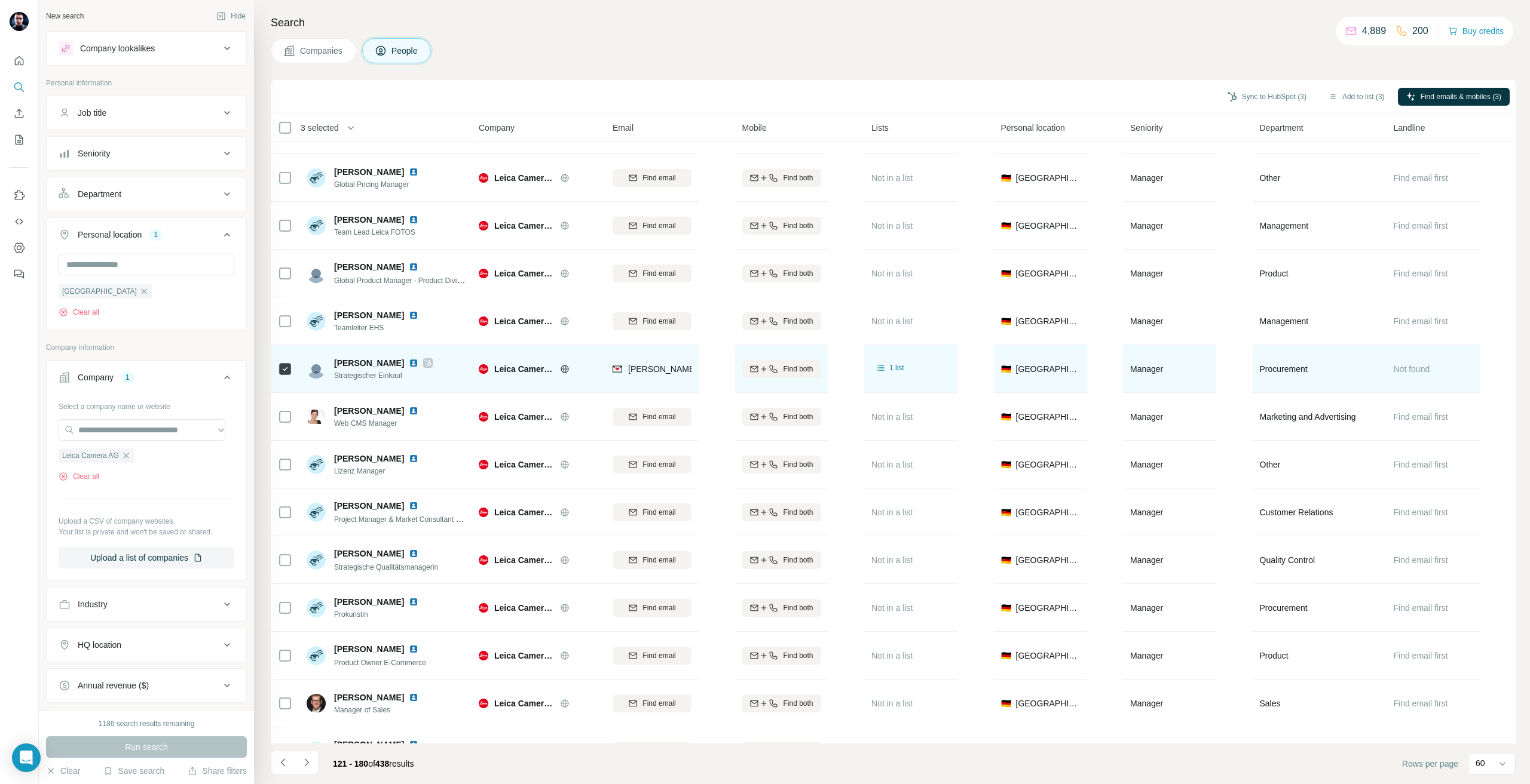
click at [425, 362] on icon at bounding box center [428, 363] width 7 height 8
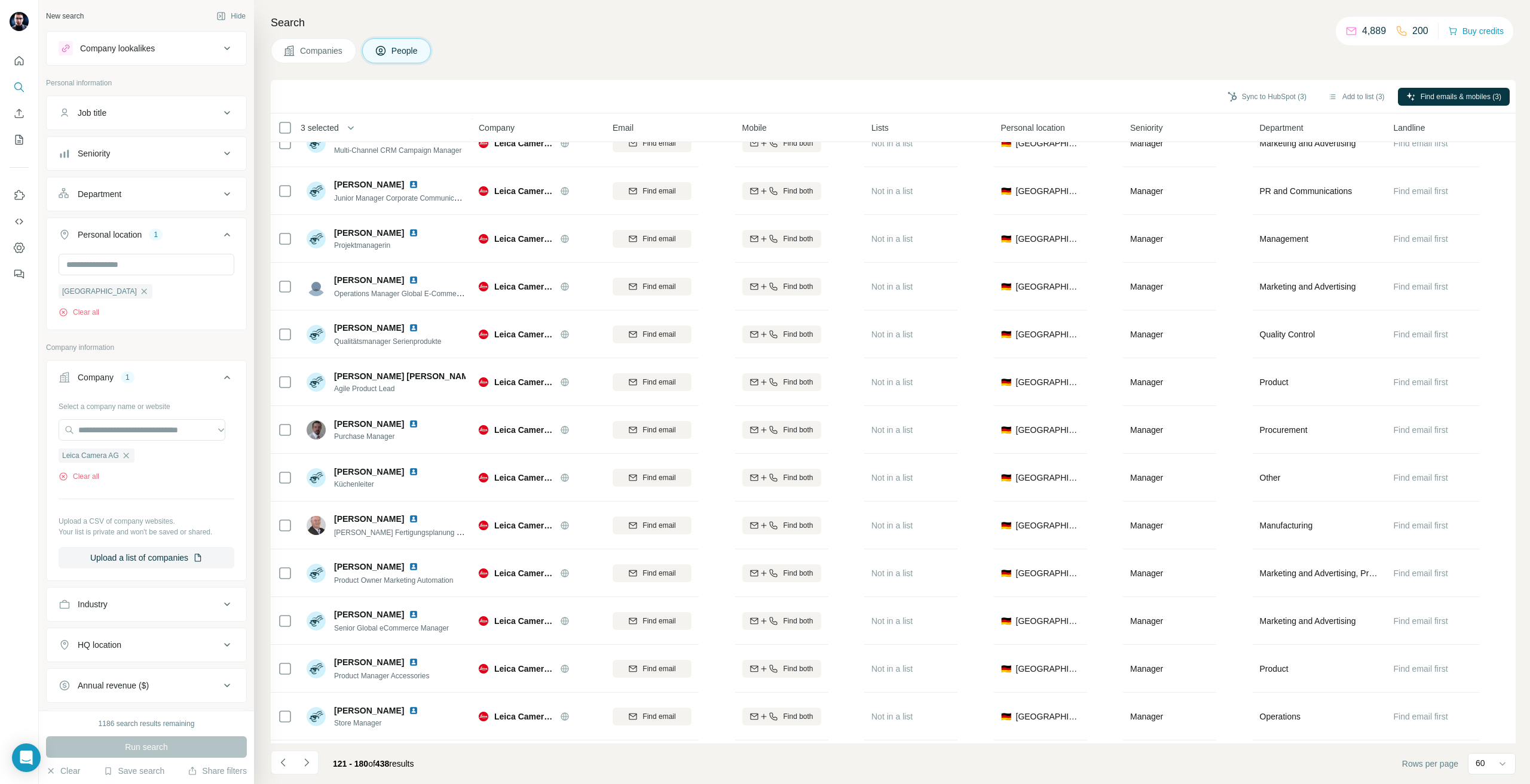
scroll to position [1195, 0]
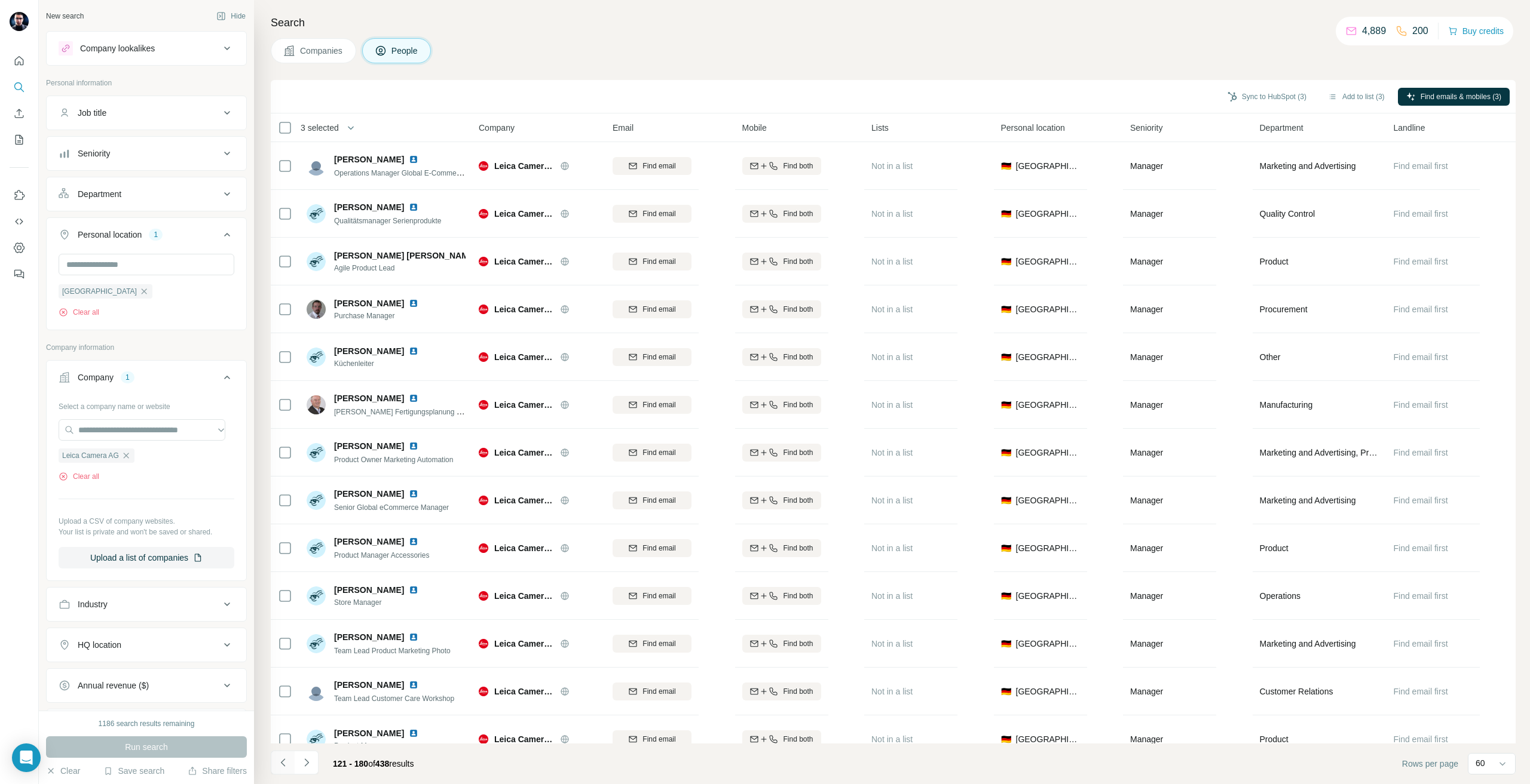
click at [291, 756] on button "Navigate to previous page" at bounding box center [282, 762] width 24 height 24
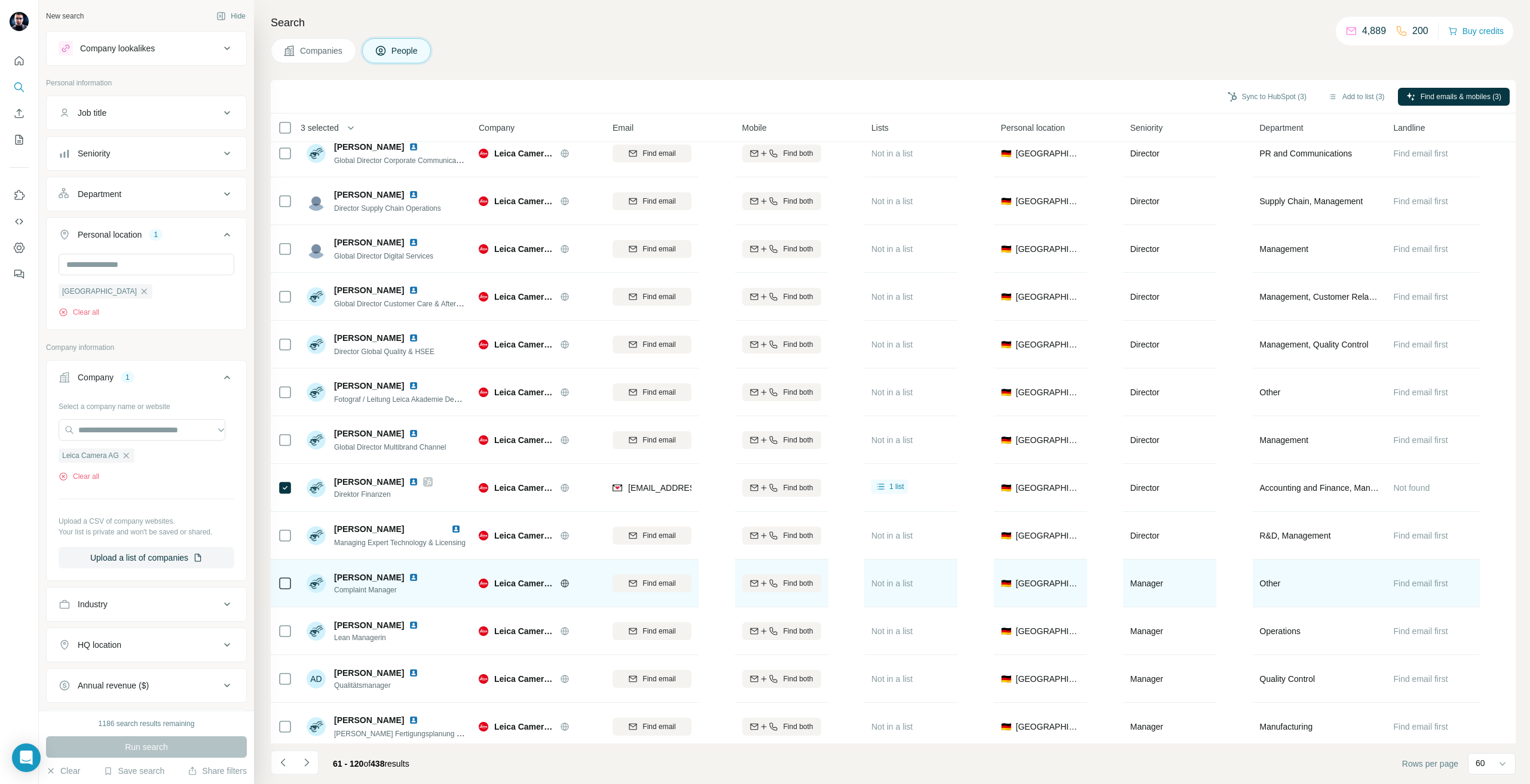
scroll to position [0, 0]
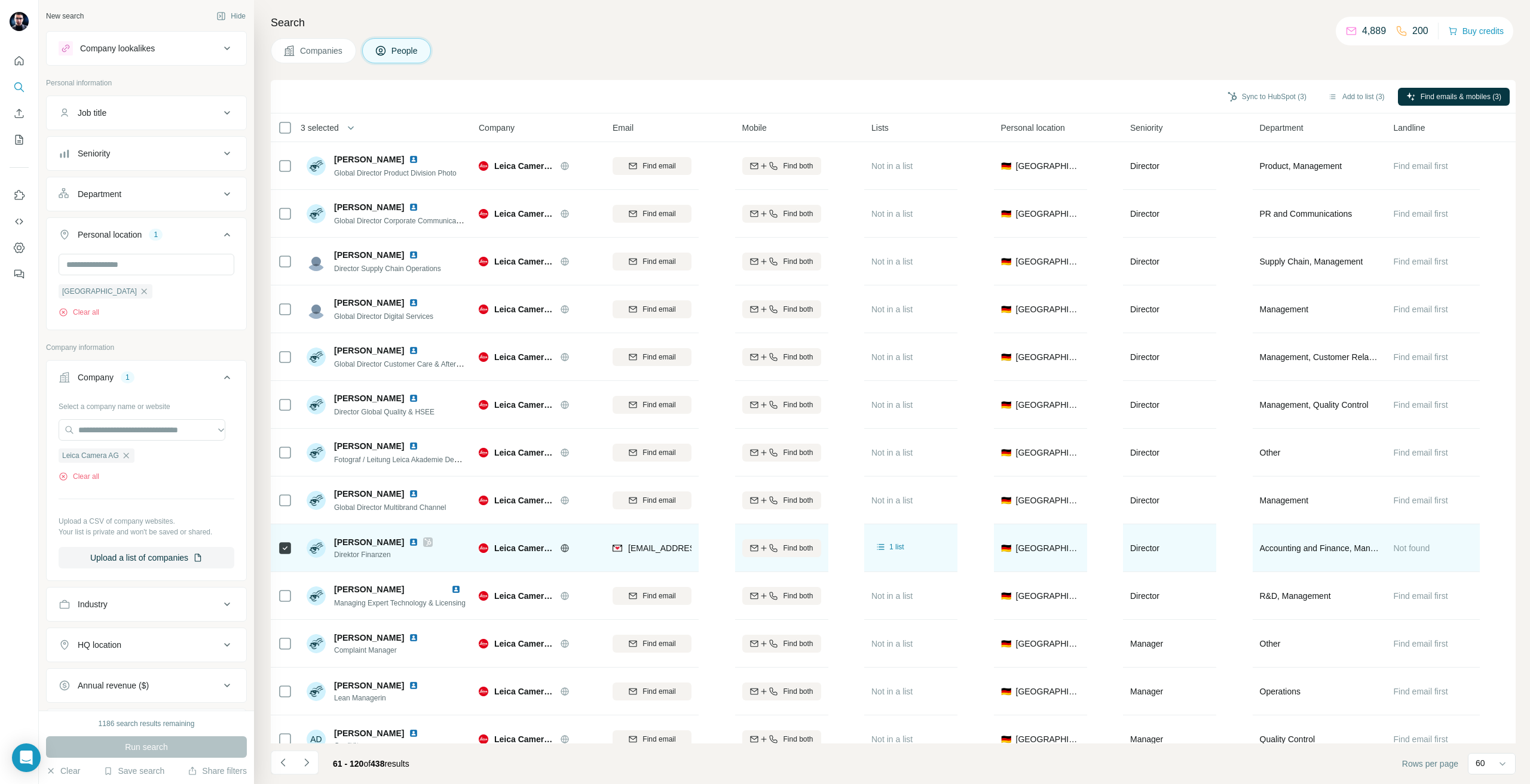
click at [424, 539] on icon at bounding box center [428, 543] width 8 height 10
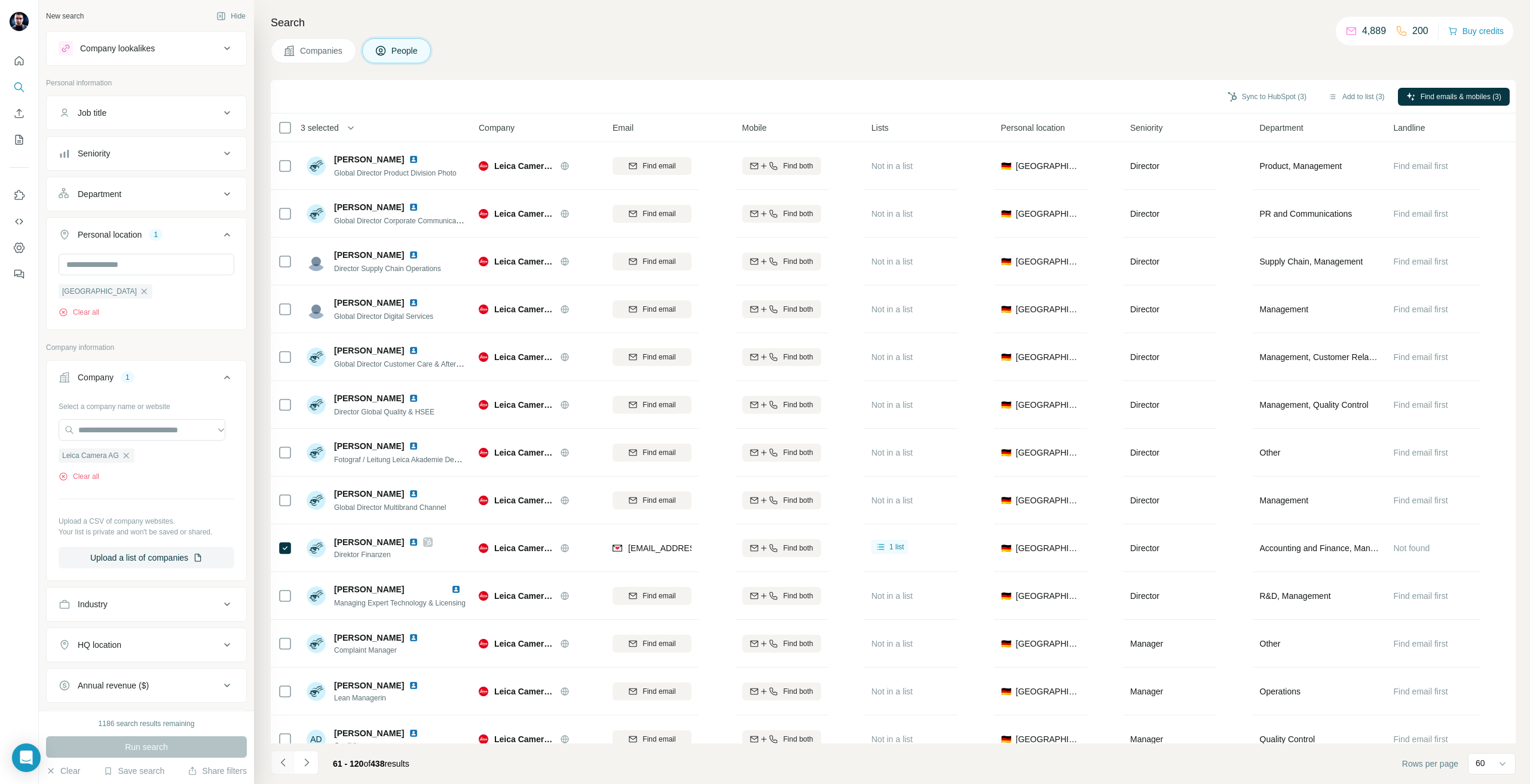
click at [278, 759] on icon "Navigate to previous page" at bounding box center [283, 762] width 12 height 12
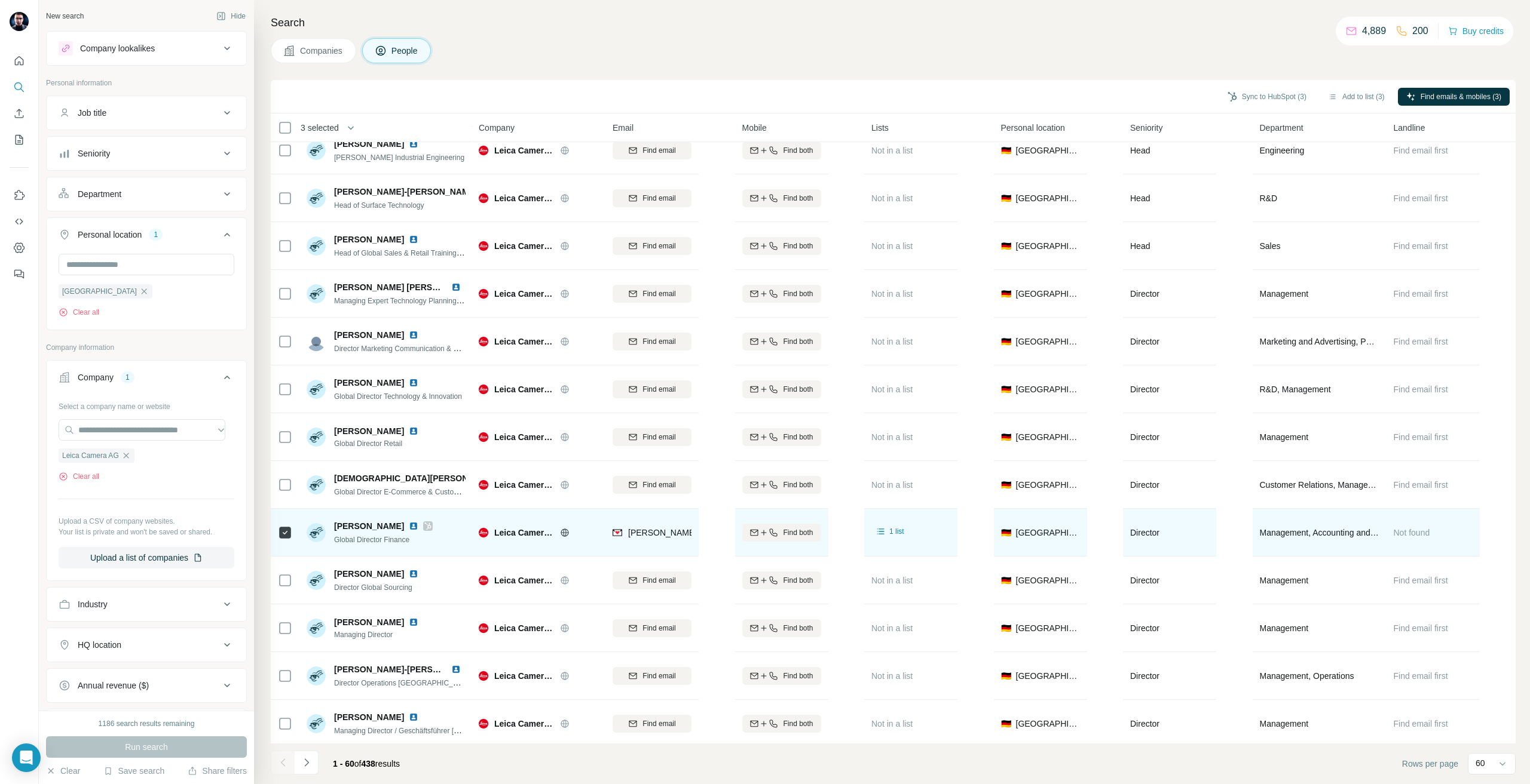
scroll to position [2271, 0]
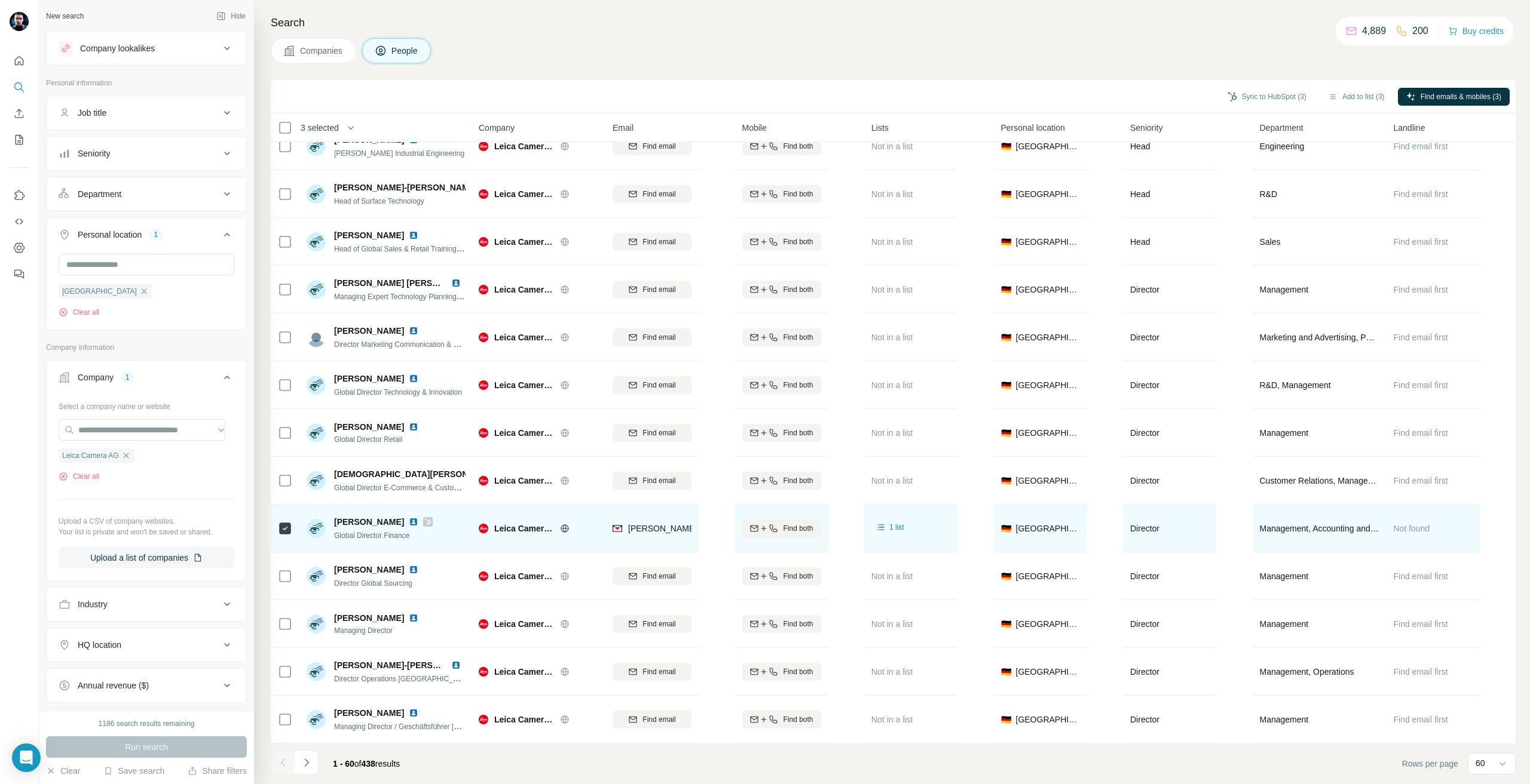
click at [432, 518] on icon at bounding box center [428, 522] width 8 height 10
